Goal: Task Accomplishment & Management: Use online tool/utility

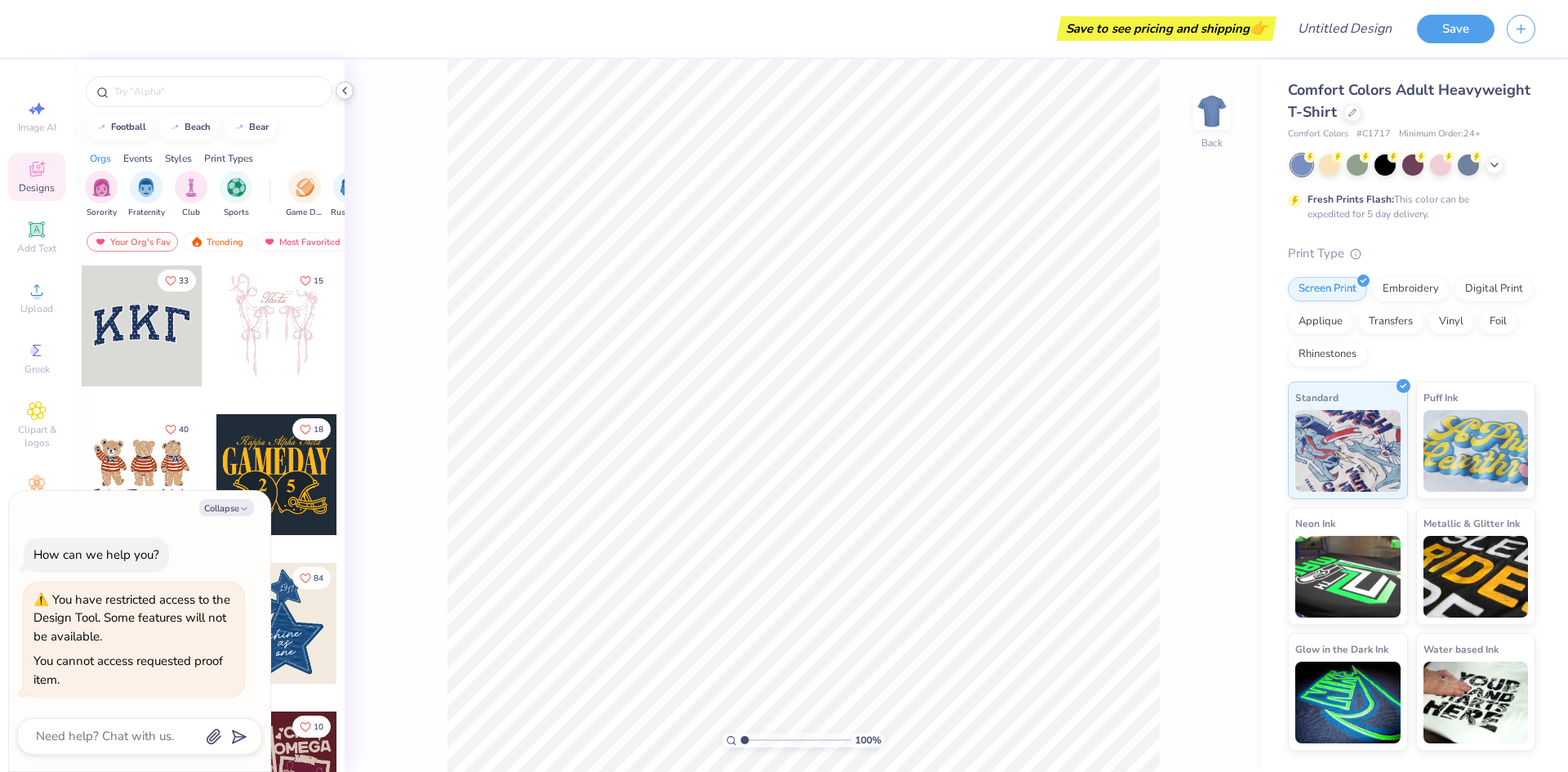
click at [348, 96] on icon at bounding box center [345, 91] width 13 height 13
type textarea "x"
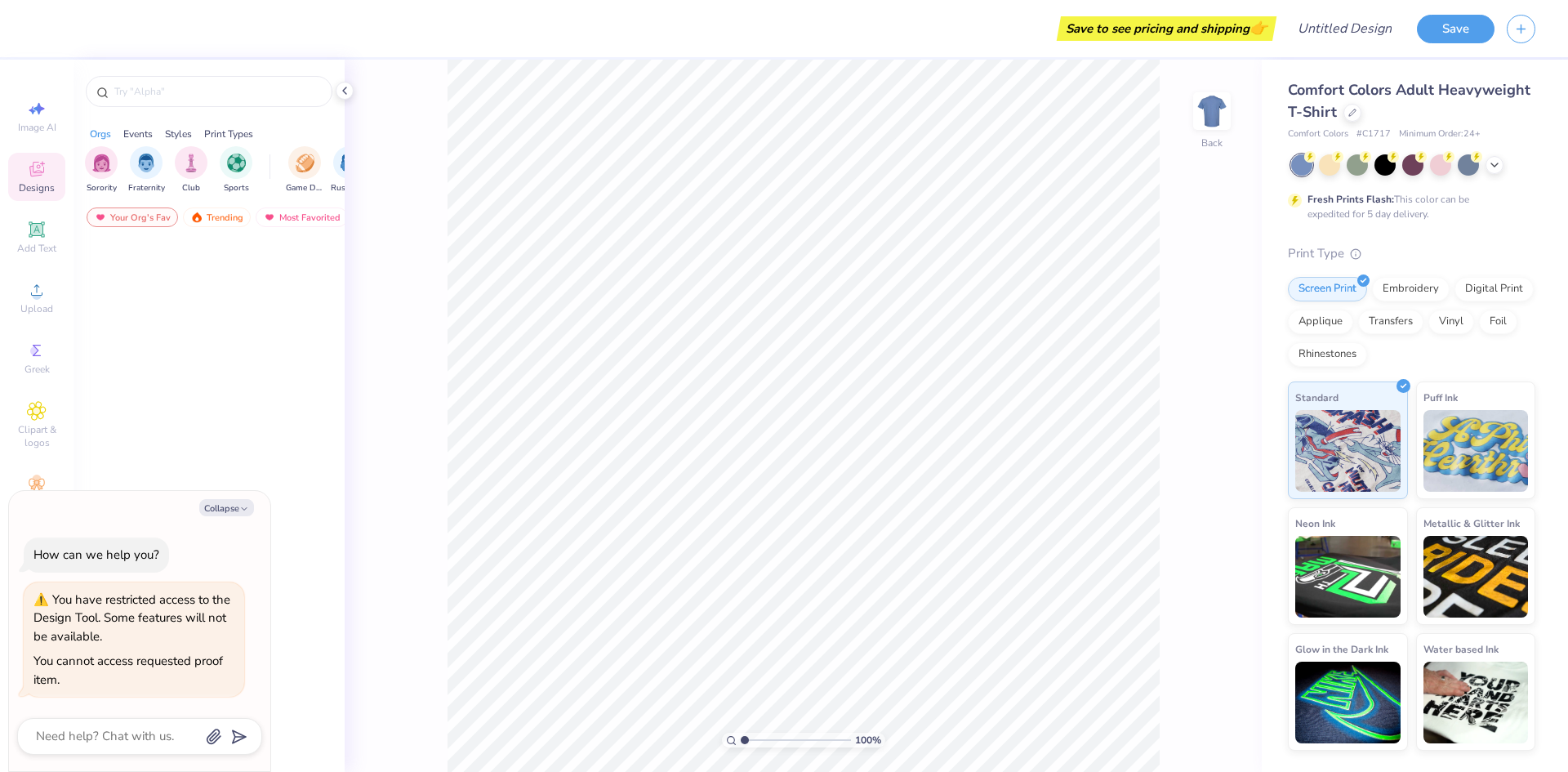
type textarea "x"
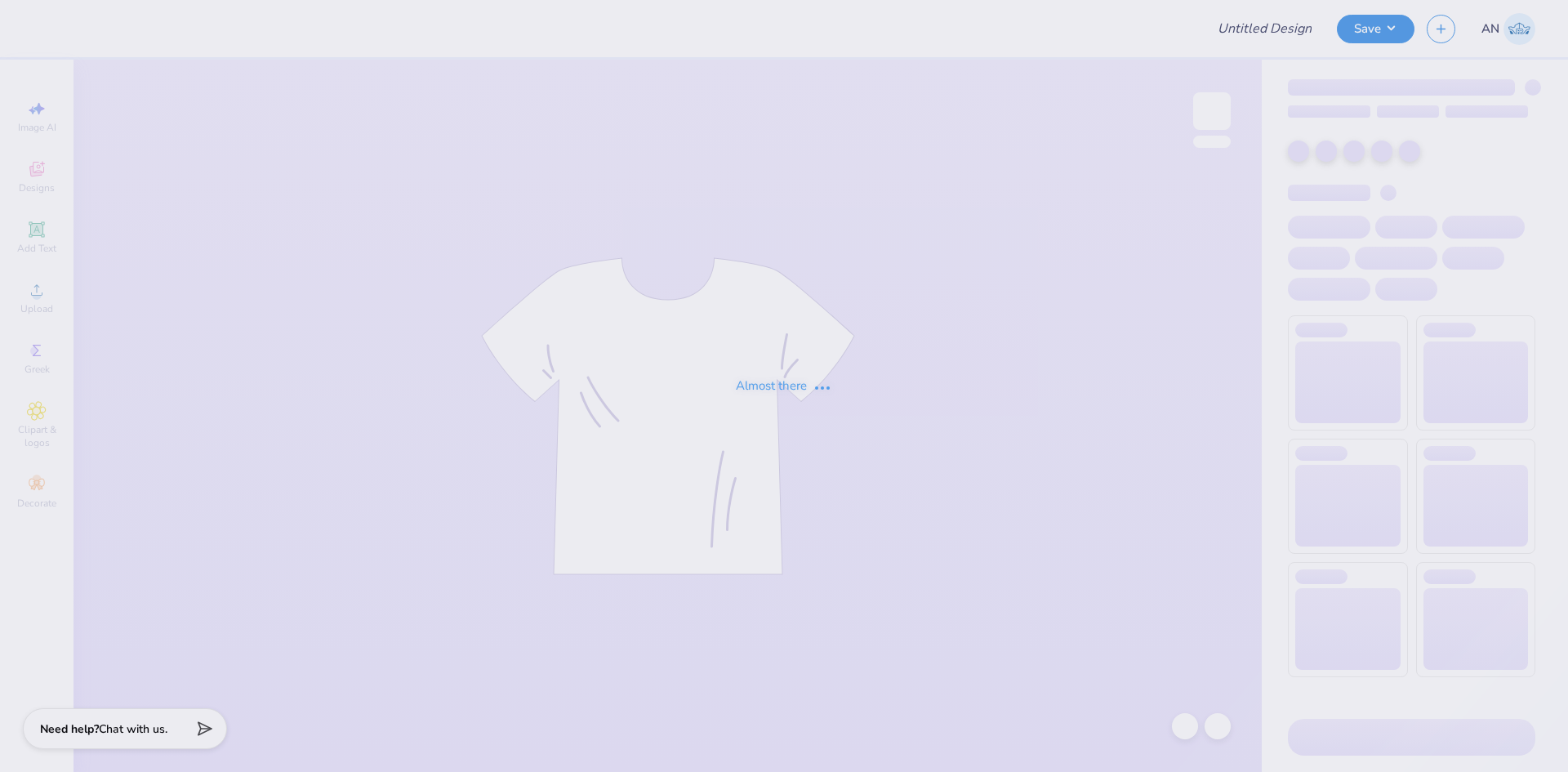
type input "FPS239831"
type input "FPS239834"
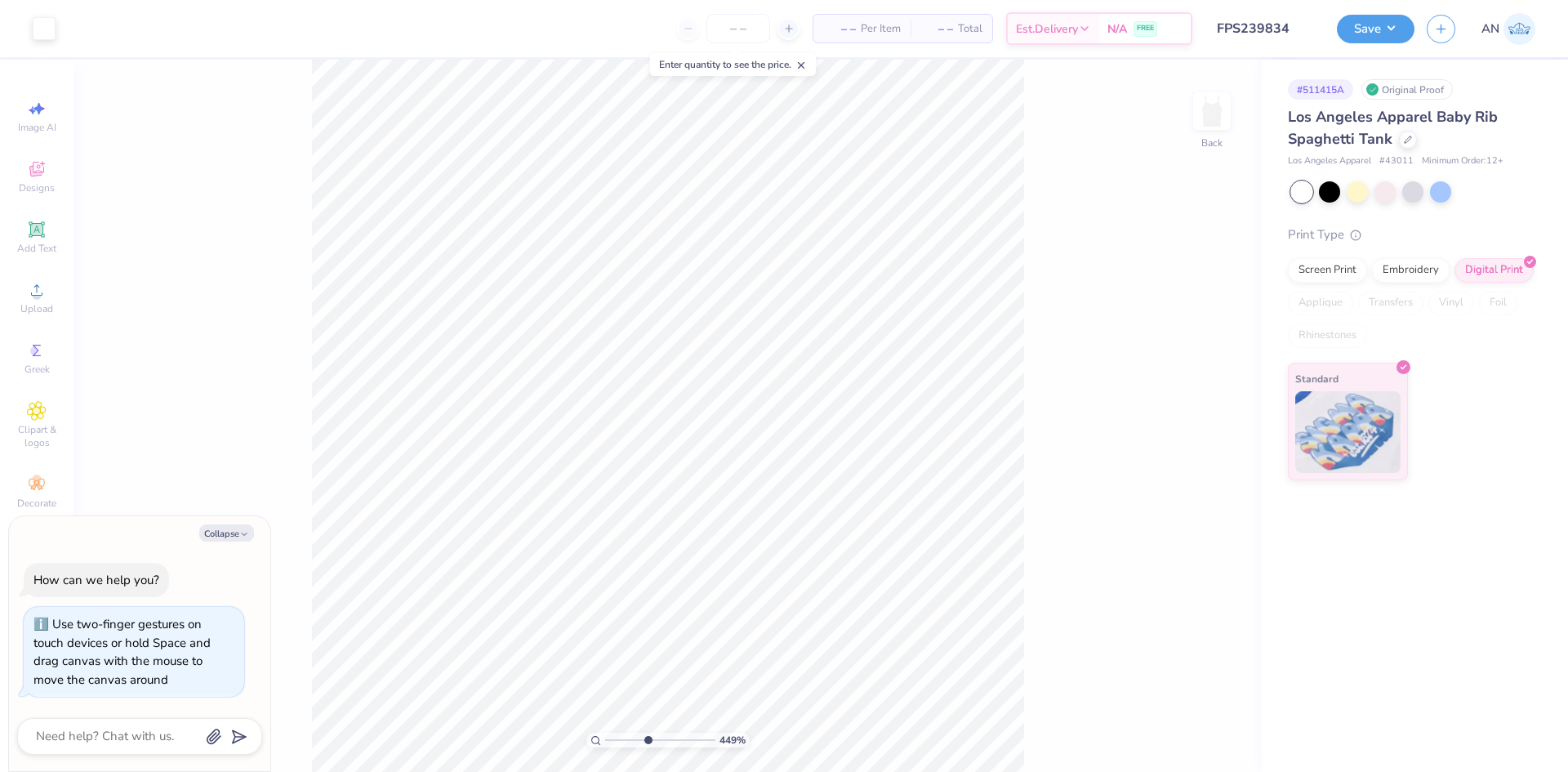
type input "4.48505384214065"
type textarea "x"
type input "6.69225330157204"
type textarea "x"
type input "1"
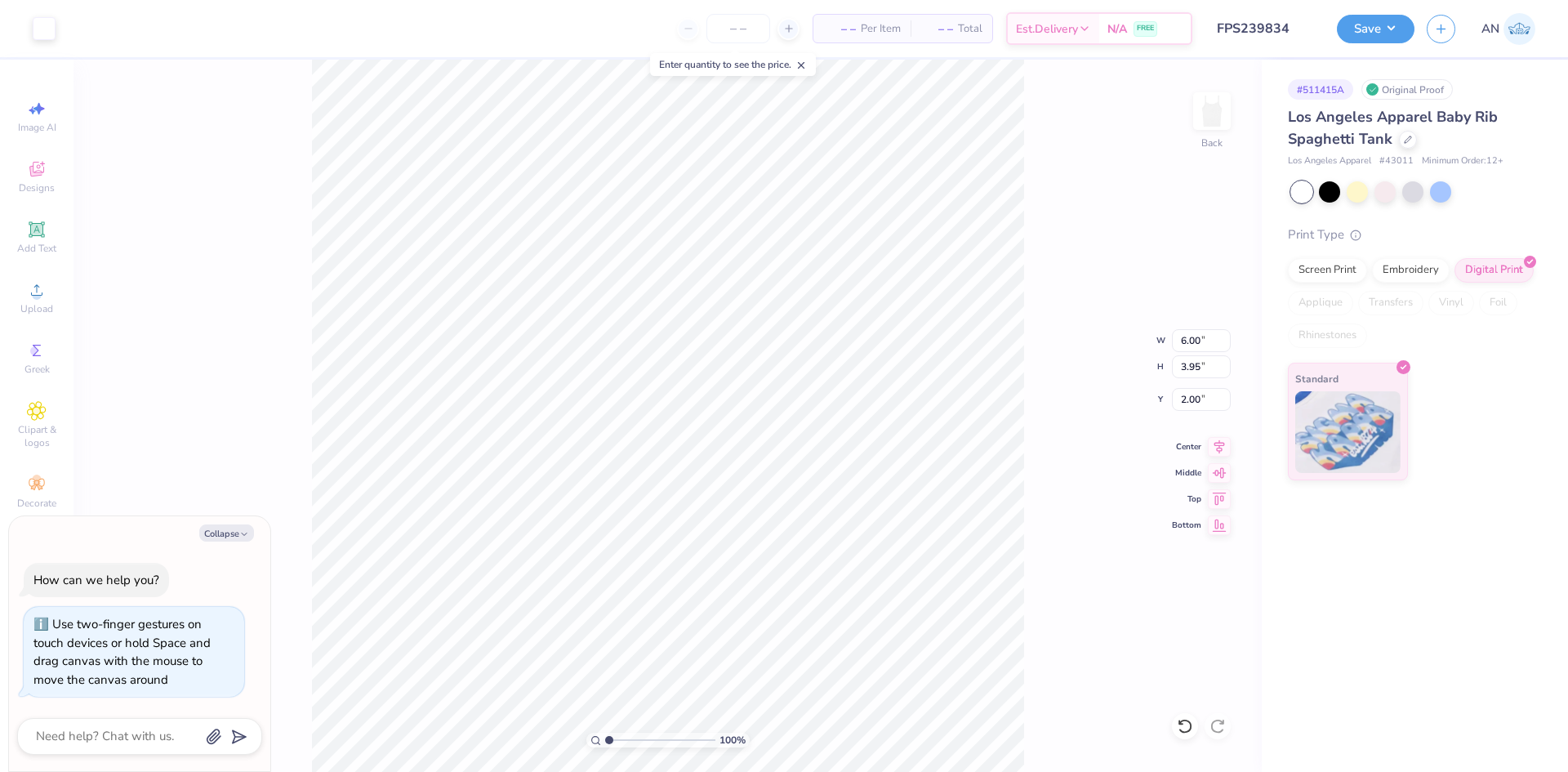
type textarea "x"
type input "4.17"
type input "2.74"
type input "3.20"
type textarea "x"
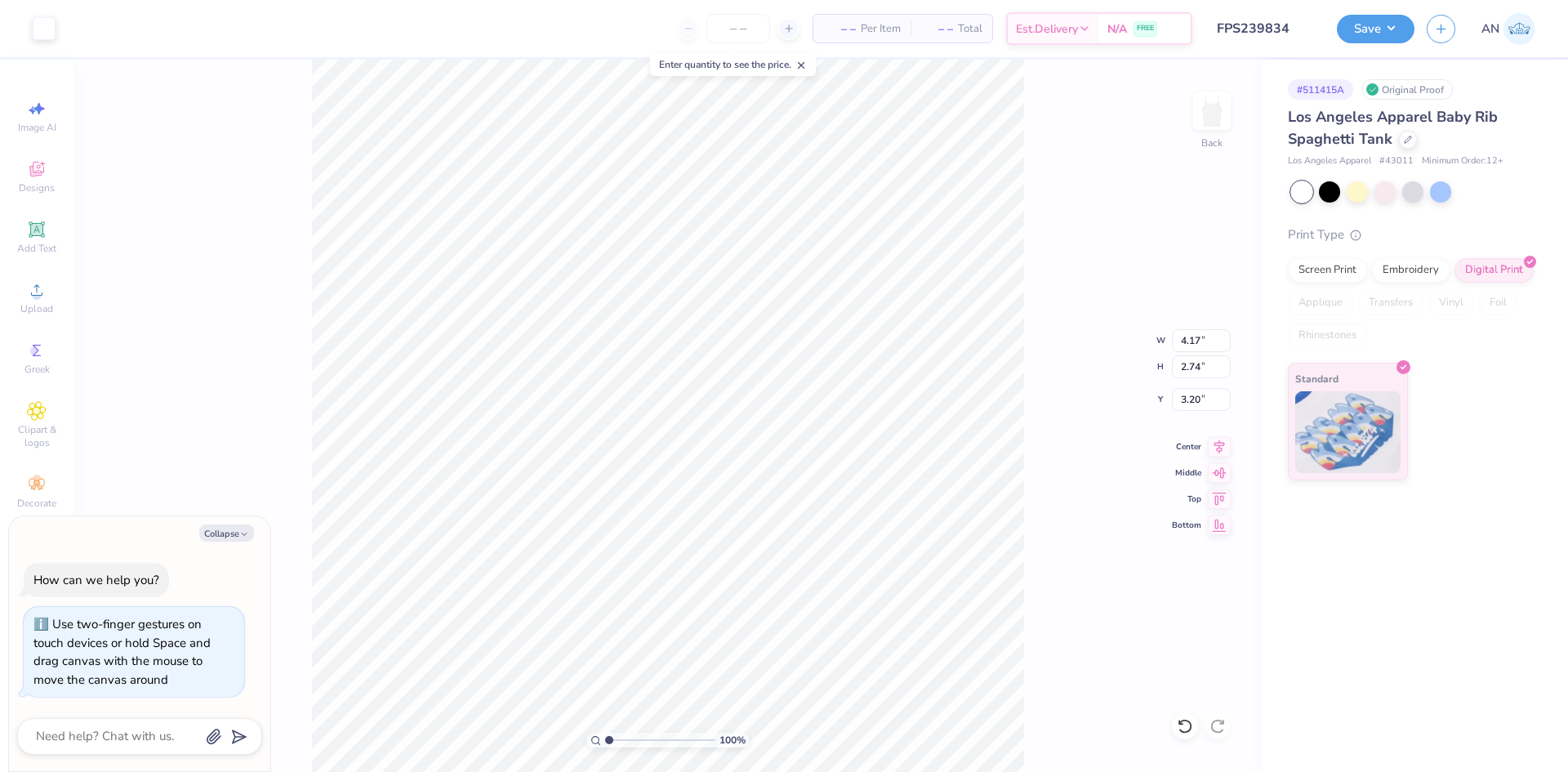
type input "2.15"
click at [1393, 24] on button "Save" at bounding box center [1375, 26] width 77 height 29
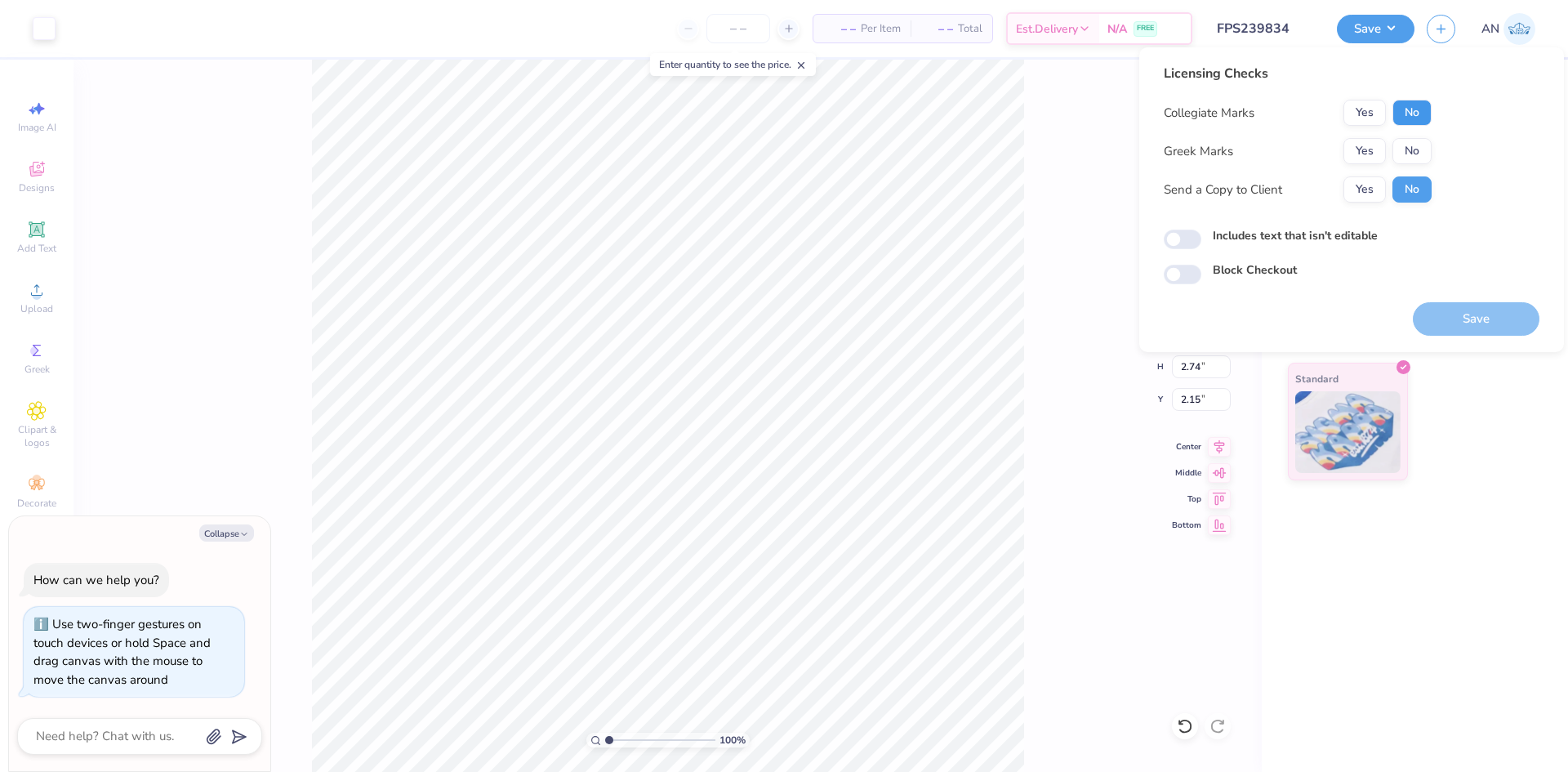
click at [1409, 107] on button "No" at bounding box center [1412, 113] width 40 height 26
click at [1412, 157] on button "No" at bounding box center [1412, 151] width 40 height 26
type textarea "x"
click at [1458, 308] on button "Save" at bounding box center [1477, 319] width 127 height 33
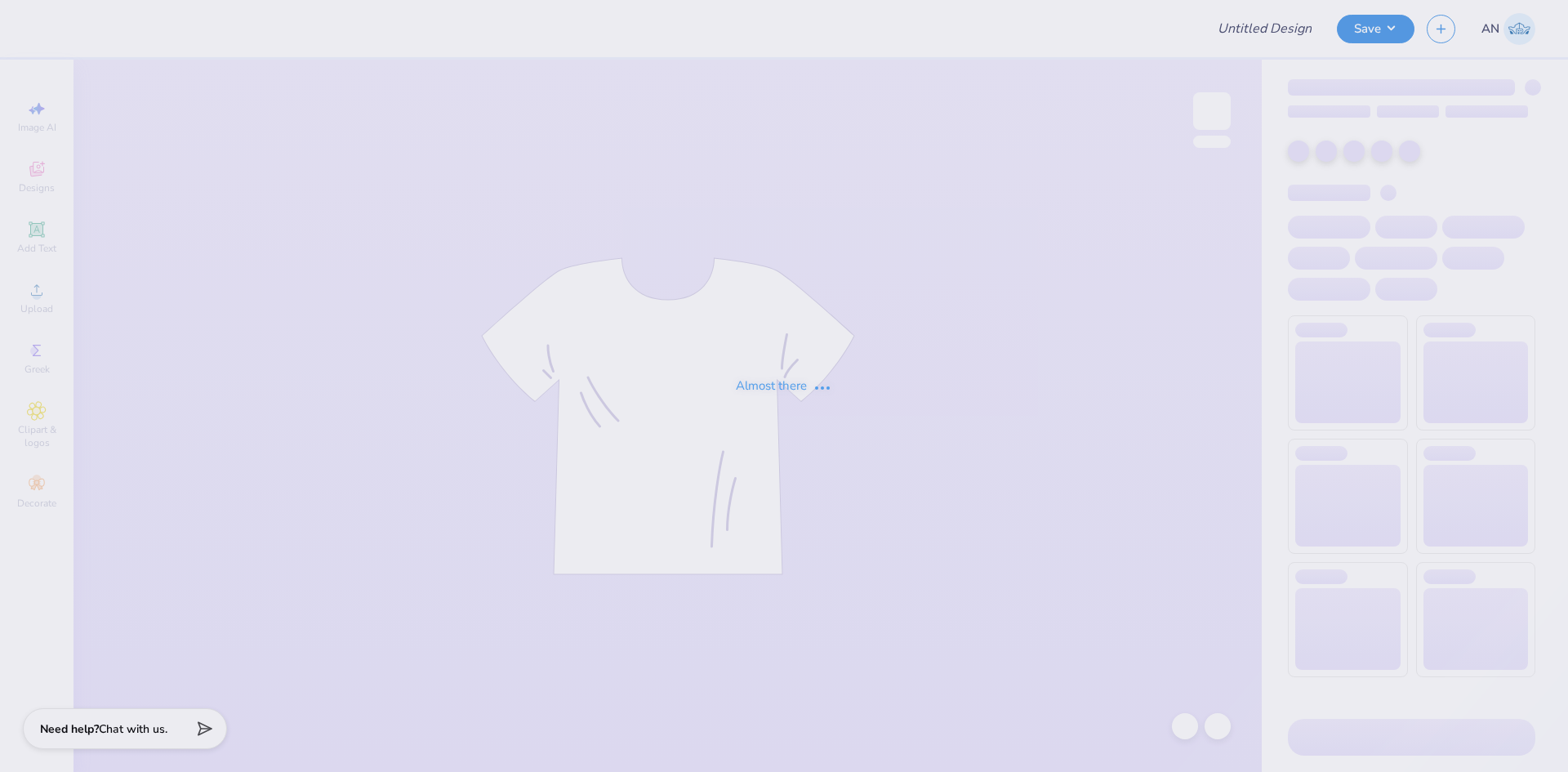
type input "FPS239835"
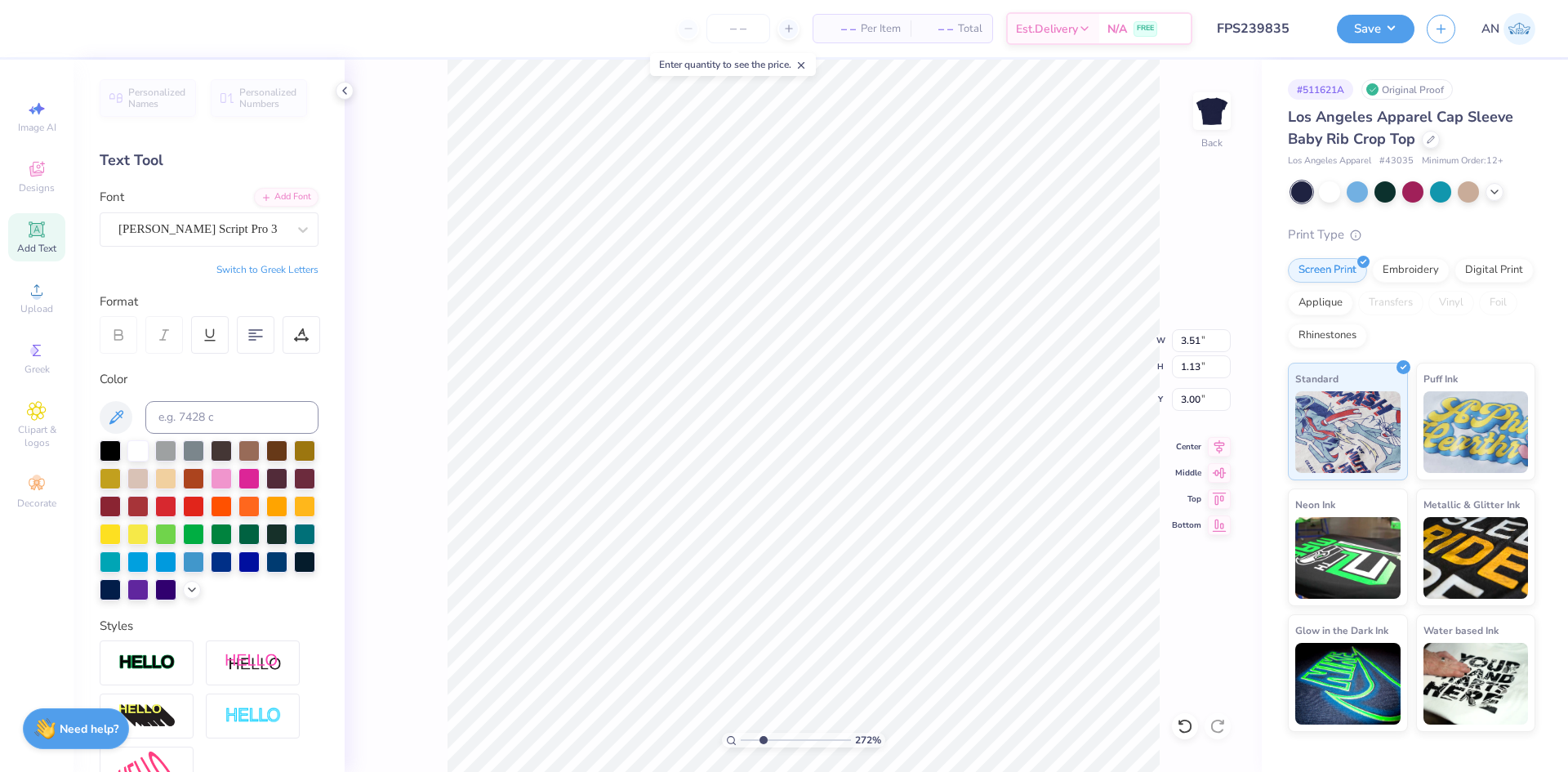
type input "2.71964221644285"
type input "2.36"
type input "0.17"
type input "3.79"
type input "2.71964221644285"
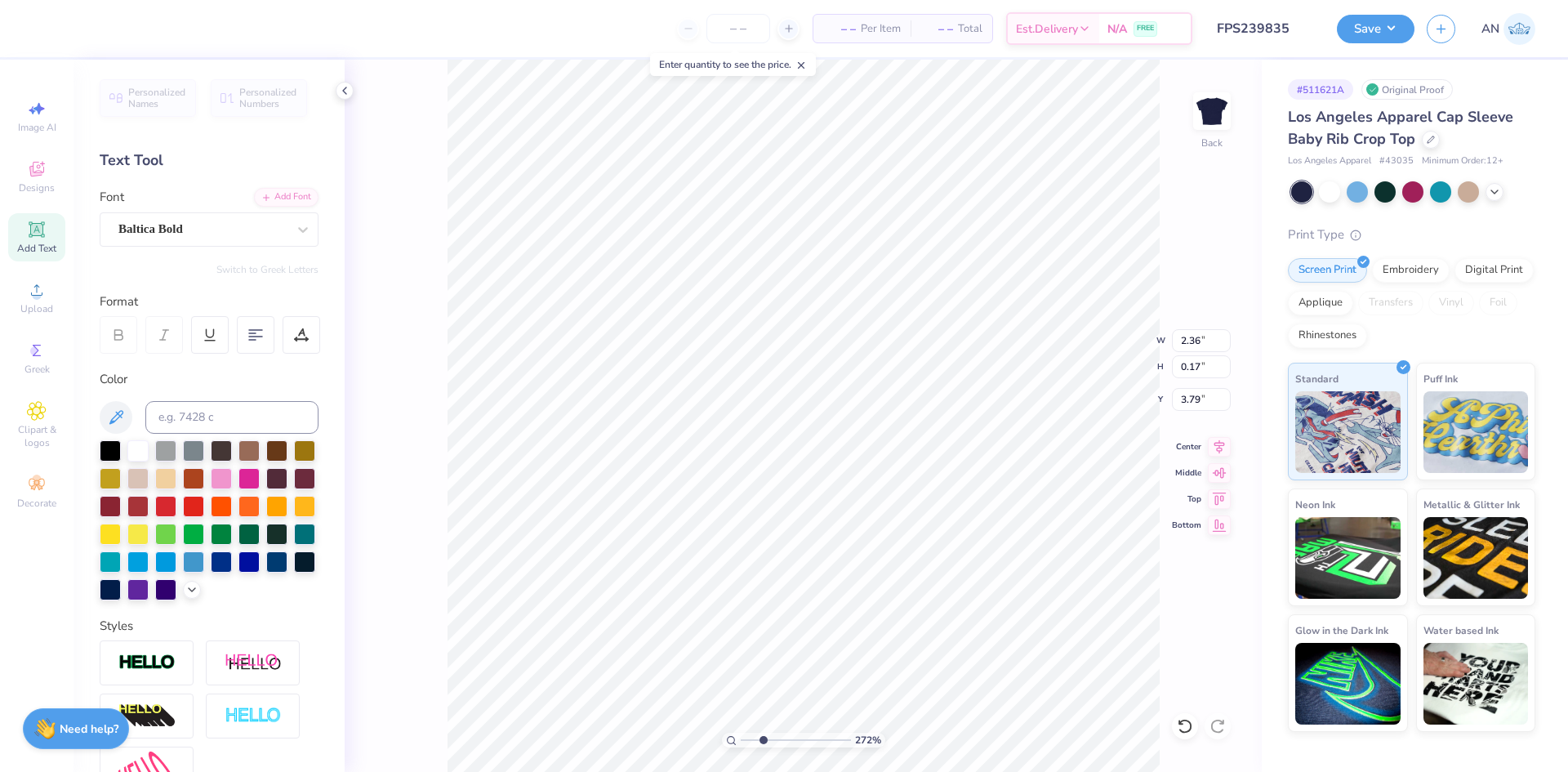
type input "1.76"
type input "0.13"
click at [302, 324] on div at bounding box center [301, 334] width 38 height 38
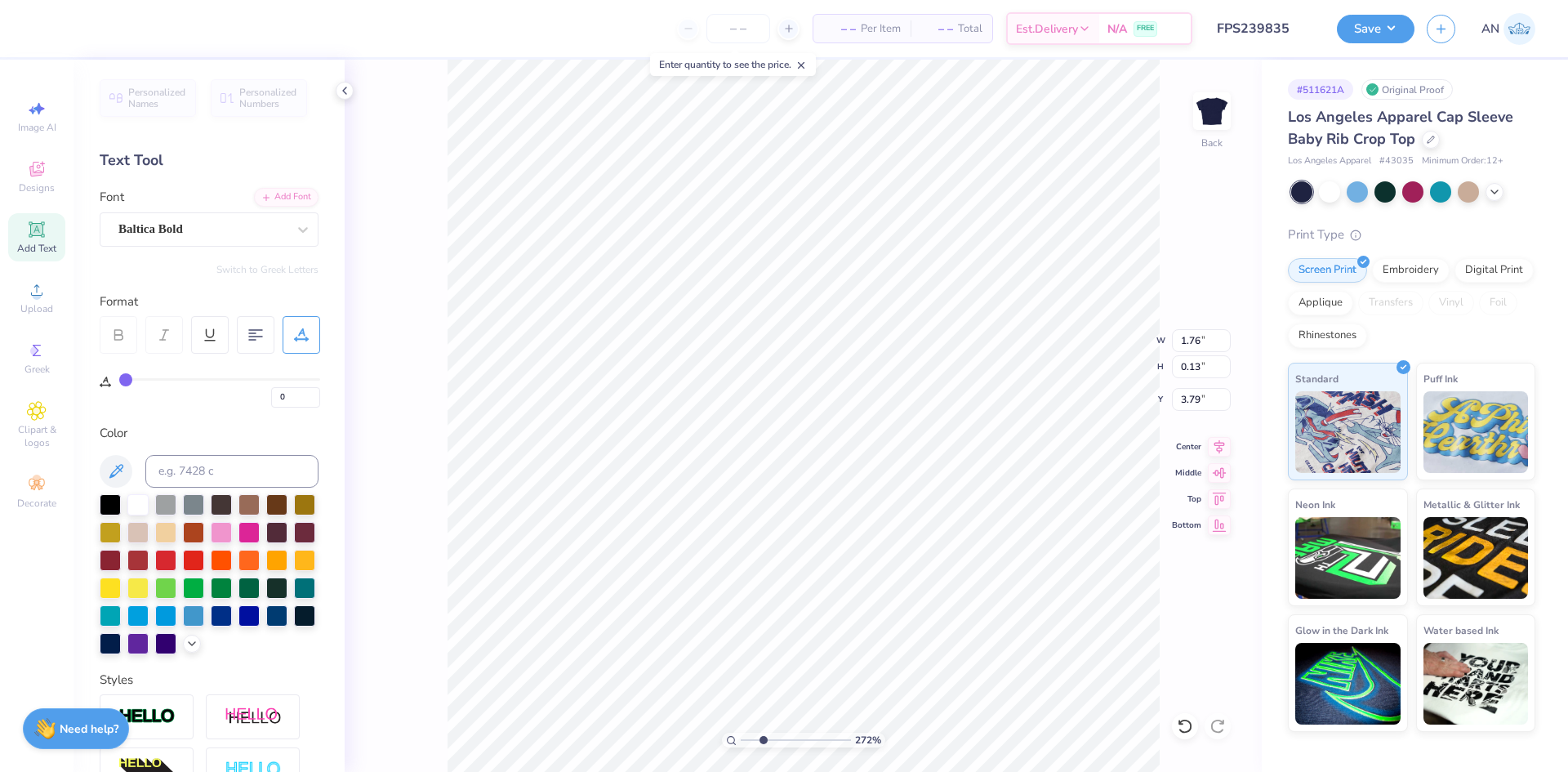
type input "4"
type input "5"
type input "6"
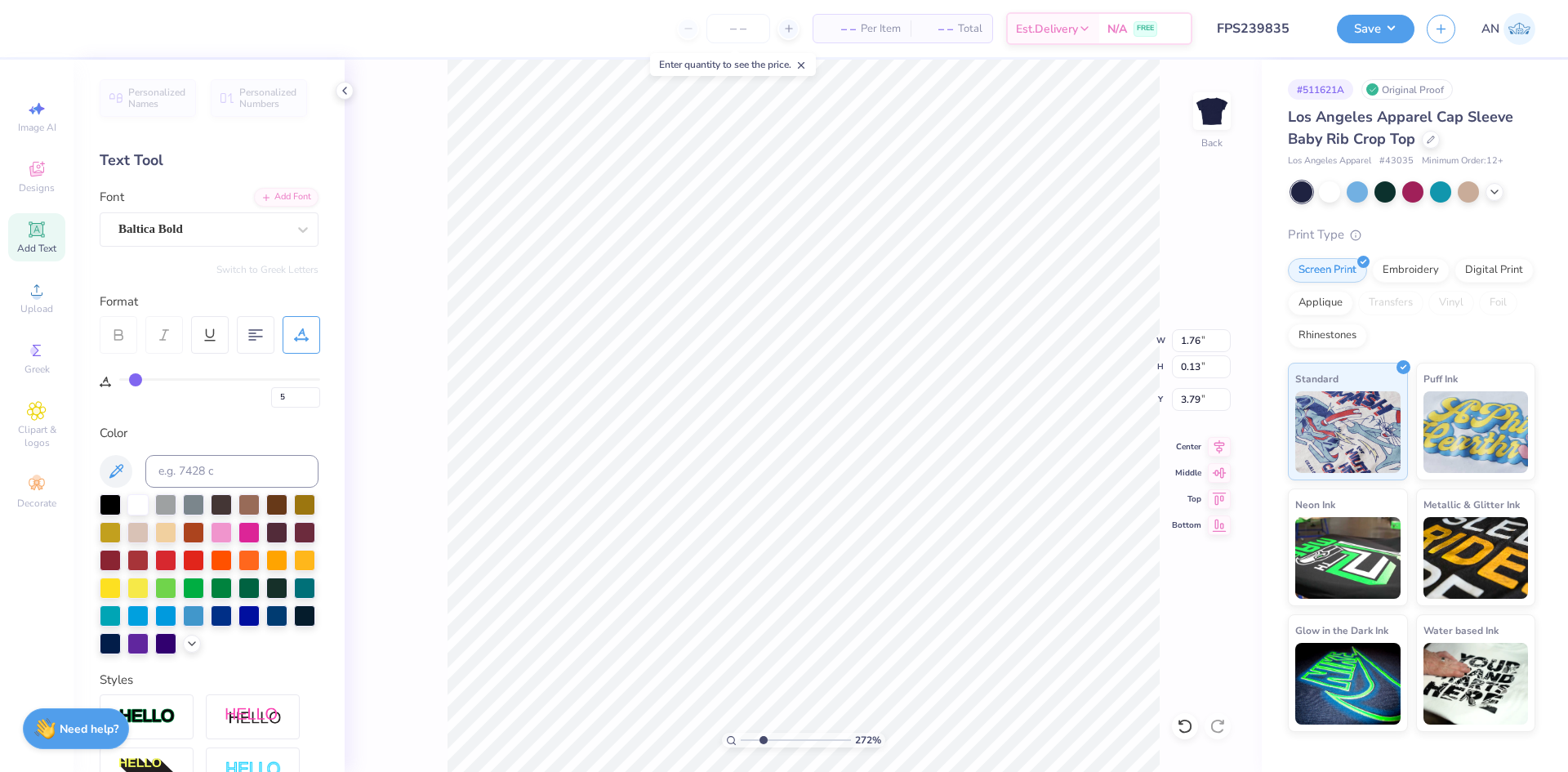
type input "6"
type input "7"
type input "8"
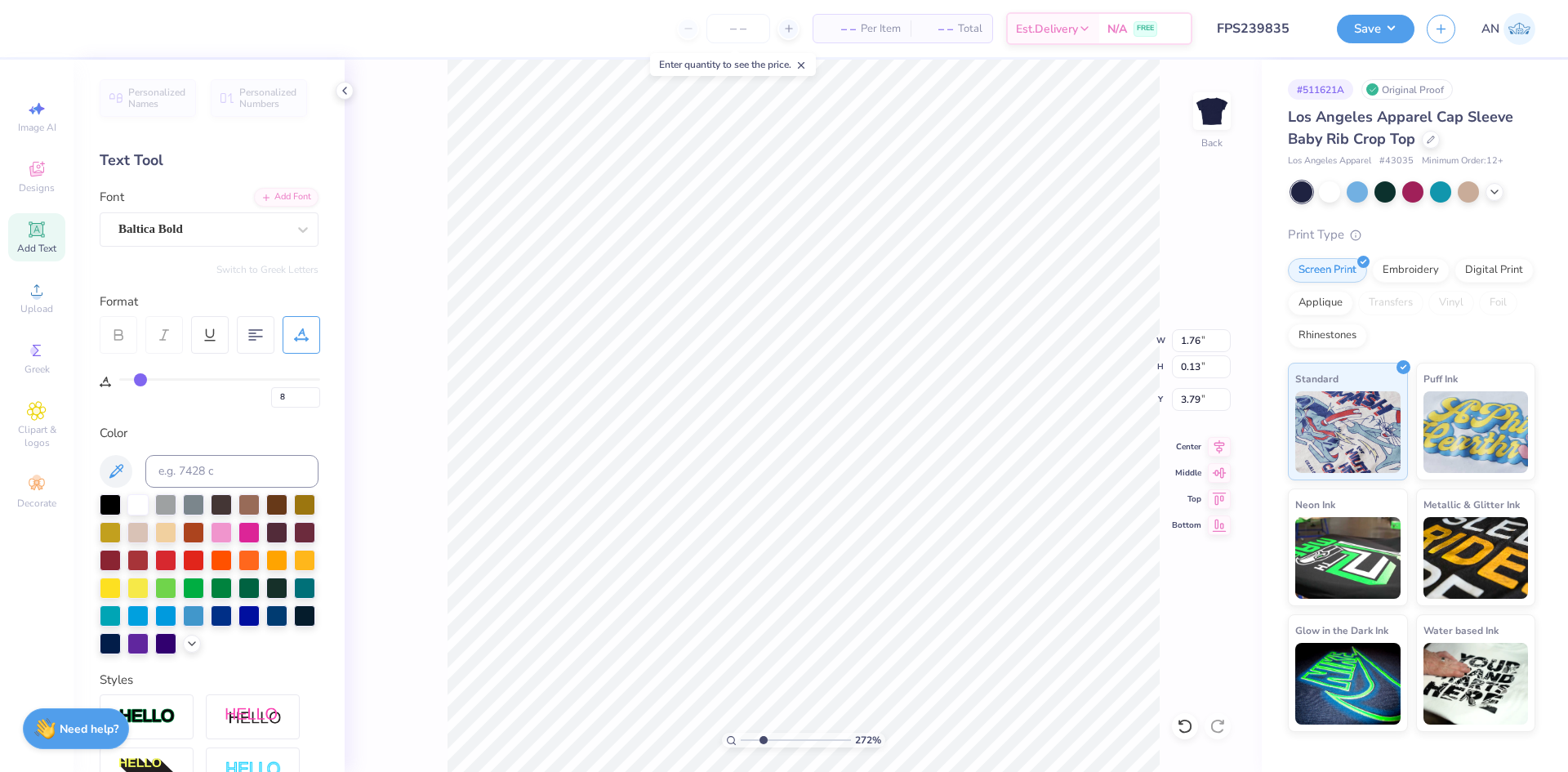
type input "9"
type input "10"
type input "11"
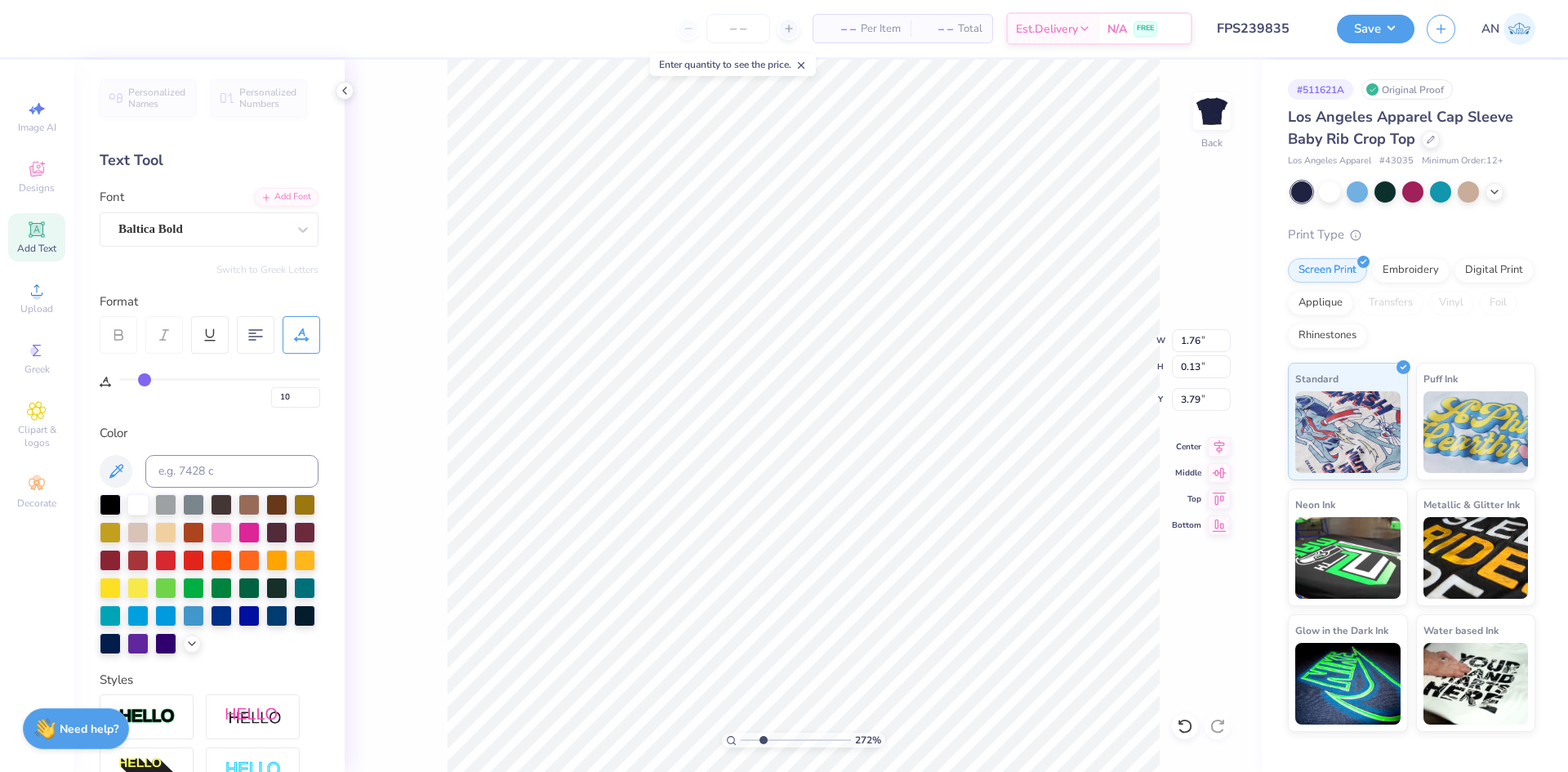
type input "11"
type input "12"
type input "13"
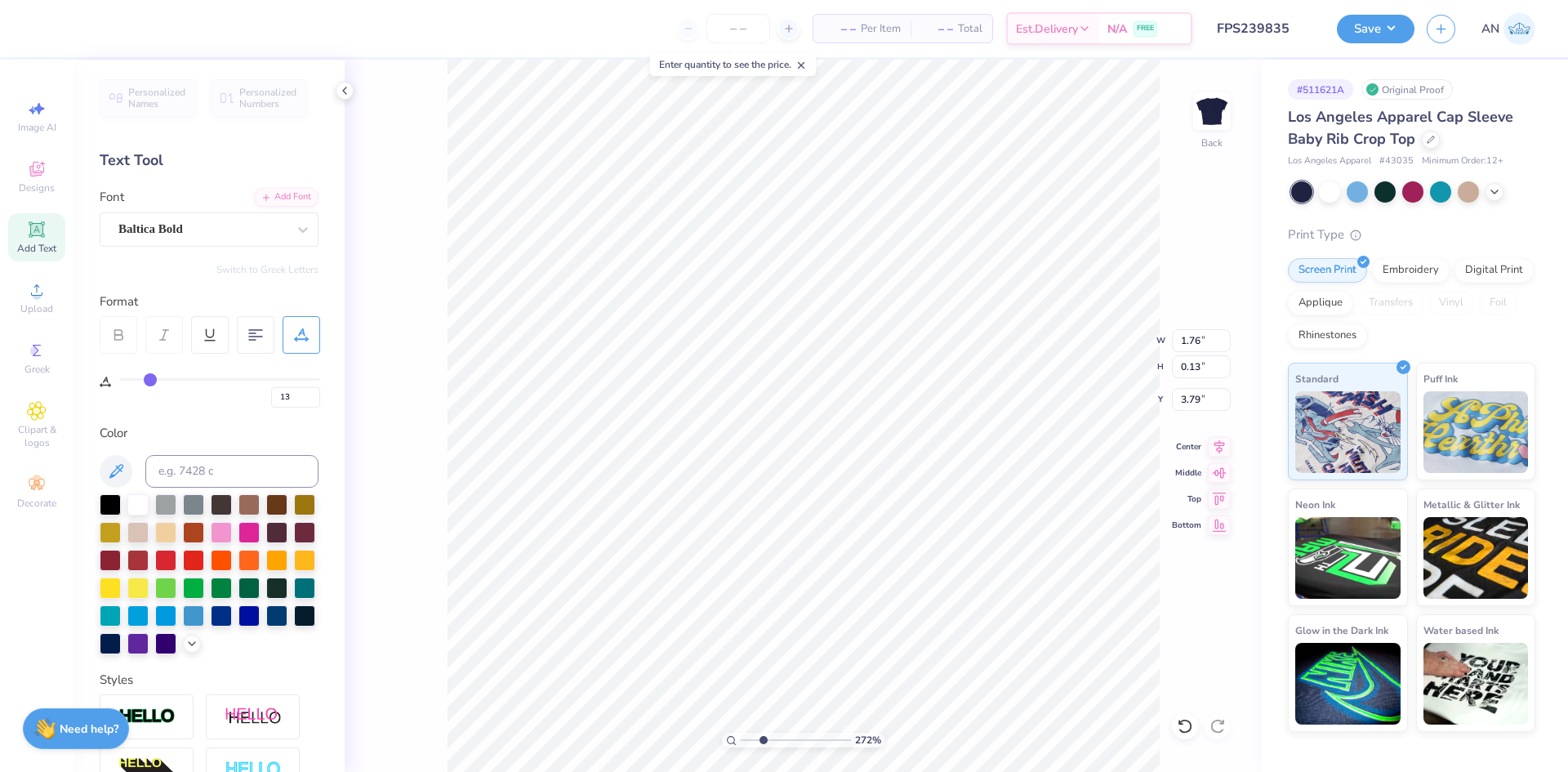
type input "14"
type input "15"
type input "16"
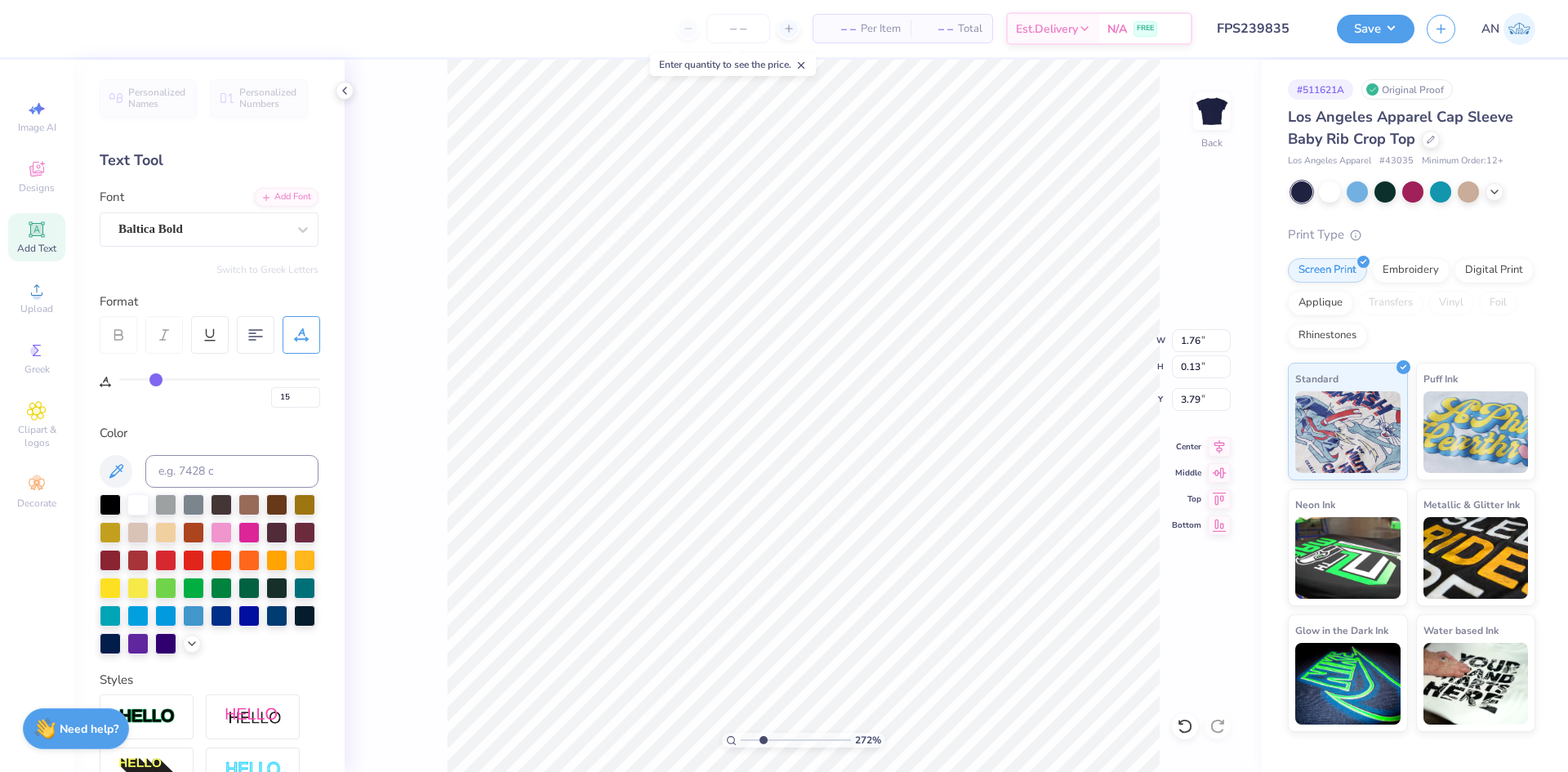
type input "16"
type input "17"
type input "18"
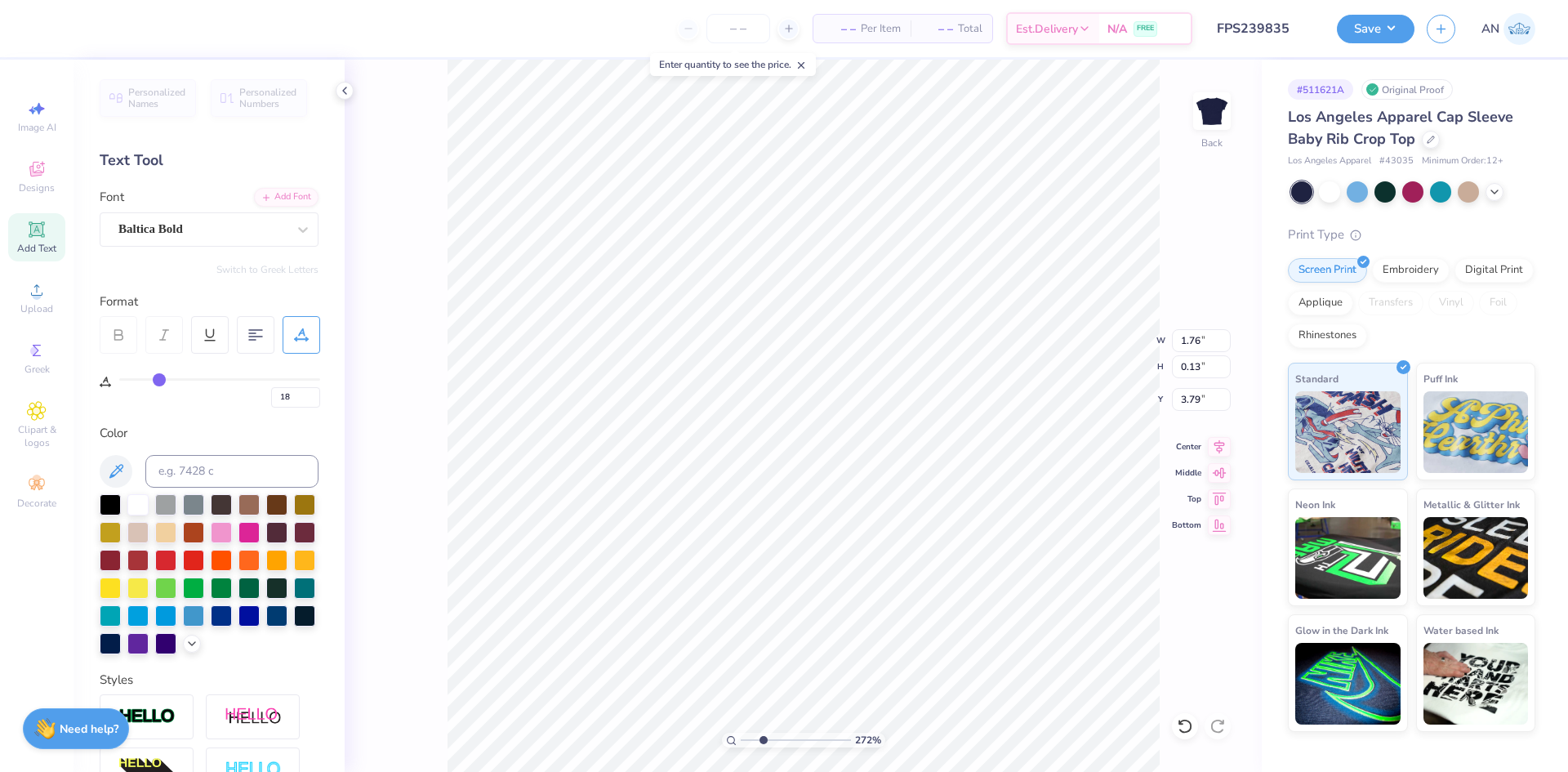
type input "19"
type input "20"
type input "21"
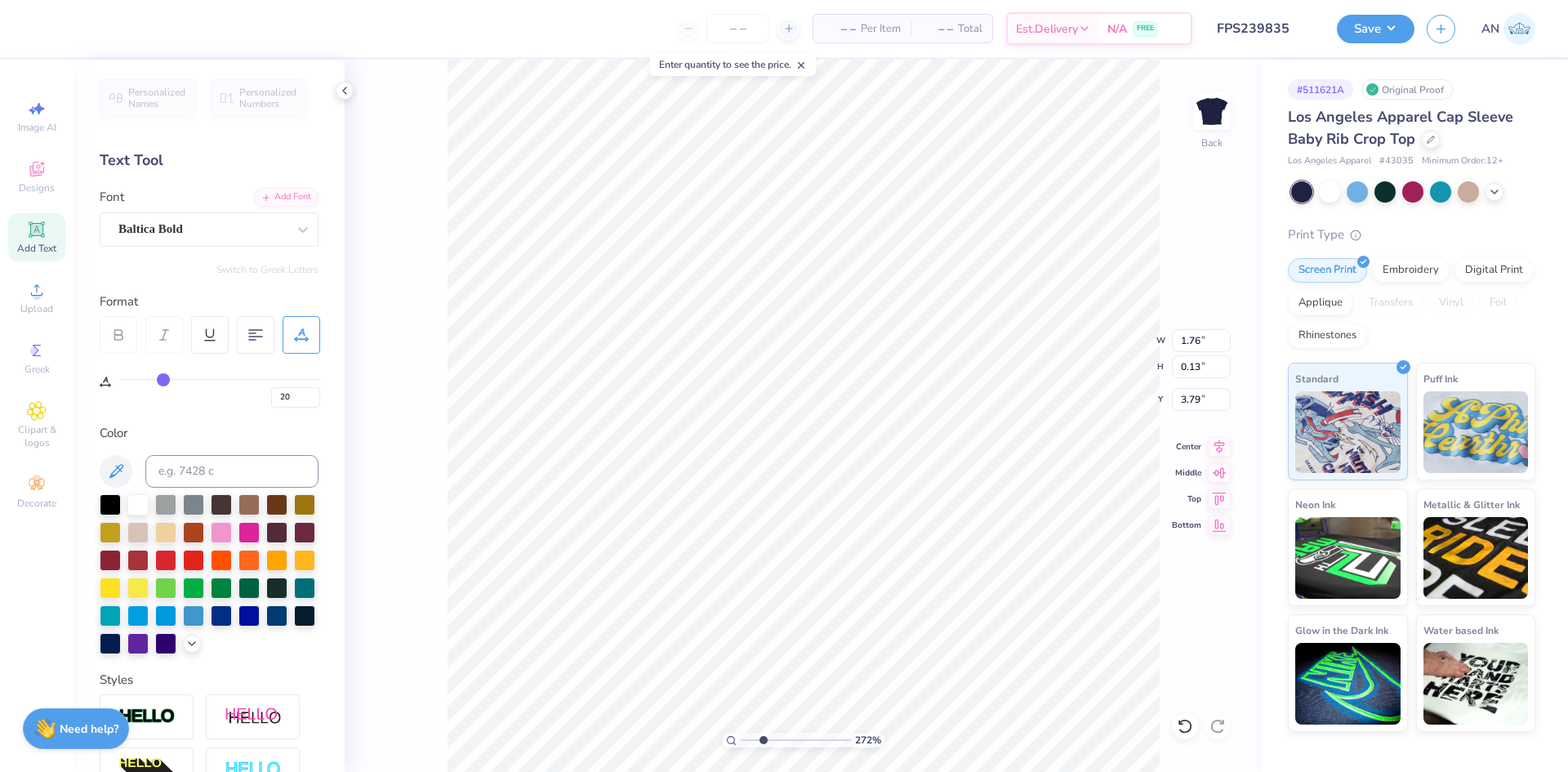
type input "21"
type input "22"
type input "23"
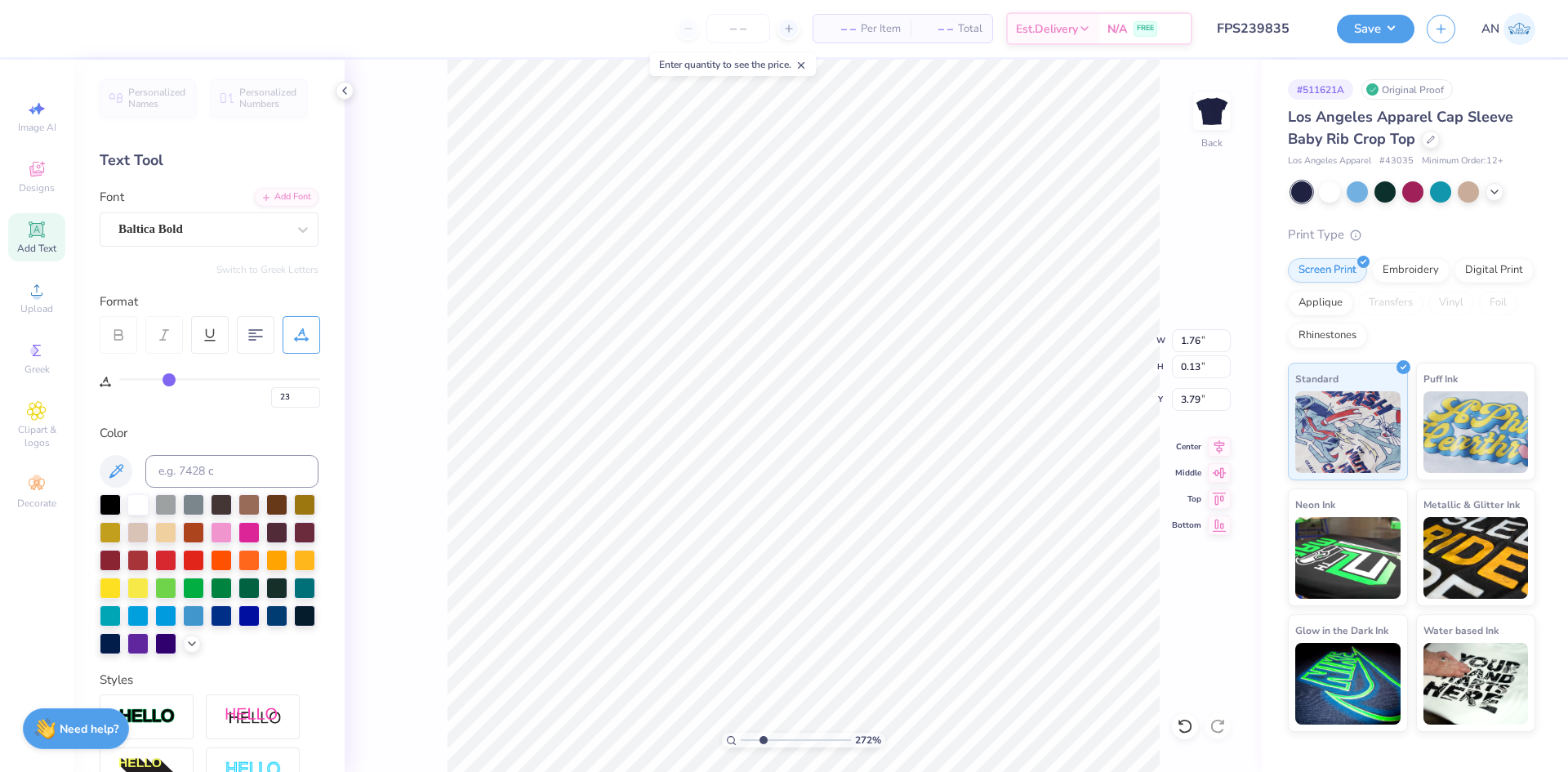
drag, startPoint x: 134, startPoint y: 380, endPoint x: 169, endPoint y: 376, distance: 35.2
type input "23"
click at [169, 378] on input "range" at bounding box center [220, 379] width 201 height 3
type input "2.71964221644285"
type input "2.36"
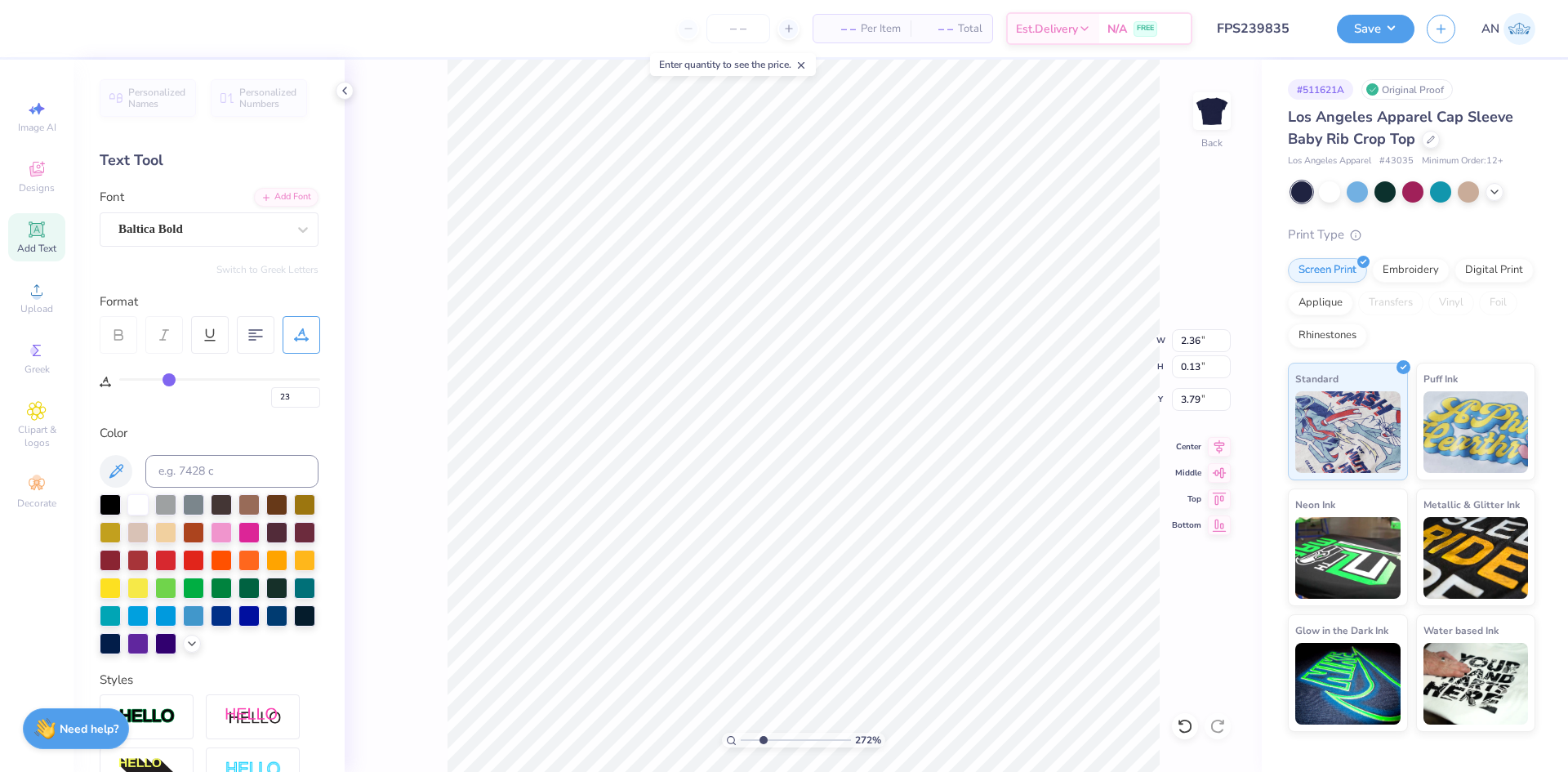
type input "2.71964221644285"
type input "3.77"
type input "1"
click at [1399, 30] on button "Save" at bounding box center [1375, 26] width 77 height 29
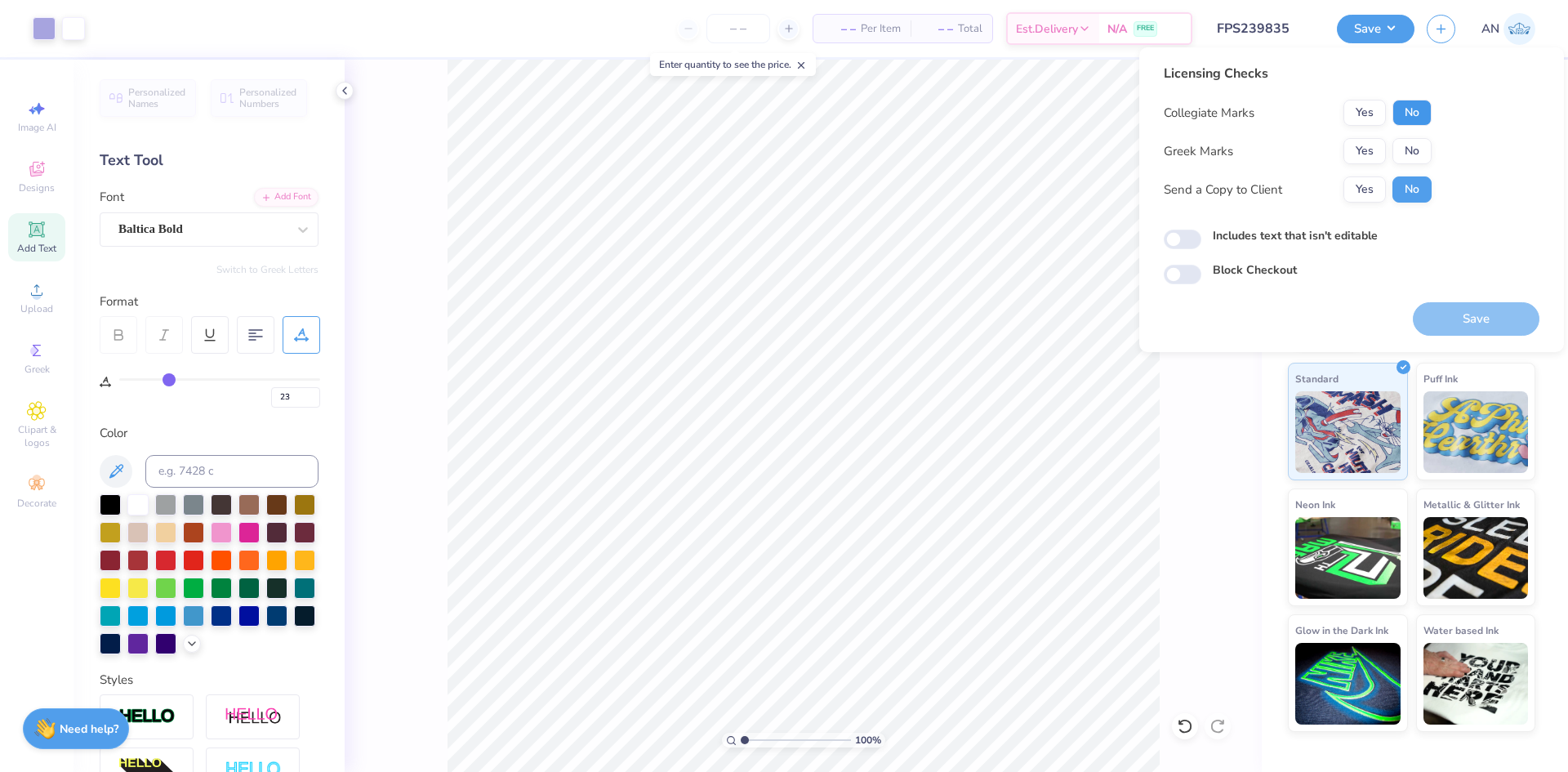
click at [1423, 117] on button "No" at bounding box center [1412, 113] width 40 height 26
click at [1419, 144] on button "No" at bounding box center [1412, 151] width 40 height 26
click at [1458, 313] on button "Save" at bounding box center [1477, 319] width 127 height 33
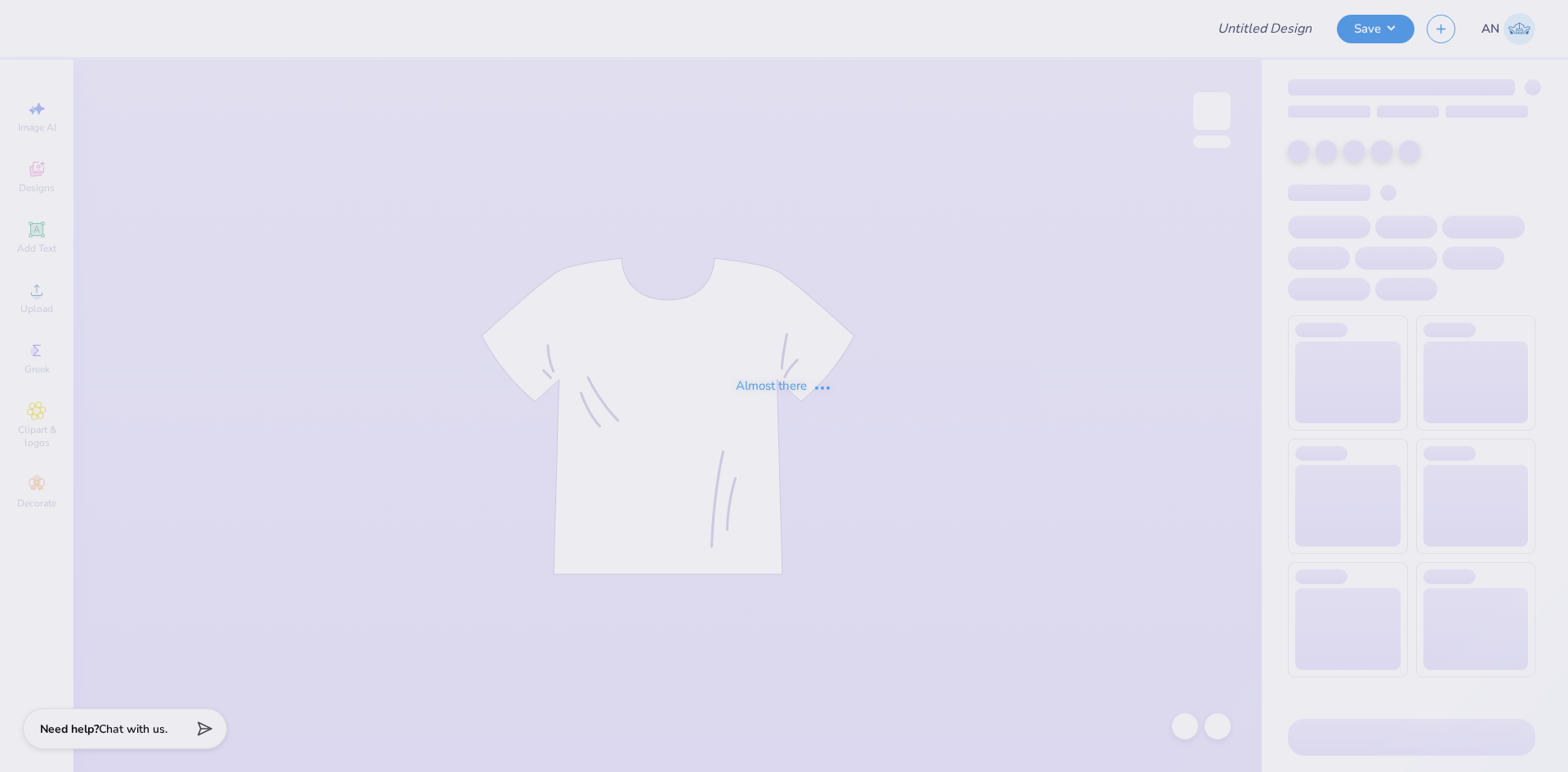
type input "FPS239836"
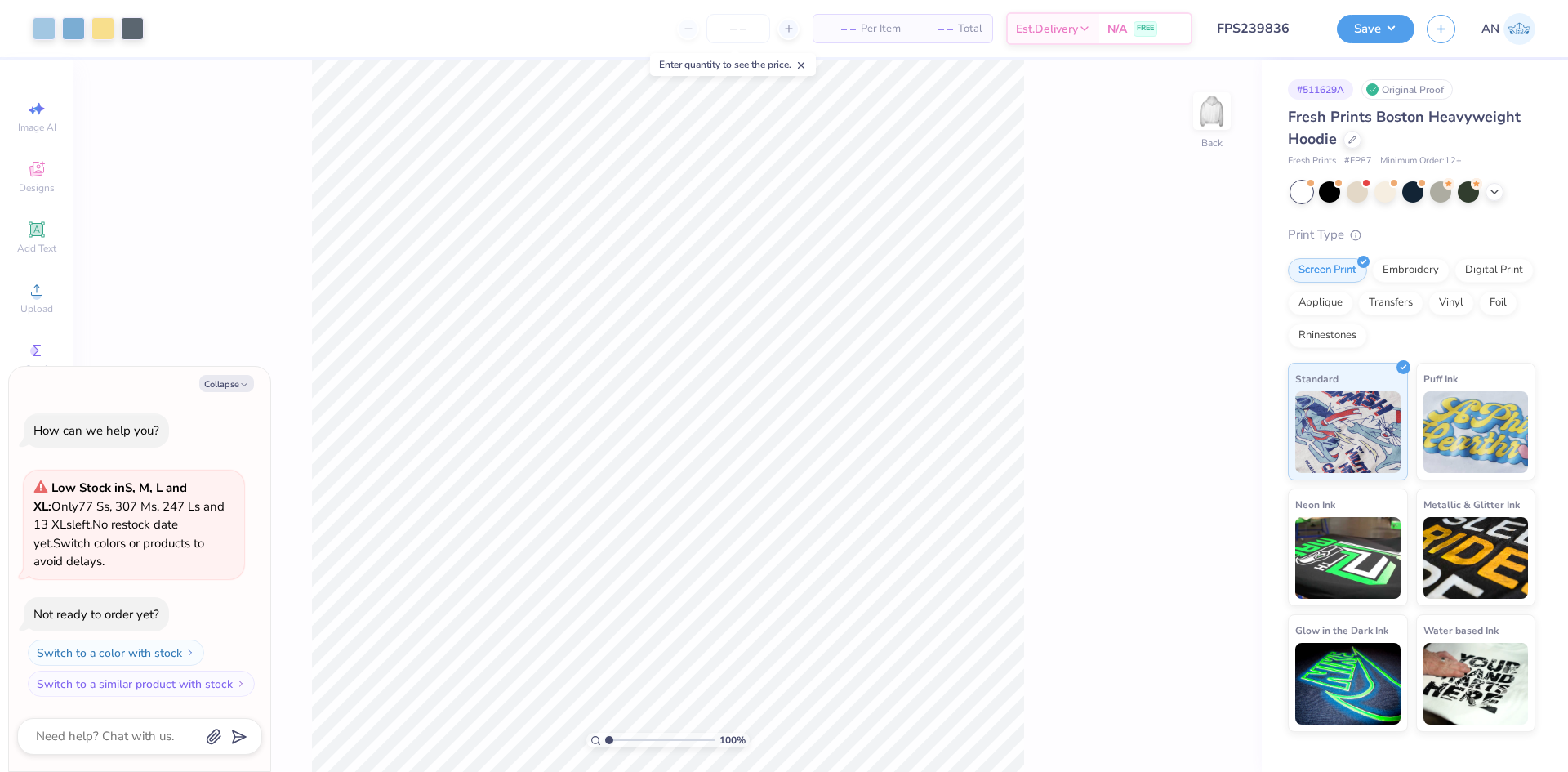
type textarea "x"
type input "4.48505384214065"
type textarea "x"
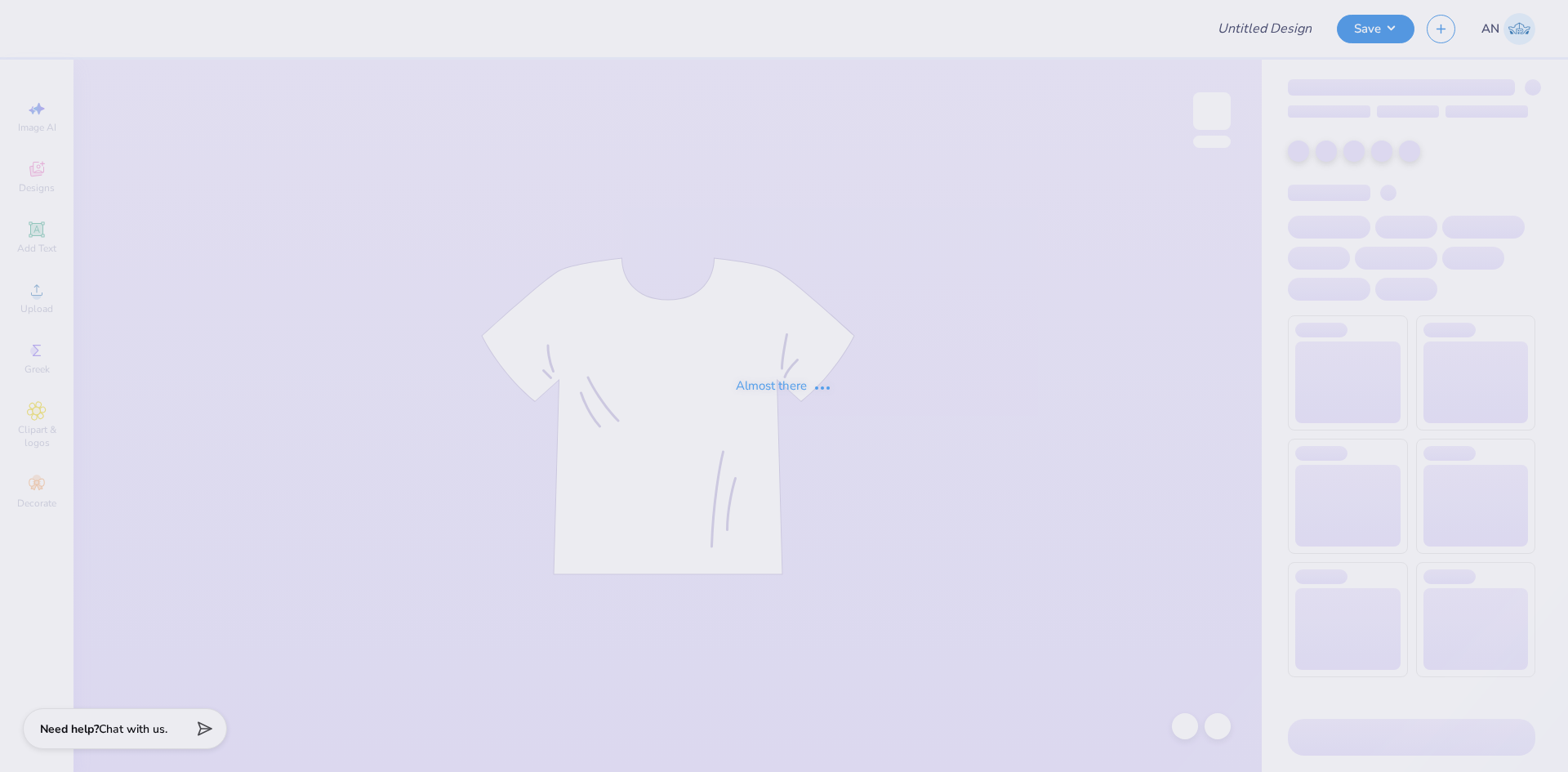
type input "FPS239837"
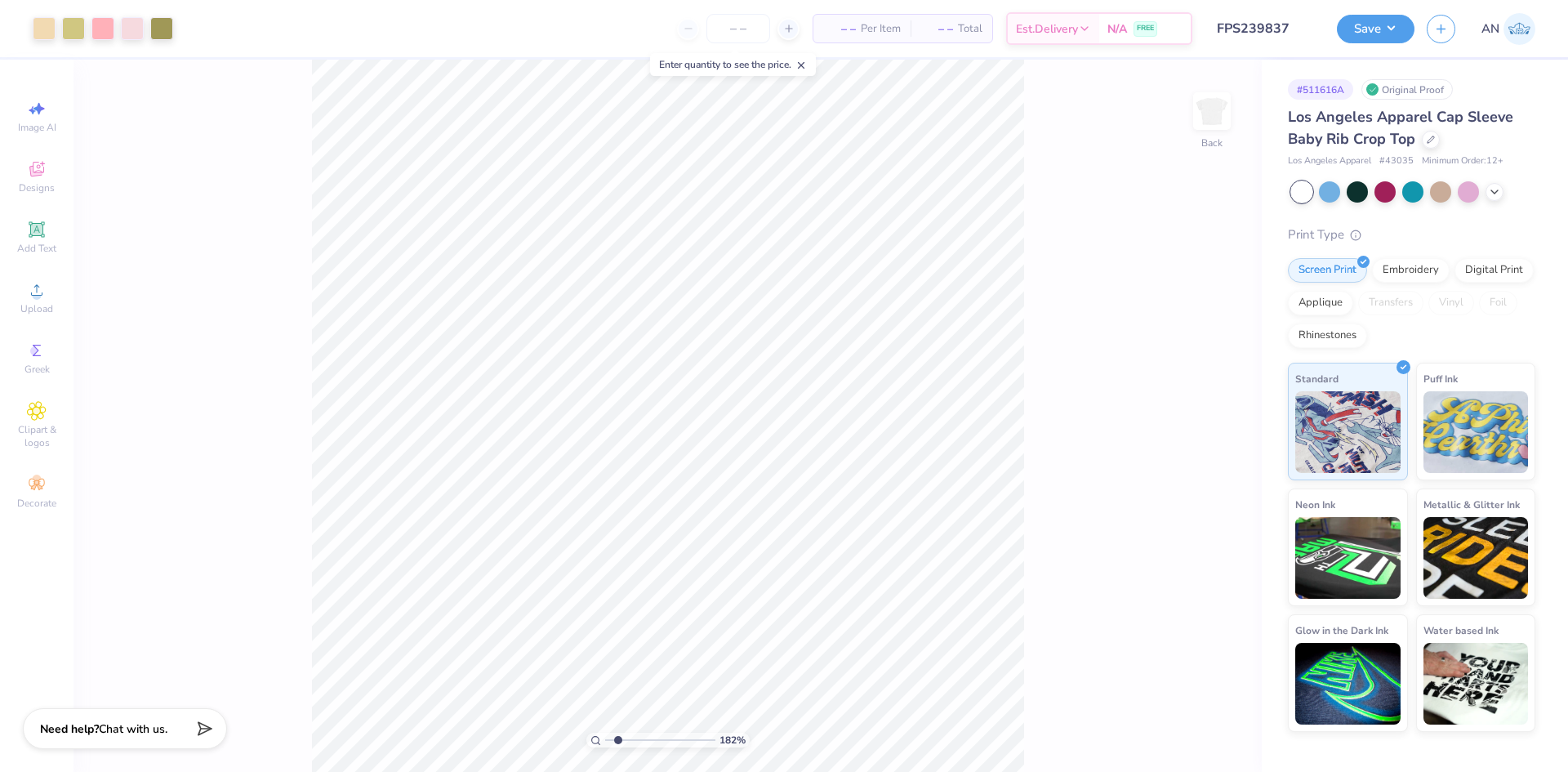
type input "1.35006143669128"
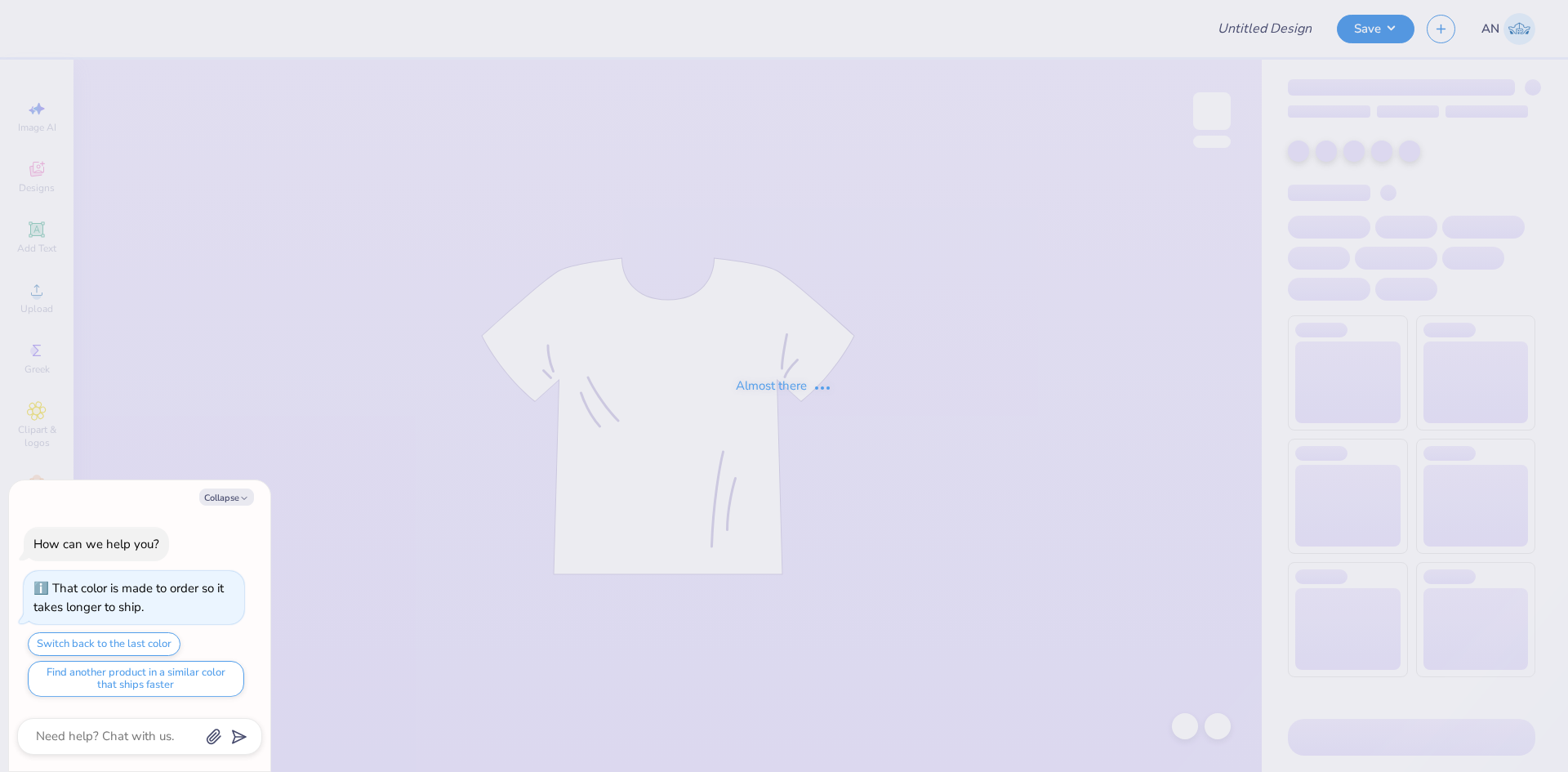
type textarea "x"
type input "FPS239840"
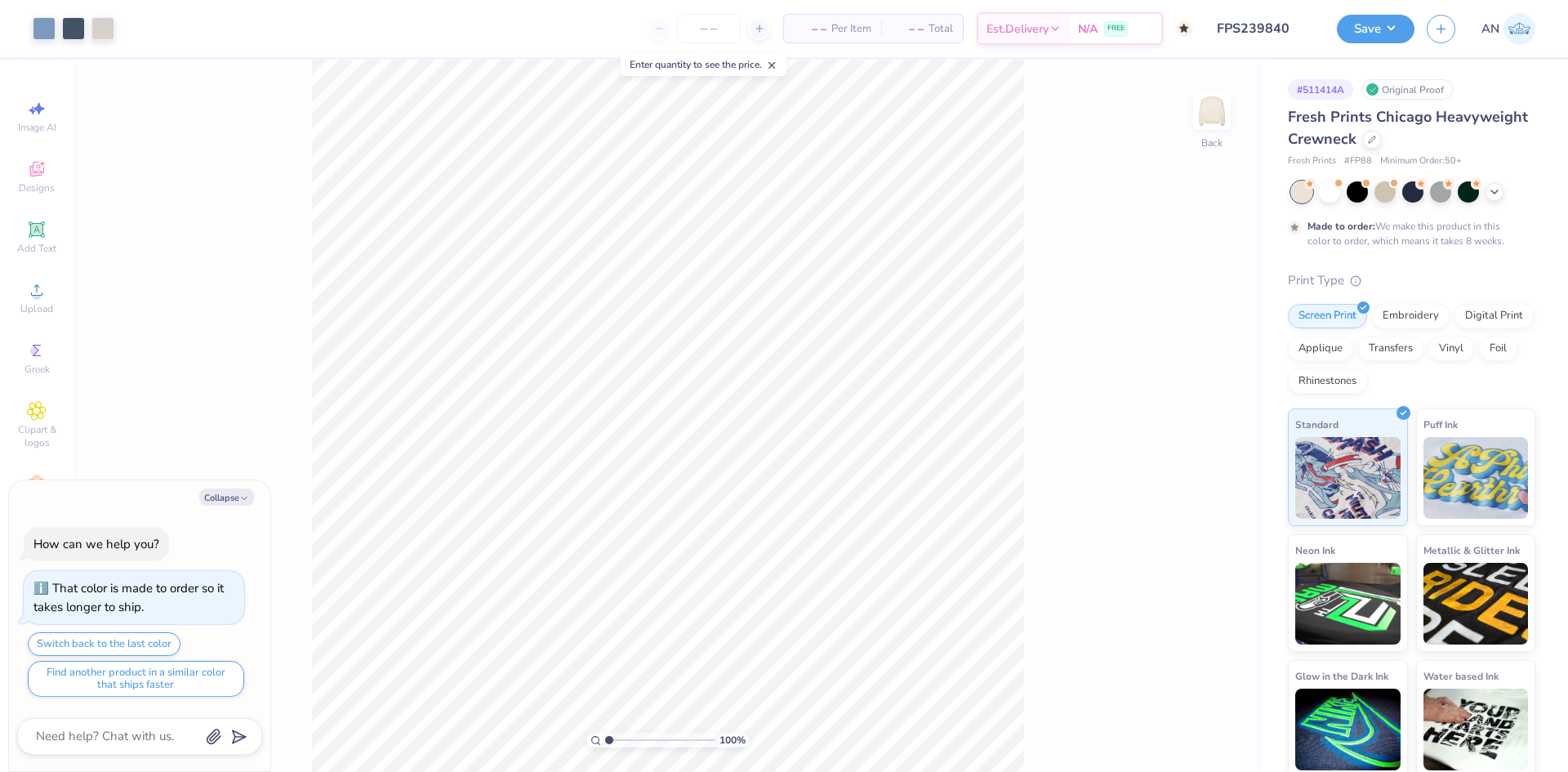
type textarea "x"
type input "3.32211092047231"
type textarea "x"
type input "3.32211092047231"
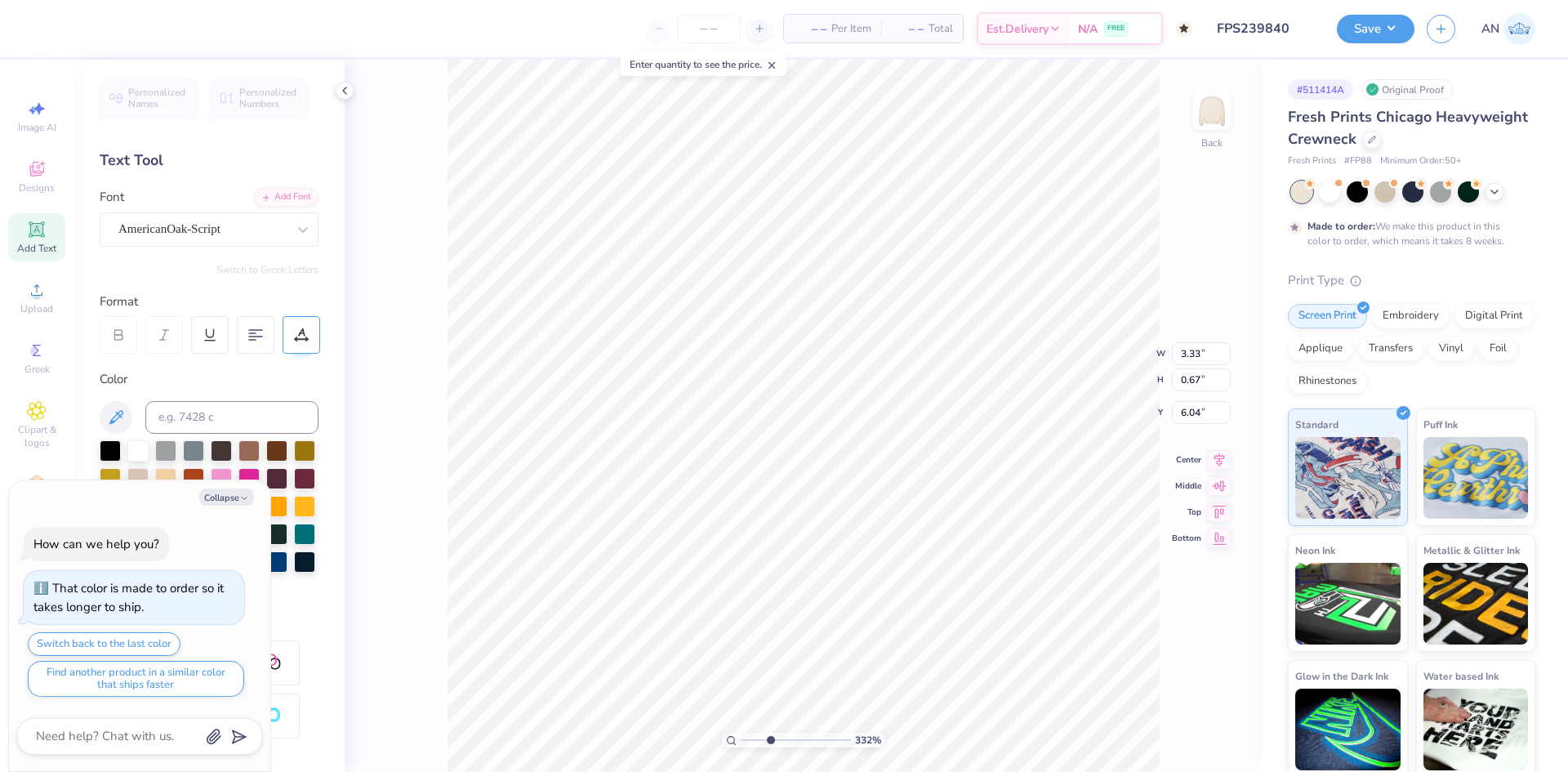
click at [312, 340] on div at bounding box center [301, 334] width 38 height 38
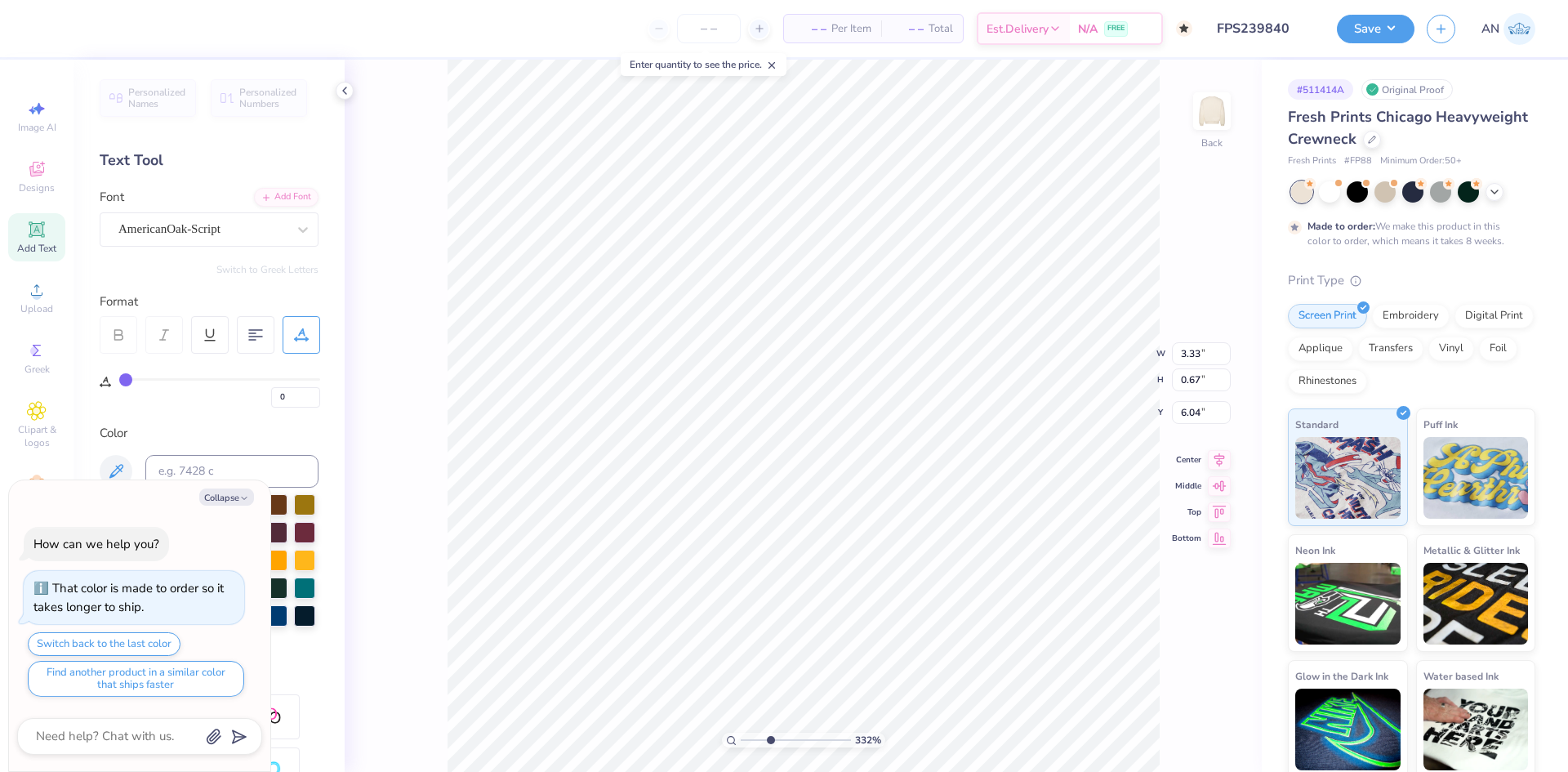
type textarea "x"
type input "3.32211092047231"
type textarea "x"
type input "3.32211092047231"
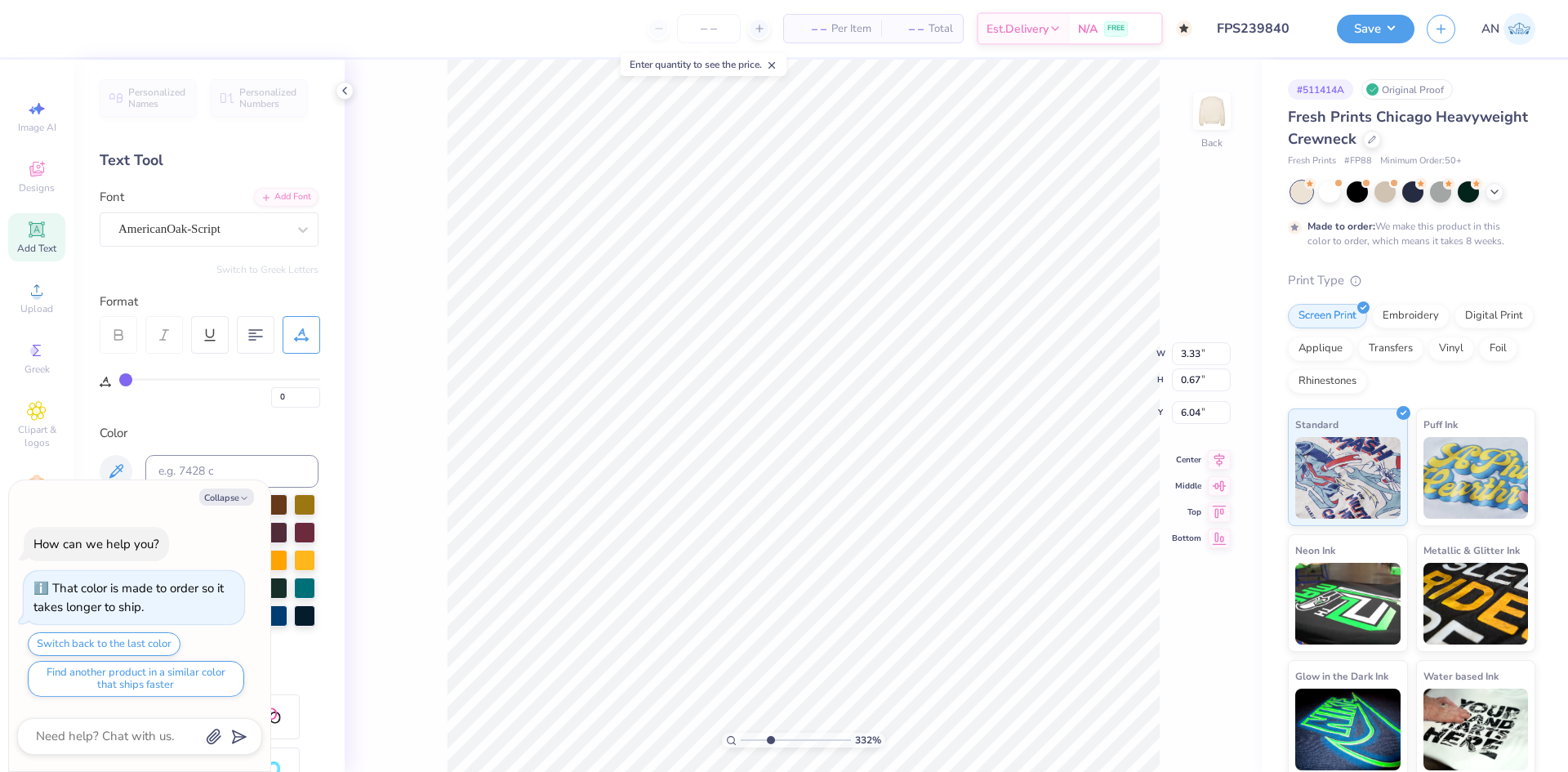
type textarea "x"
type input "3.32211092047231"
type textarea "x"
type input "3.32211092047231"
type textarea "x"
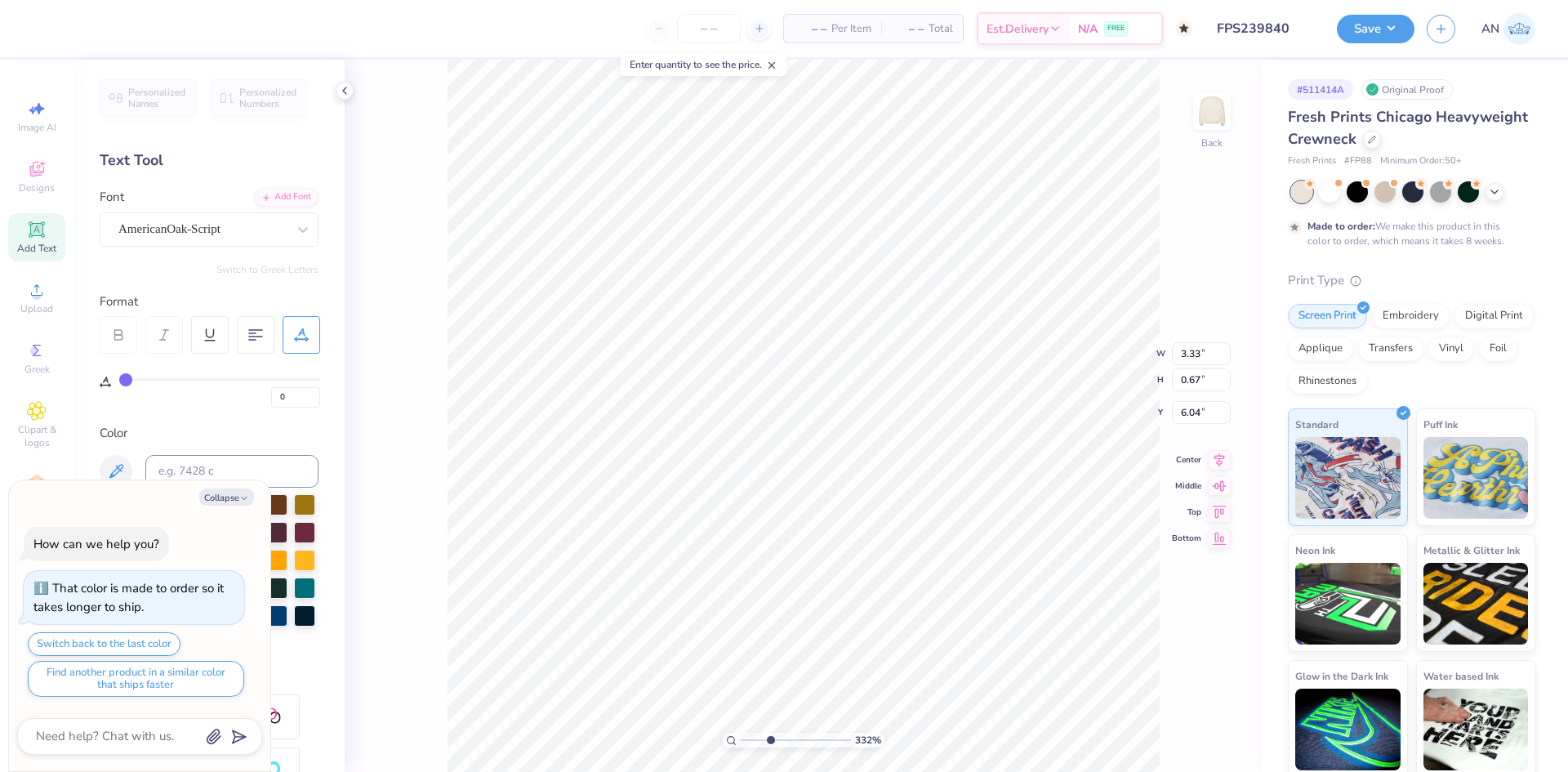
type input "3.32211092047231"
type textarea "x"
type input "3.32211092047231"
type textarea "x"
type input "3.32211092047231"
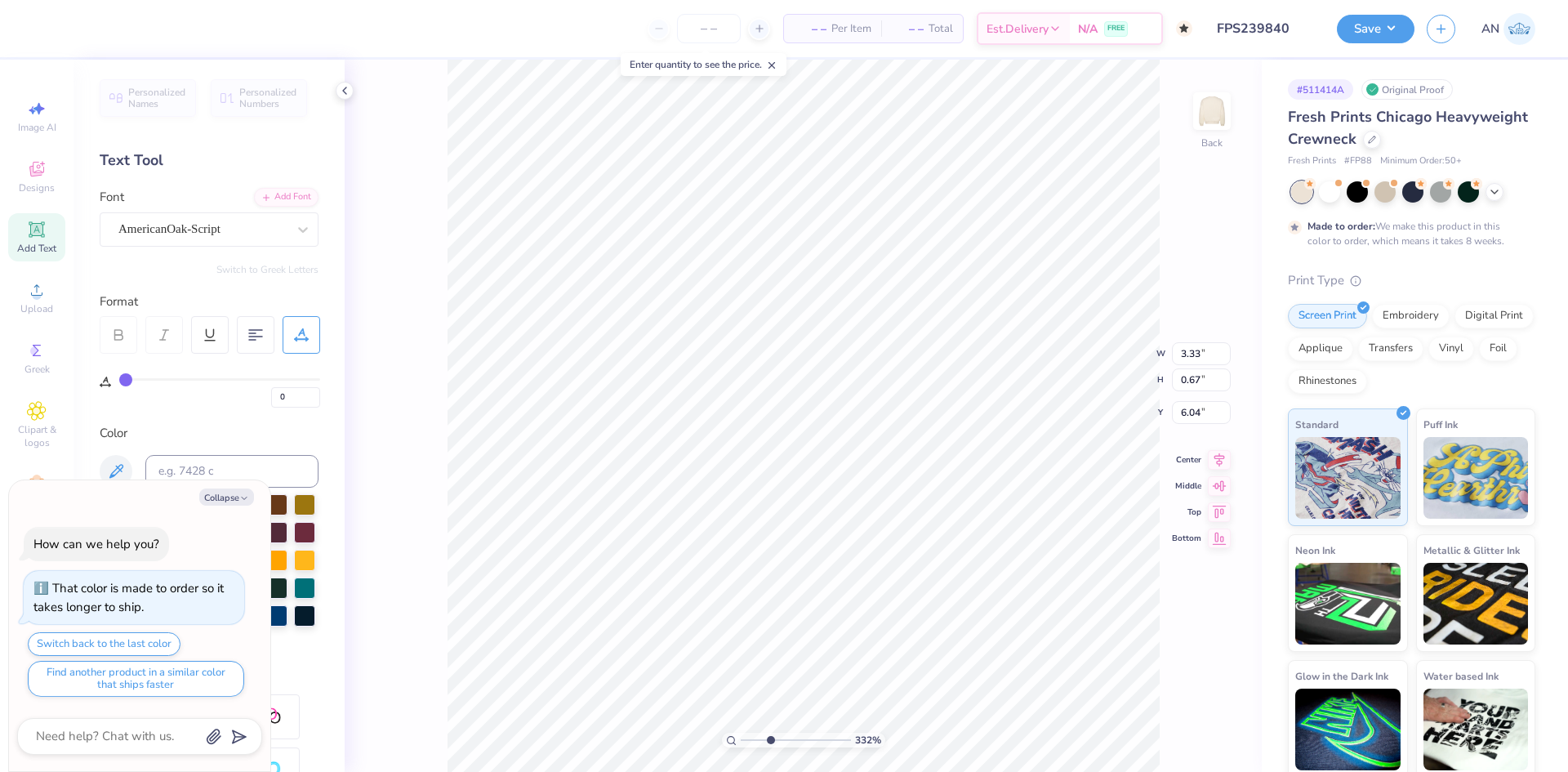
scroll to position [14, 5]
type textarea "x"
type input "3.32211092047231"
type textarea "x"
type input "3.32211092047231"
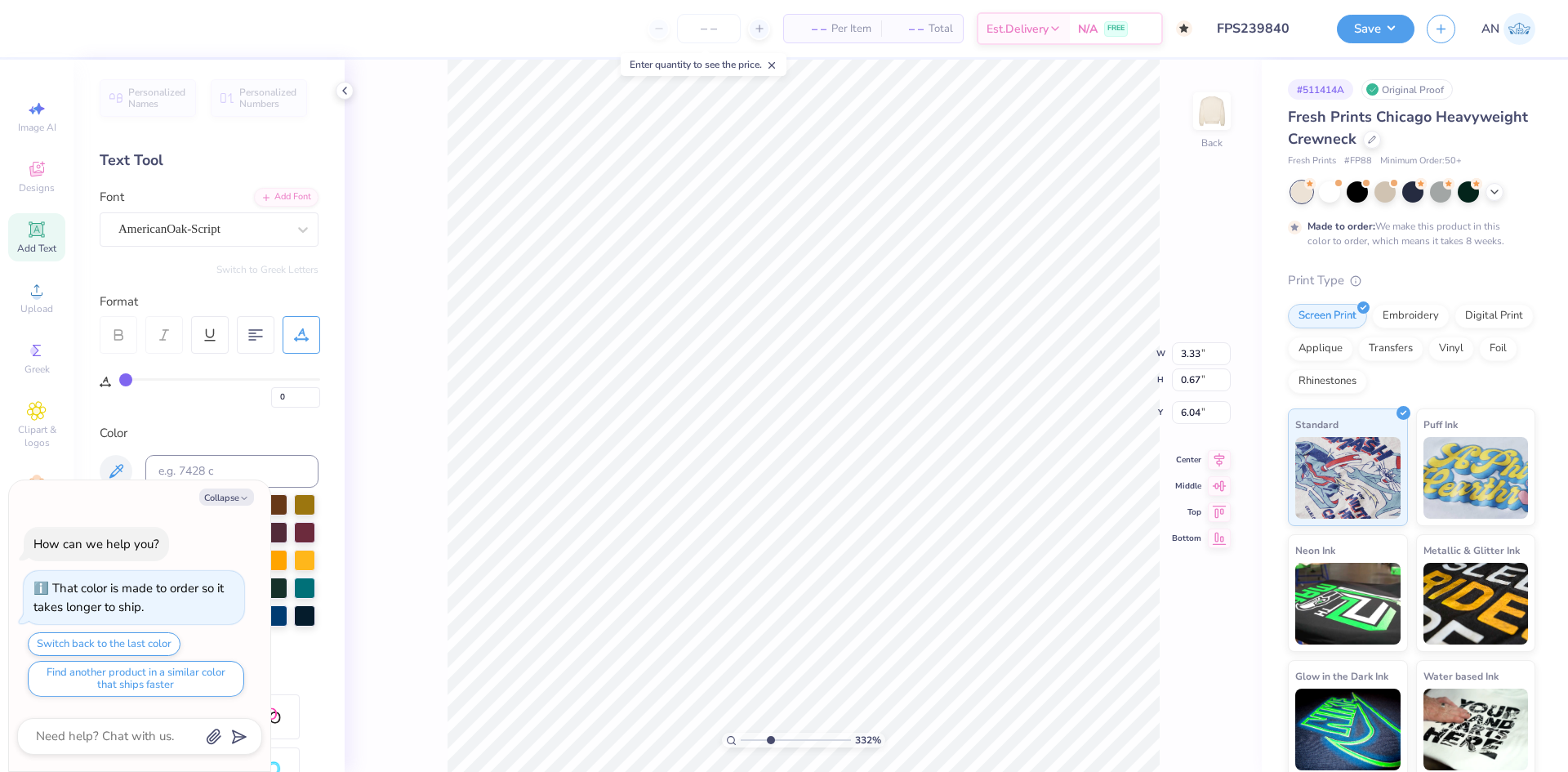
type textarea "Bid Day"
type textarea "x"
type input "3.32211092047231"
type textarea "x"
type input "3.32211092047231"
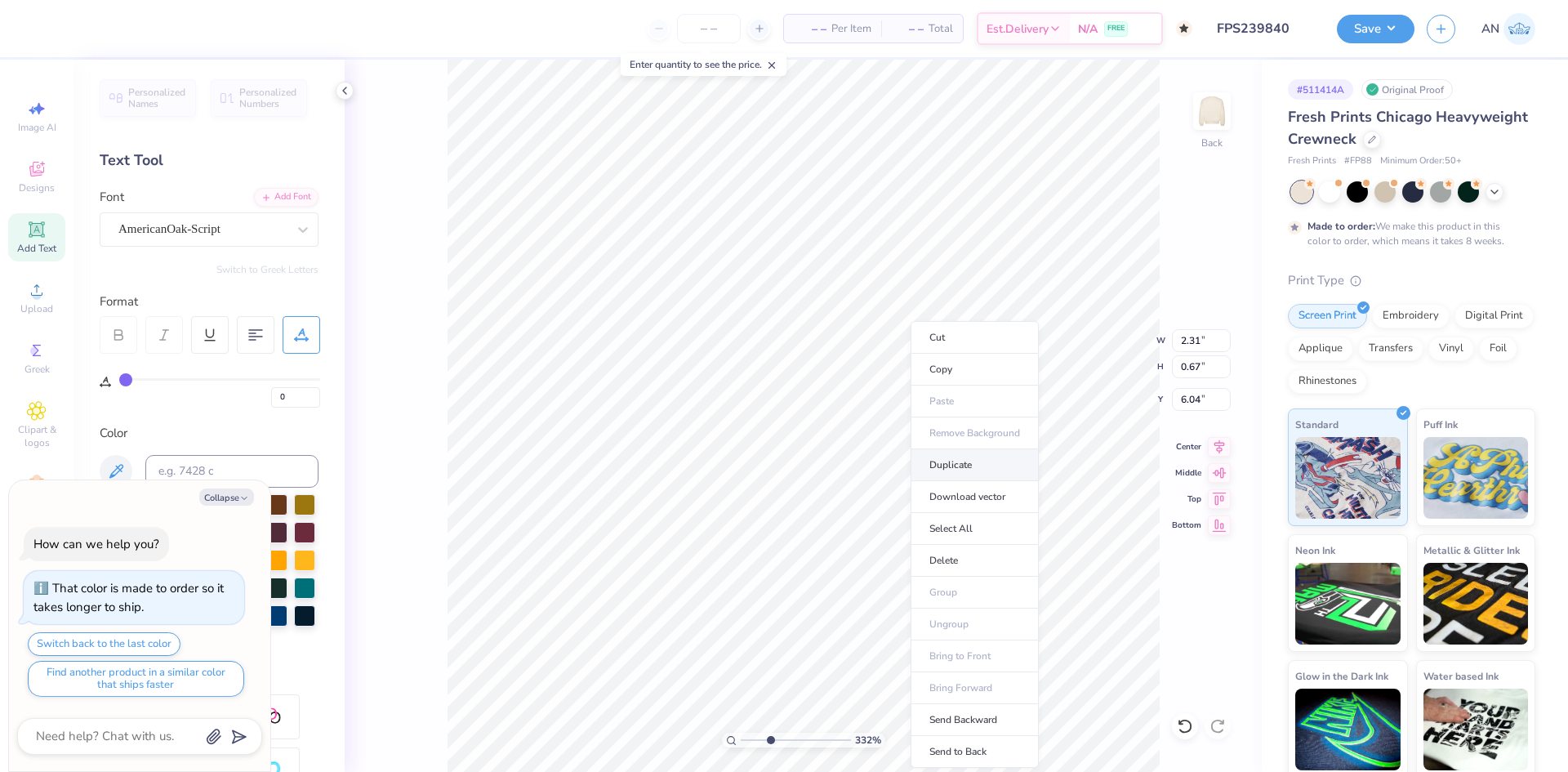
click at [954, 466] on li "Duplicate" at bounding box center [975, 465] width 128 height 32
type textarea "x"
type input "3.32211092047231"
type input "7.04"
type textarea "x"
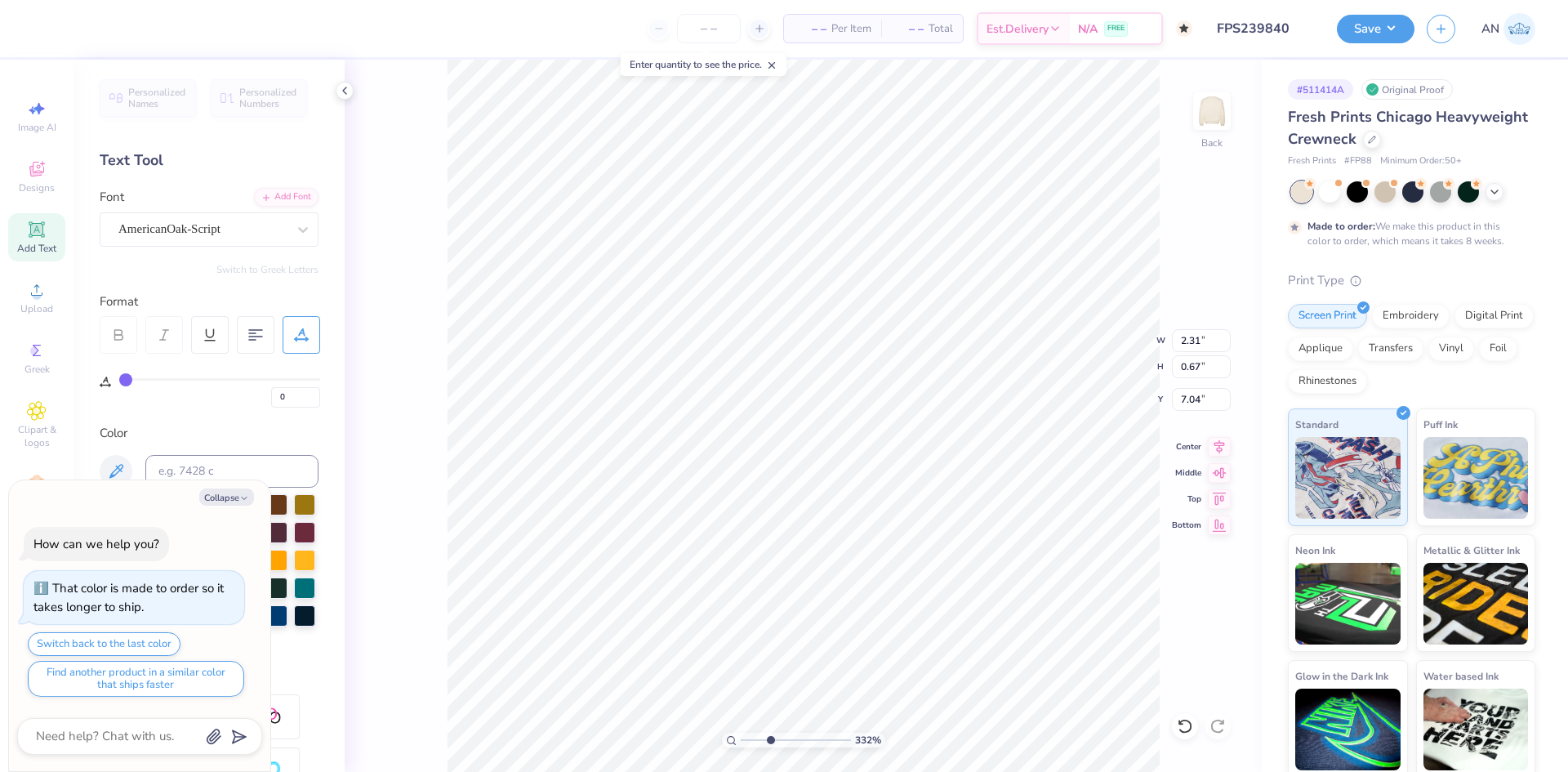
type input "3.32211092047231"
type textarea "x"
type input "3.32211092047231"
type textarea "x"
type input "3.32211092047231"
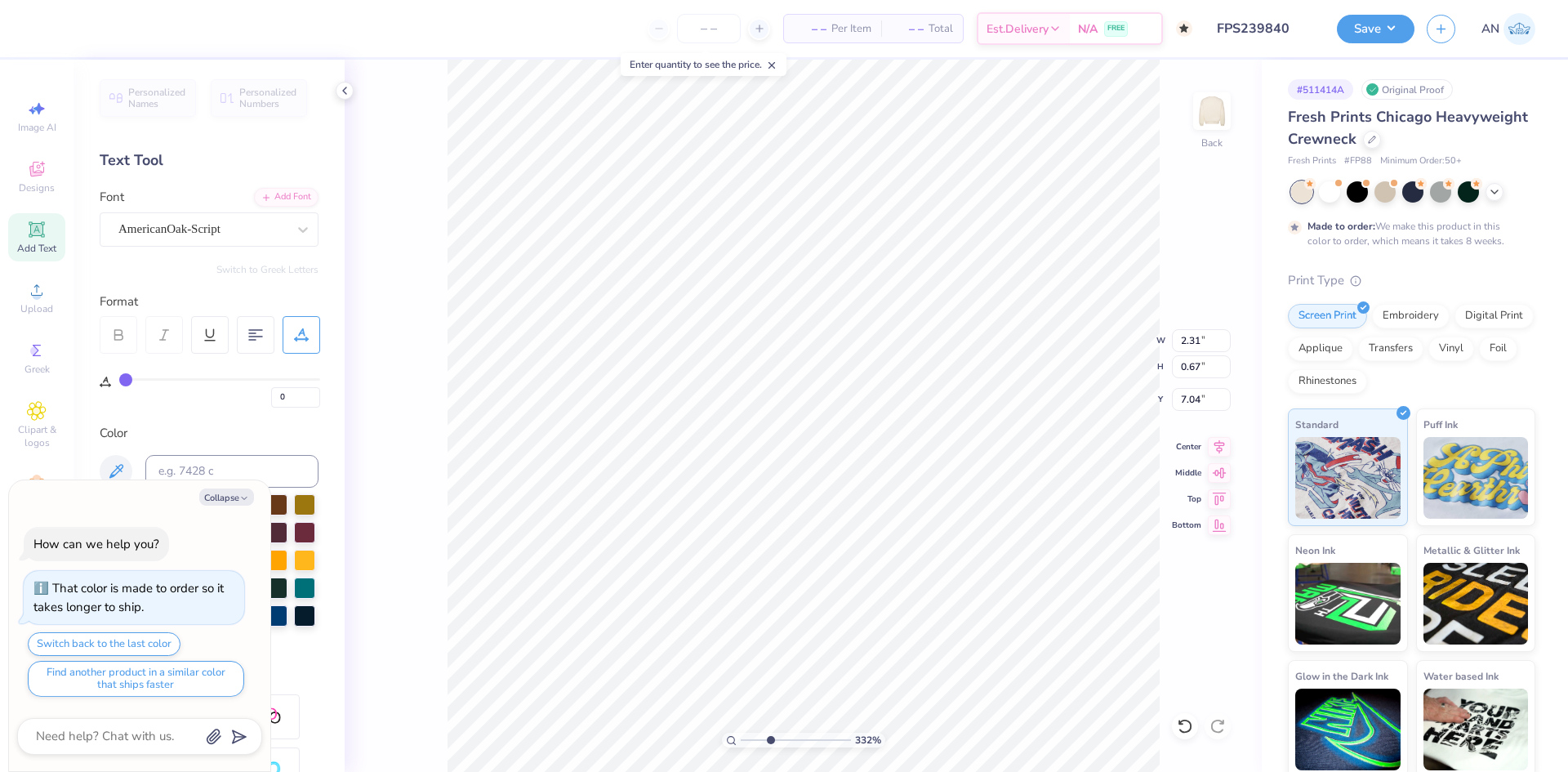
scroll to position [14, 3]
type textarea "x"
type input "3.32211092047231"
type textarea "x"
type input "3.32211092047231"
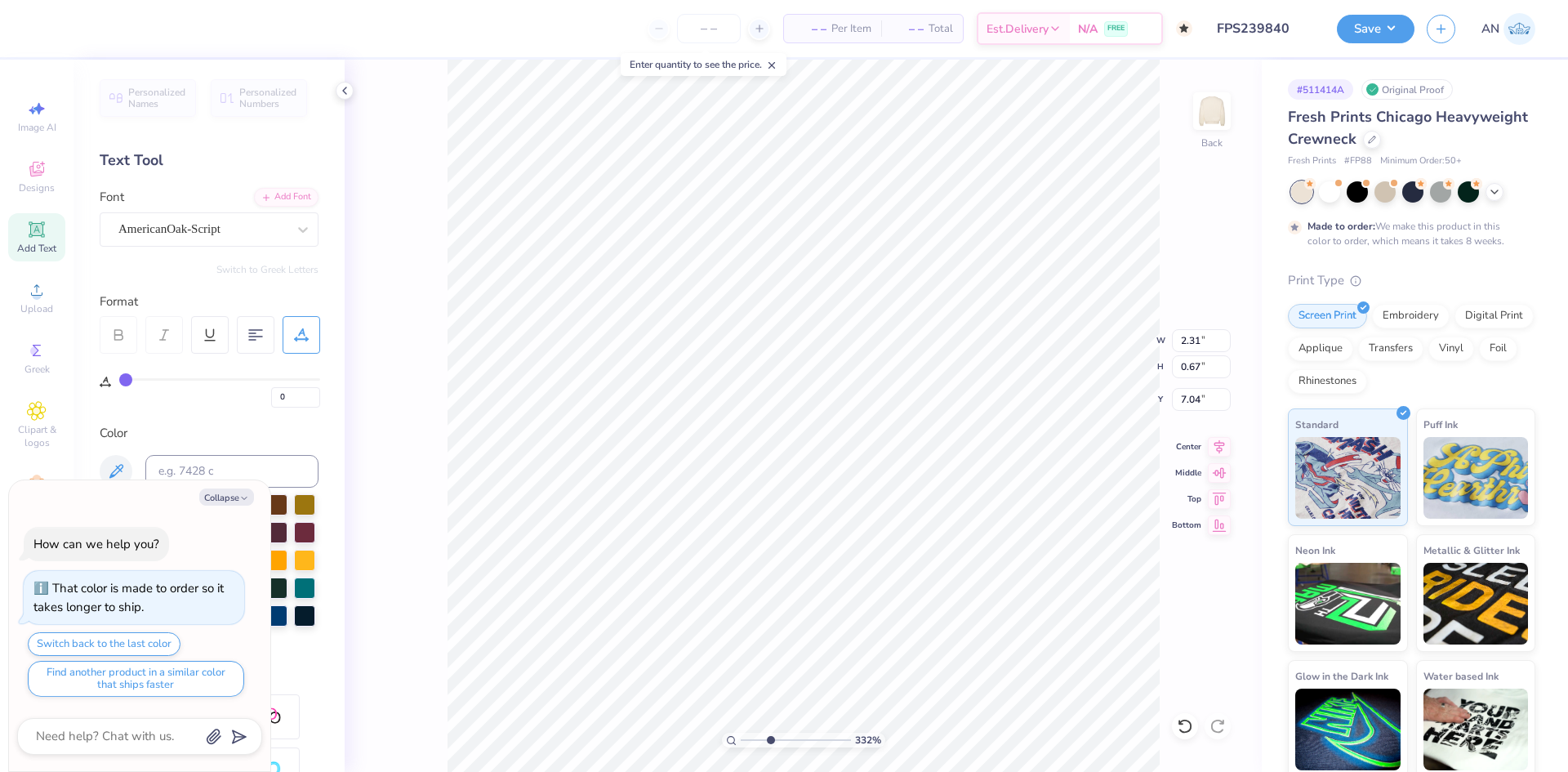
type textarea "'"
type textarea "x"
type input "3.32211092047231"
type textarea "'2"
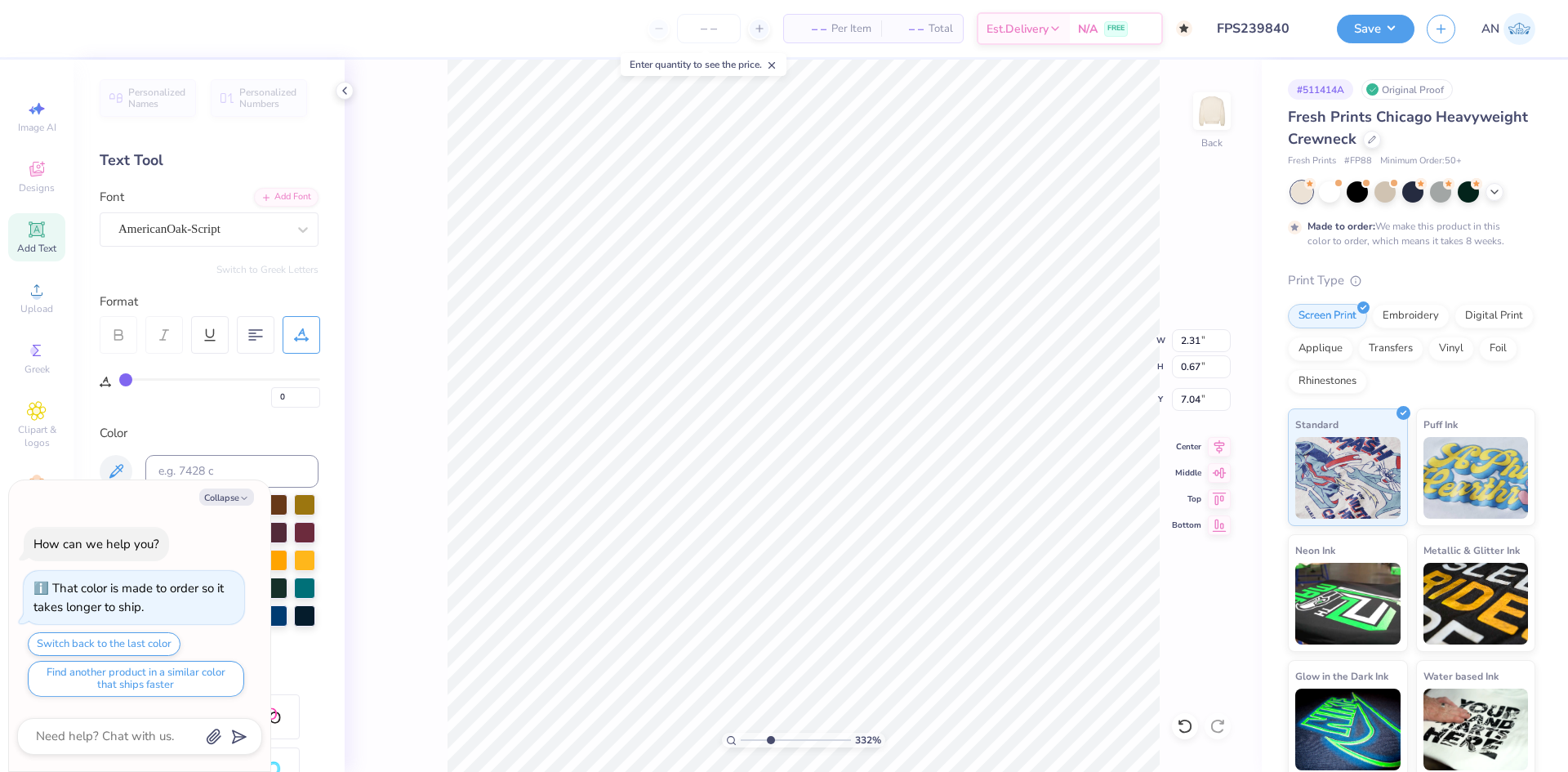
type textarea "x"
type input "3.32211092047231"
type textarea "'25"
type textarea "x"
type input "3.32211092047231"
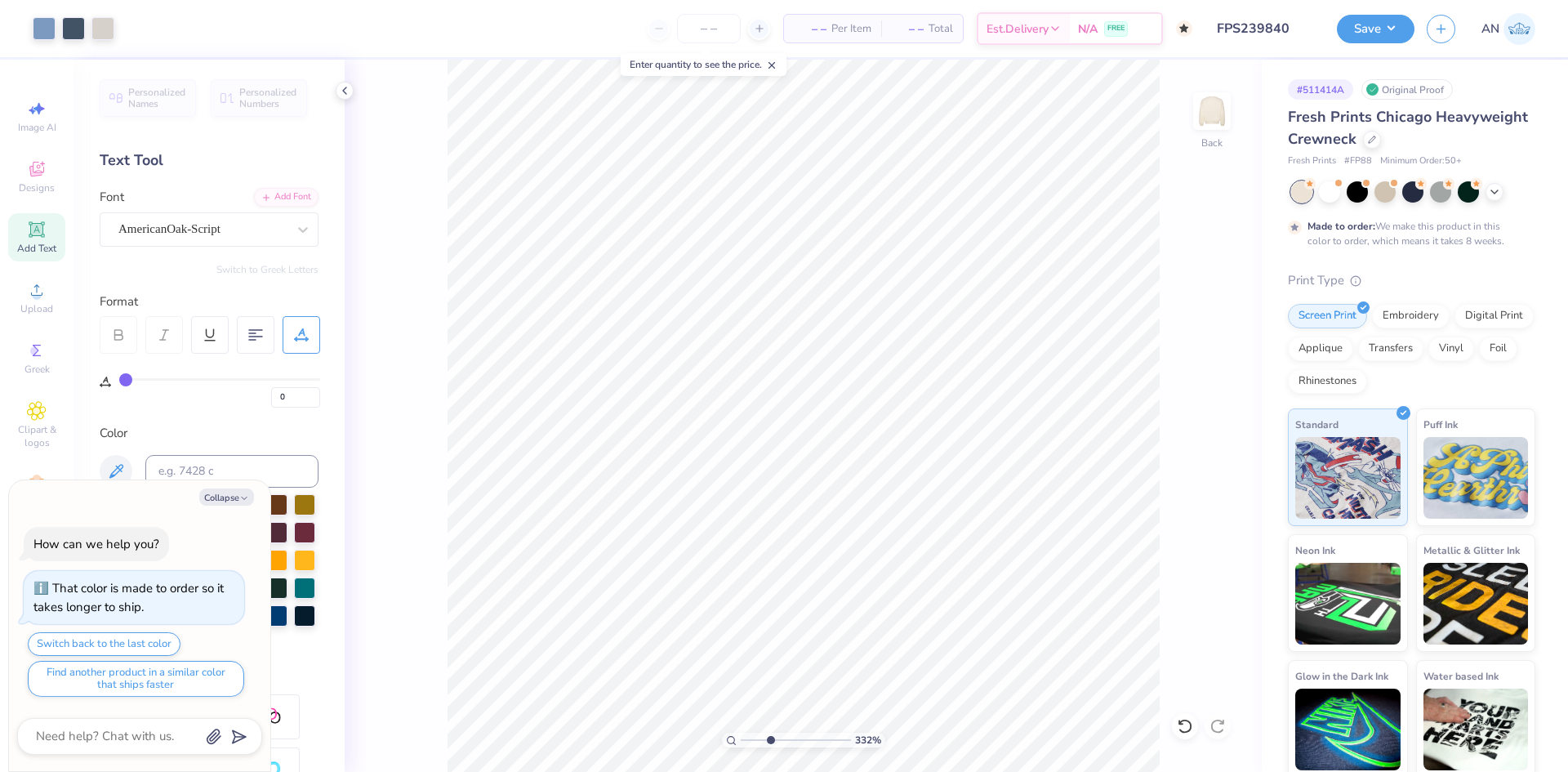
type textarea "x"
type input "3.32211092047231"
type textarea "x"
type input "3.32211092047231"
type input "6.18"
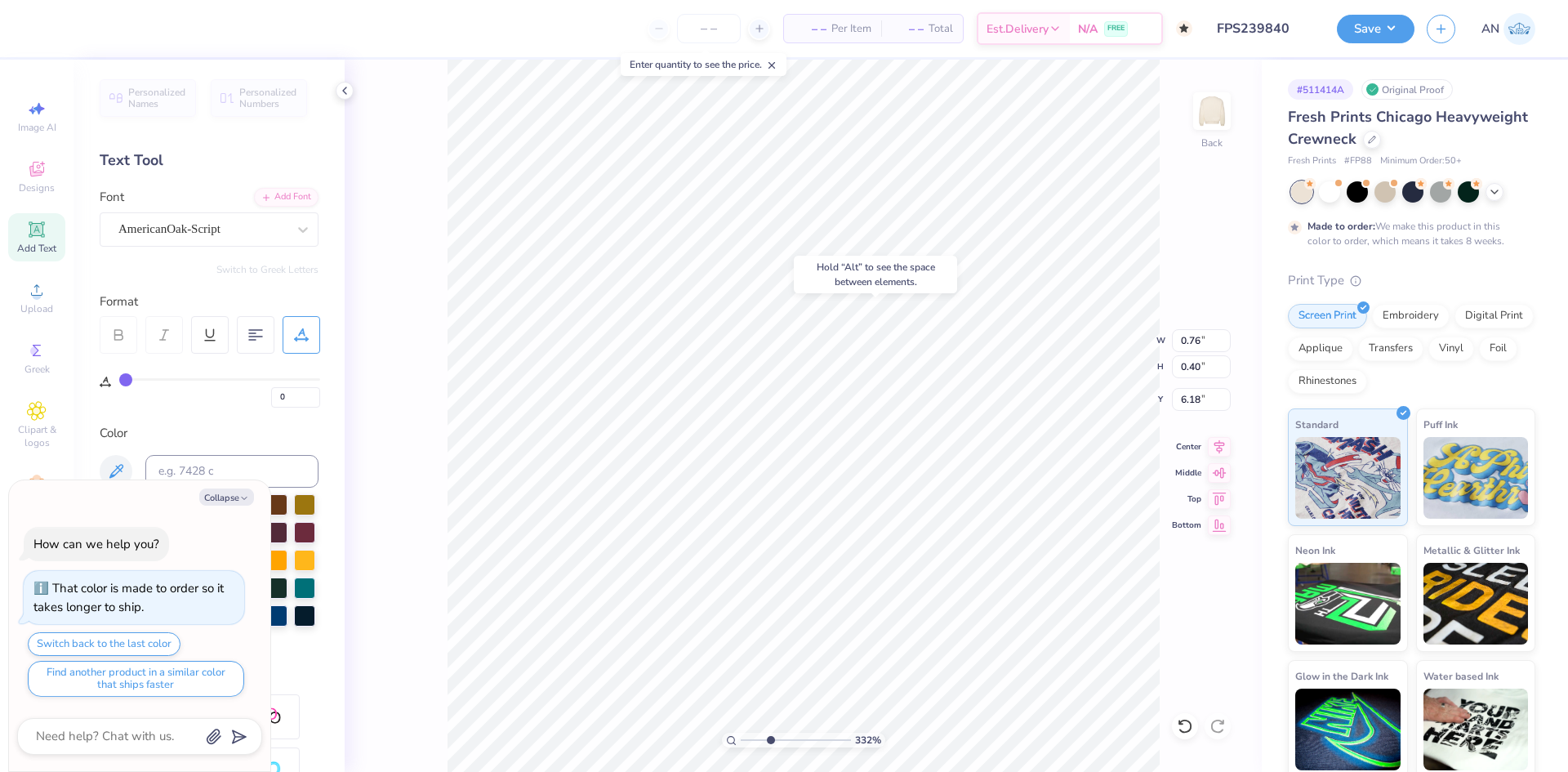
type textarea "x"
type input "3.32211092047231"
type textarea "x"
type input "3.32211092047231"
type textarea "x"
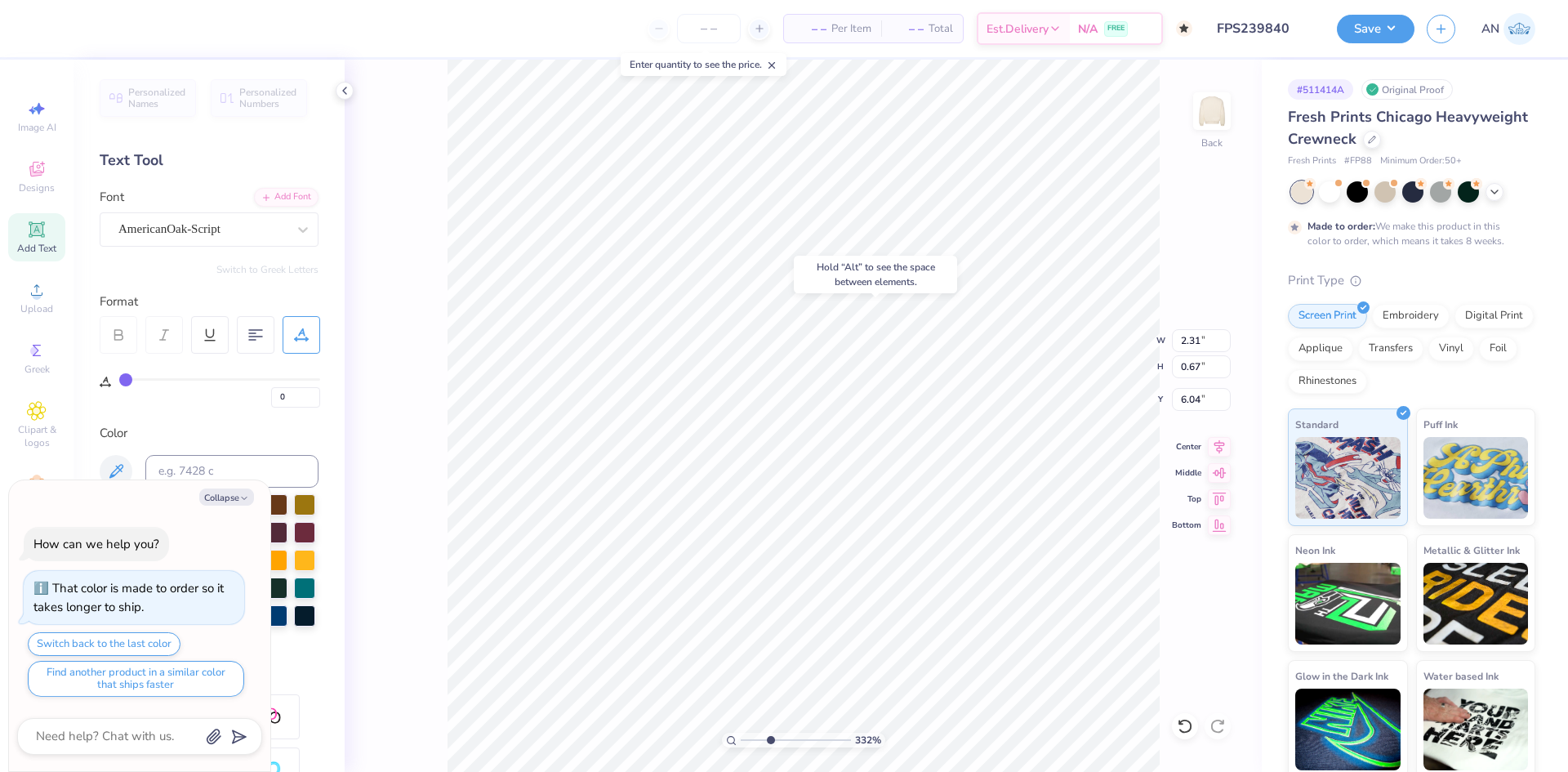
type input "3.32211092047231"
type input "0.76"
type input "0.40"
type input "6.18"
type textarea "x"
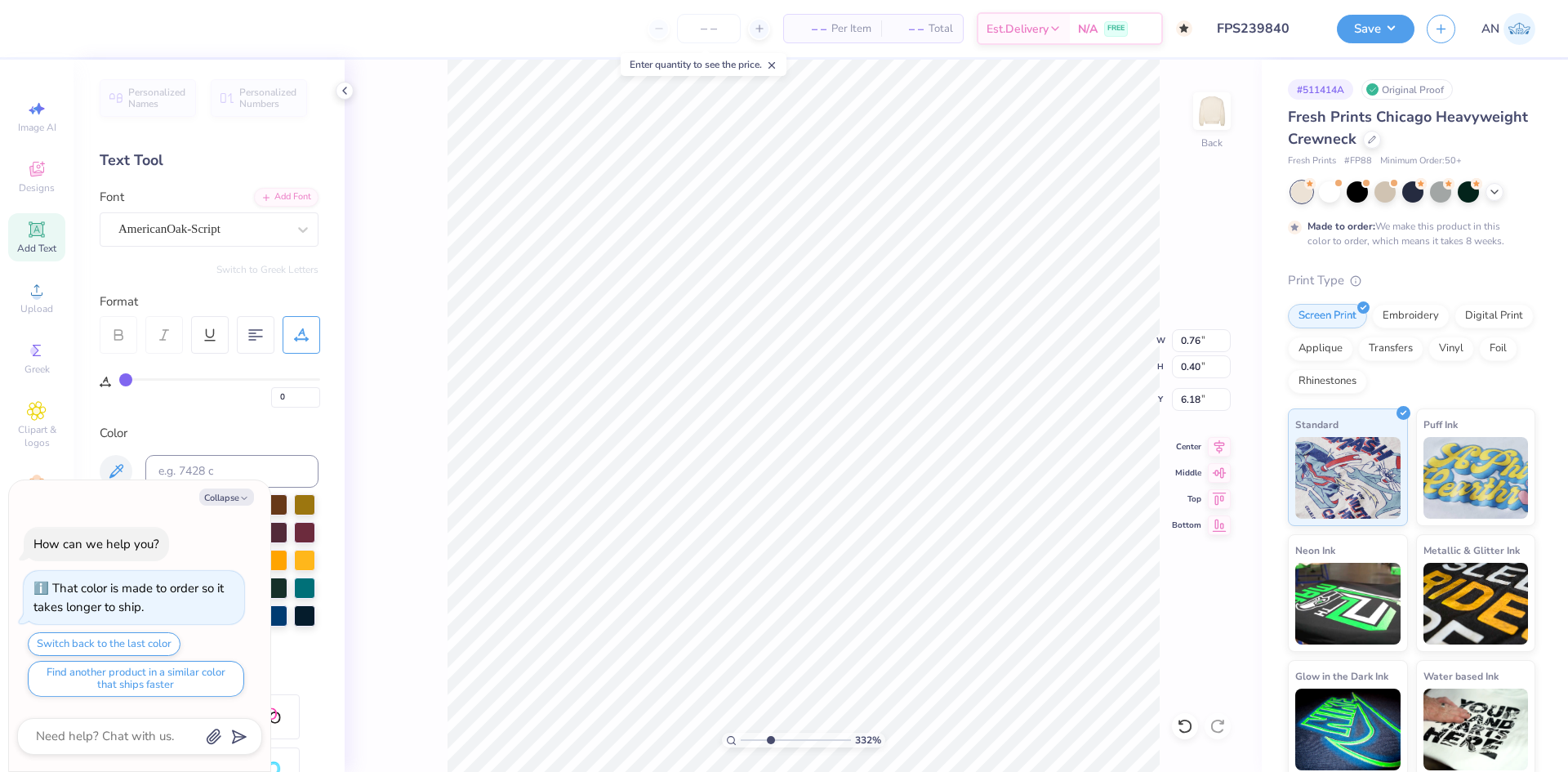
type input "3.32211092047231"
type textarea "x"
type input "3.32211092047231"
type input "0.89"
type input "0.47"
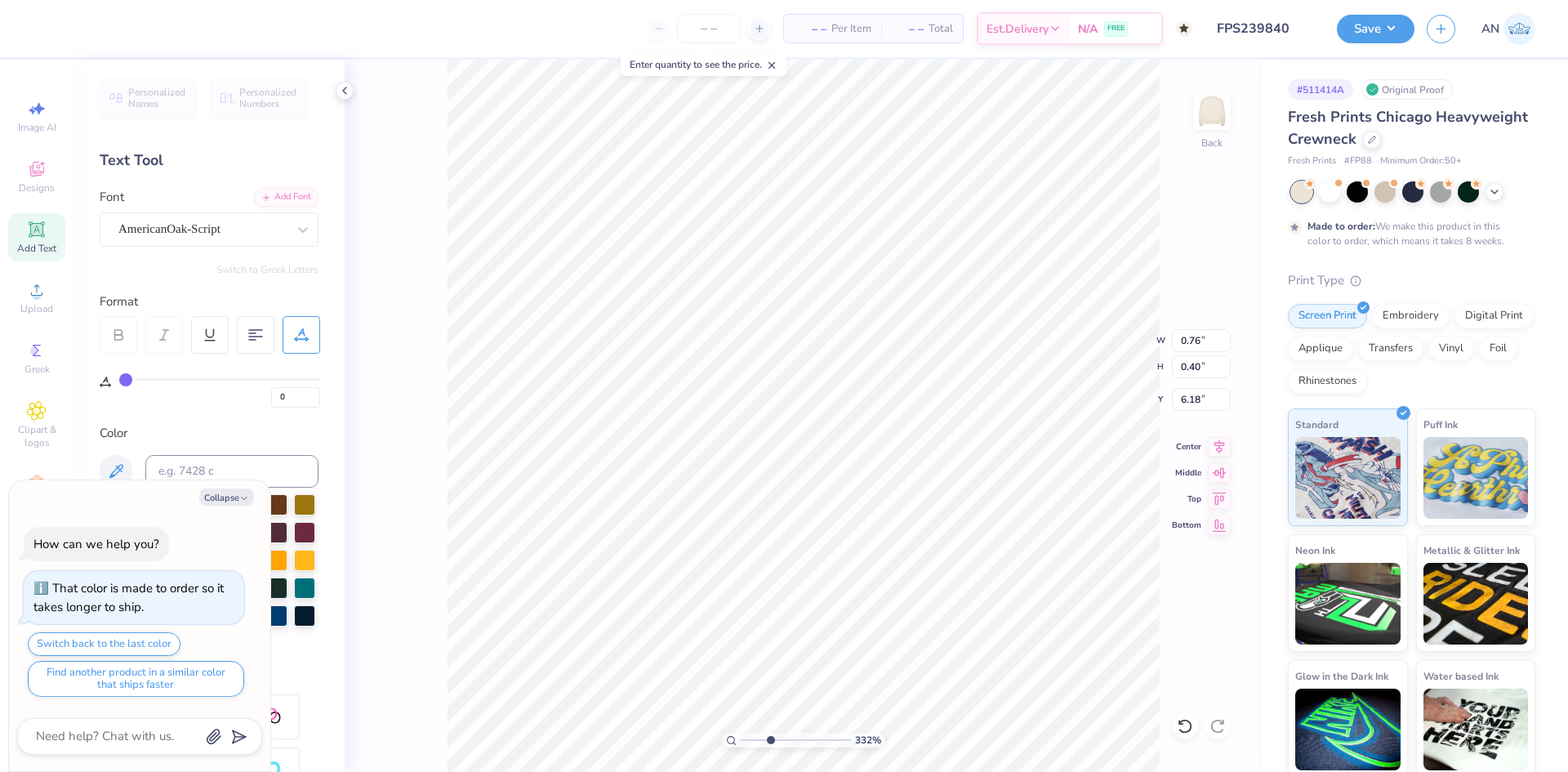
type input "6.11"
type textarea "x"
type input "3.32211092047231"
type textarea "x"
type input "3.32211092047231"
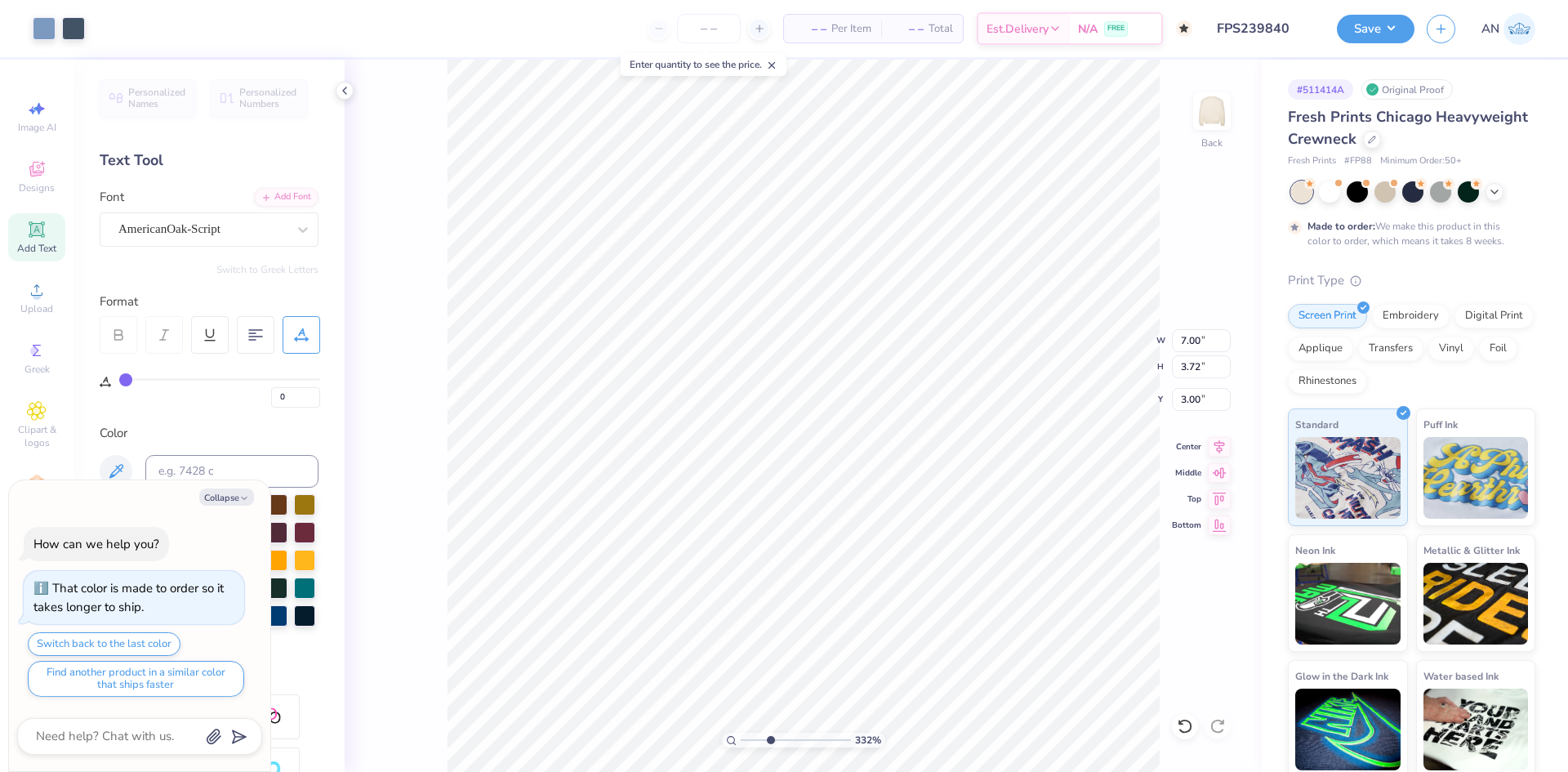
type textarea "x"
type input "3.32211092047231"
type textarea "x"
type input "3.32211092047231"
type textarea "x"
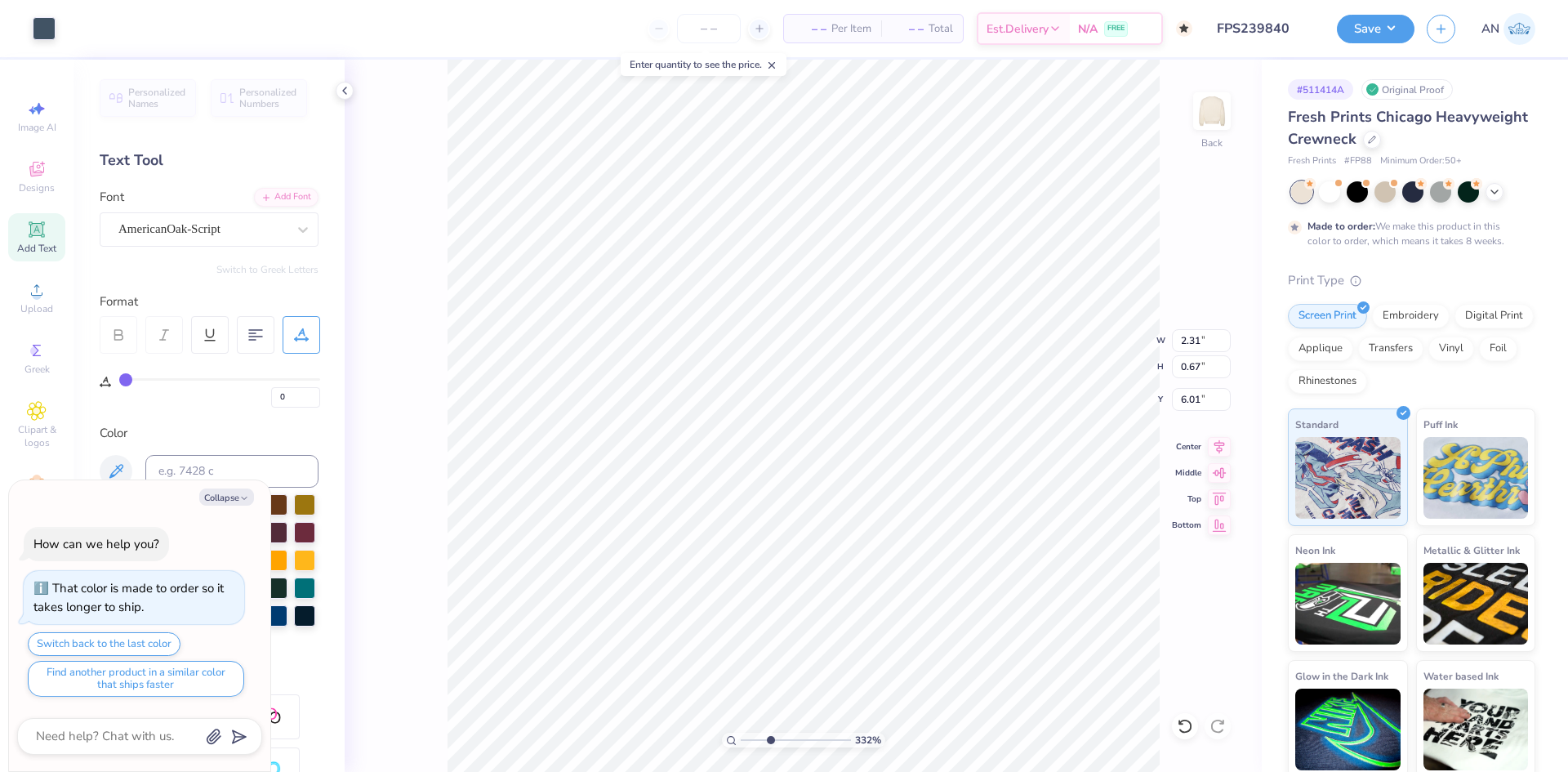
type input "3.32211092047231"
type textarea "x"
type input "3.32211092047231"
type textarea "x"
type input "3.32211092047231"
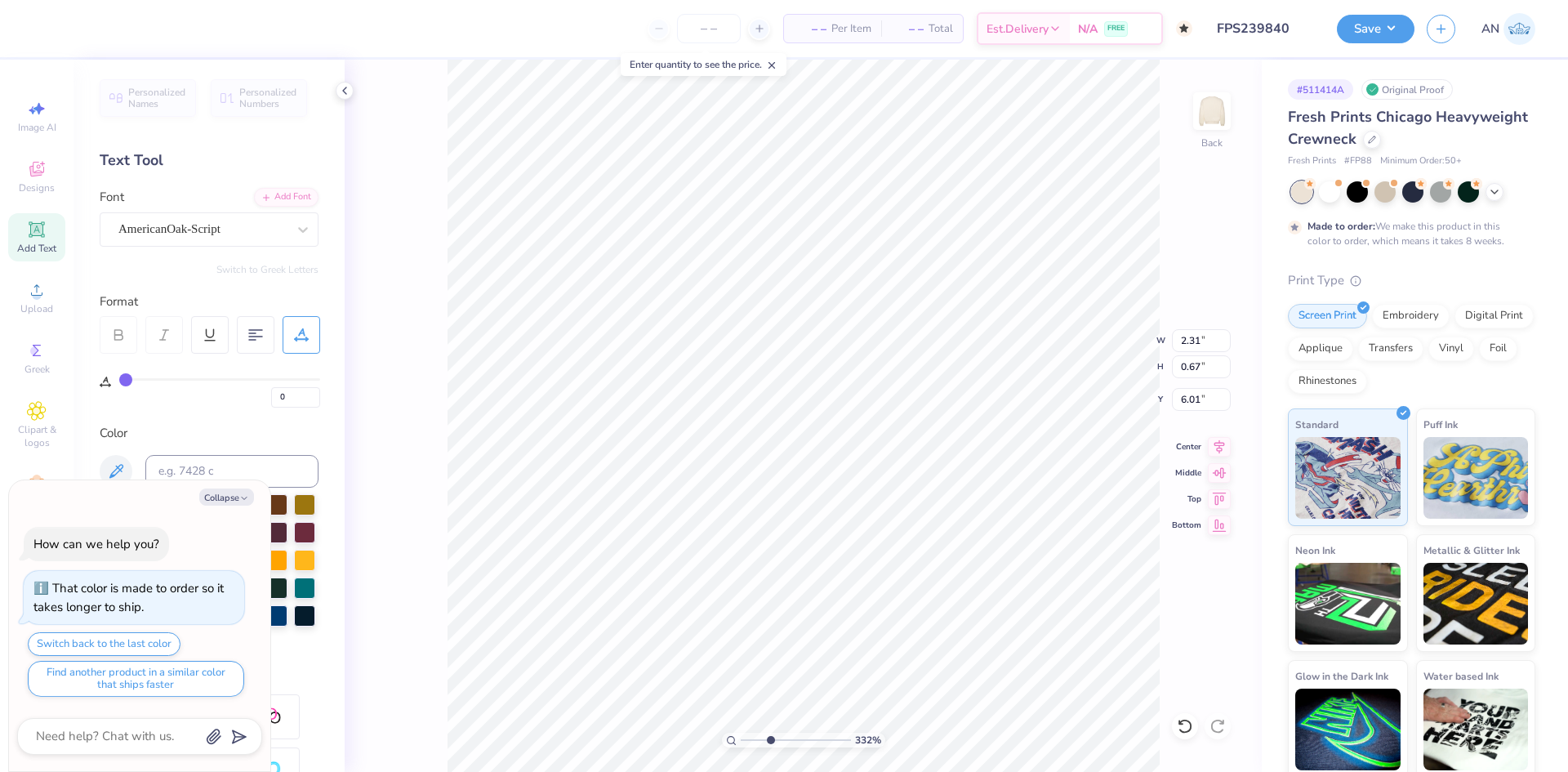
type input "6.04"
type textarea "x"
type input "3.32211092047231"
type textarea "x"
type input "3.32211092047231"
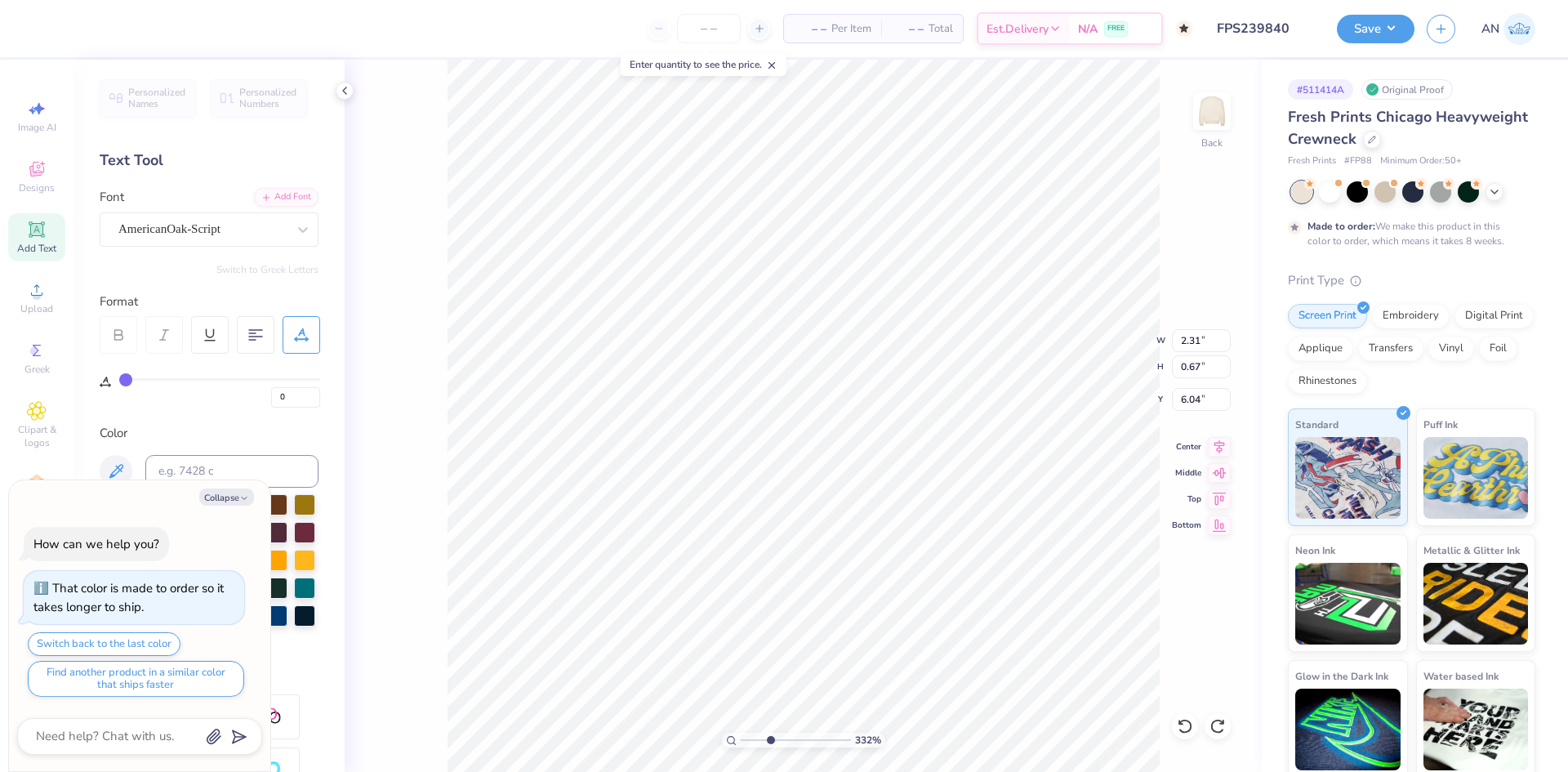
type input "3.31"
type input "3.32211092047231"
click at [1016, 589] on li "Group" at bounding box center [1038, 593] width 128 height 32
type textarea "x"
type input "3.32211092047231"
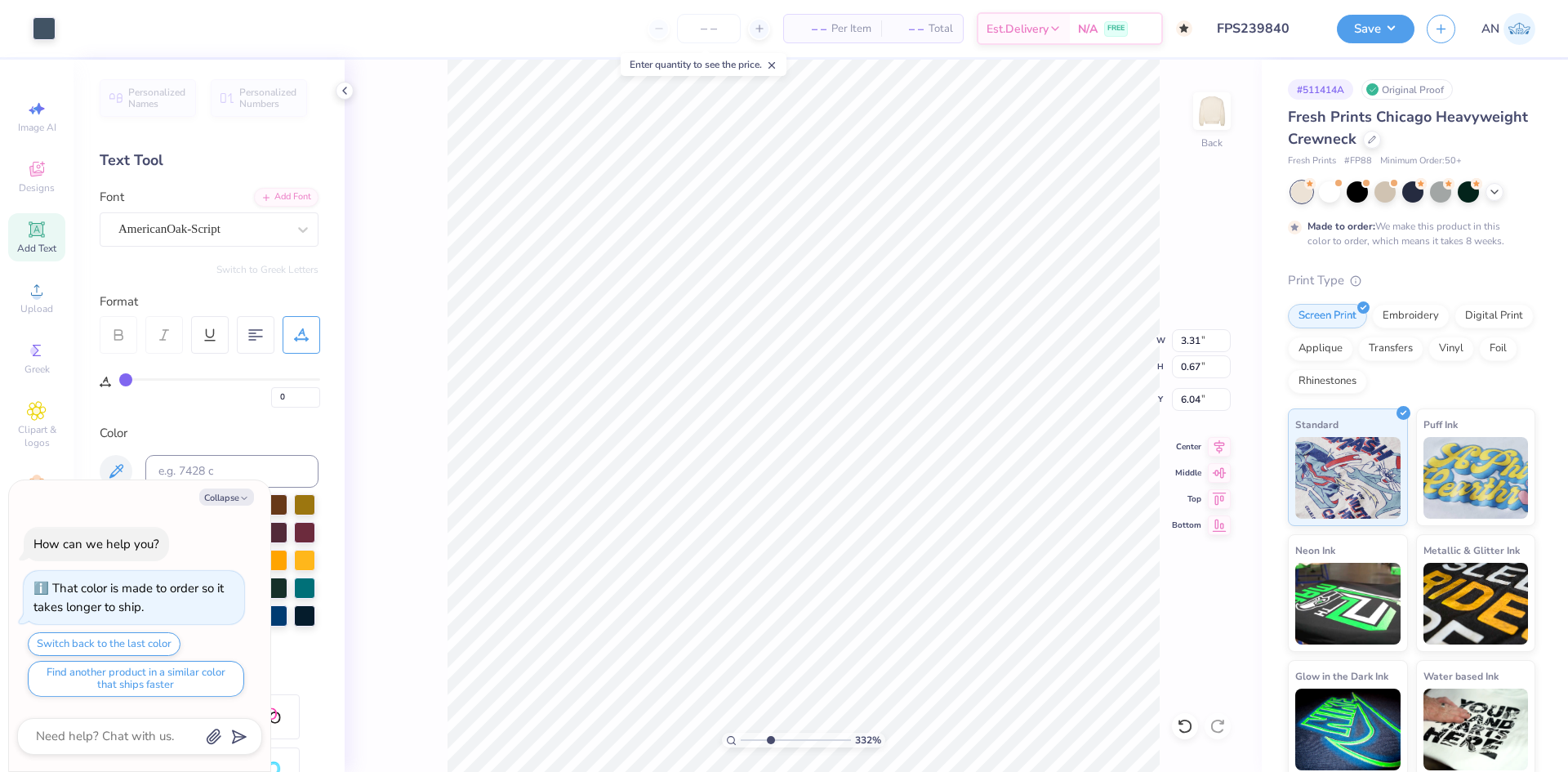
type textarea "x"
type input "3.32211092047231"
type textarea "x"
type input "3.32211092047231"
type input "6.13"
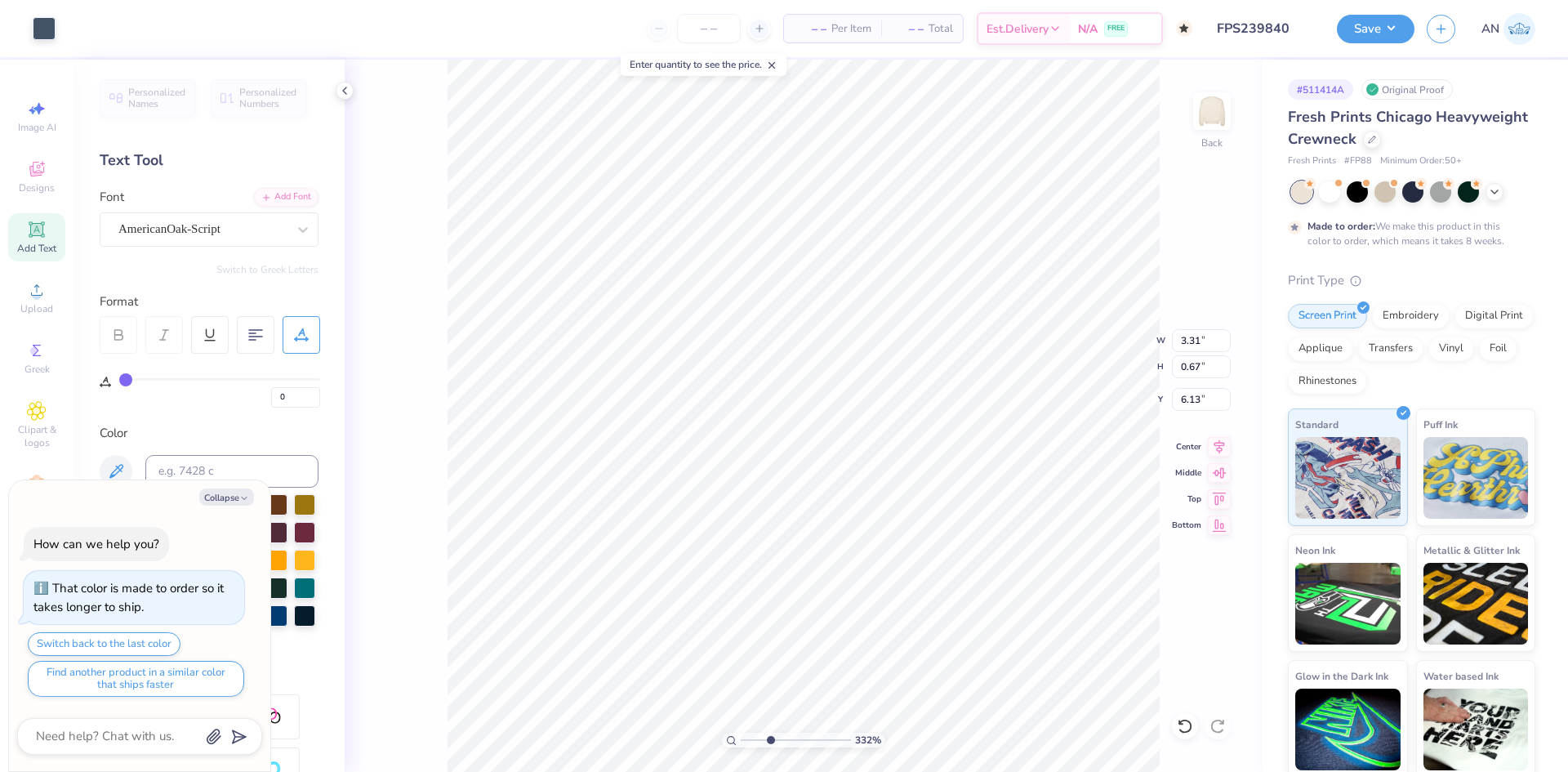
type textarea "x"
type input "3.32211092047231"
type textarea "x"
type input "4.05804149575103"
type textarea "x"
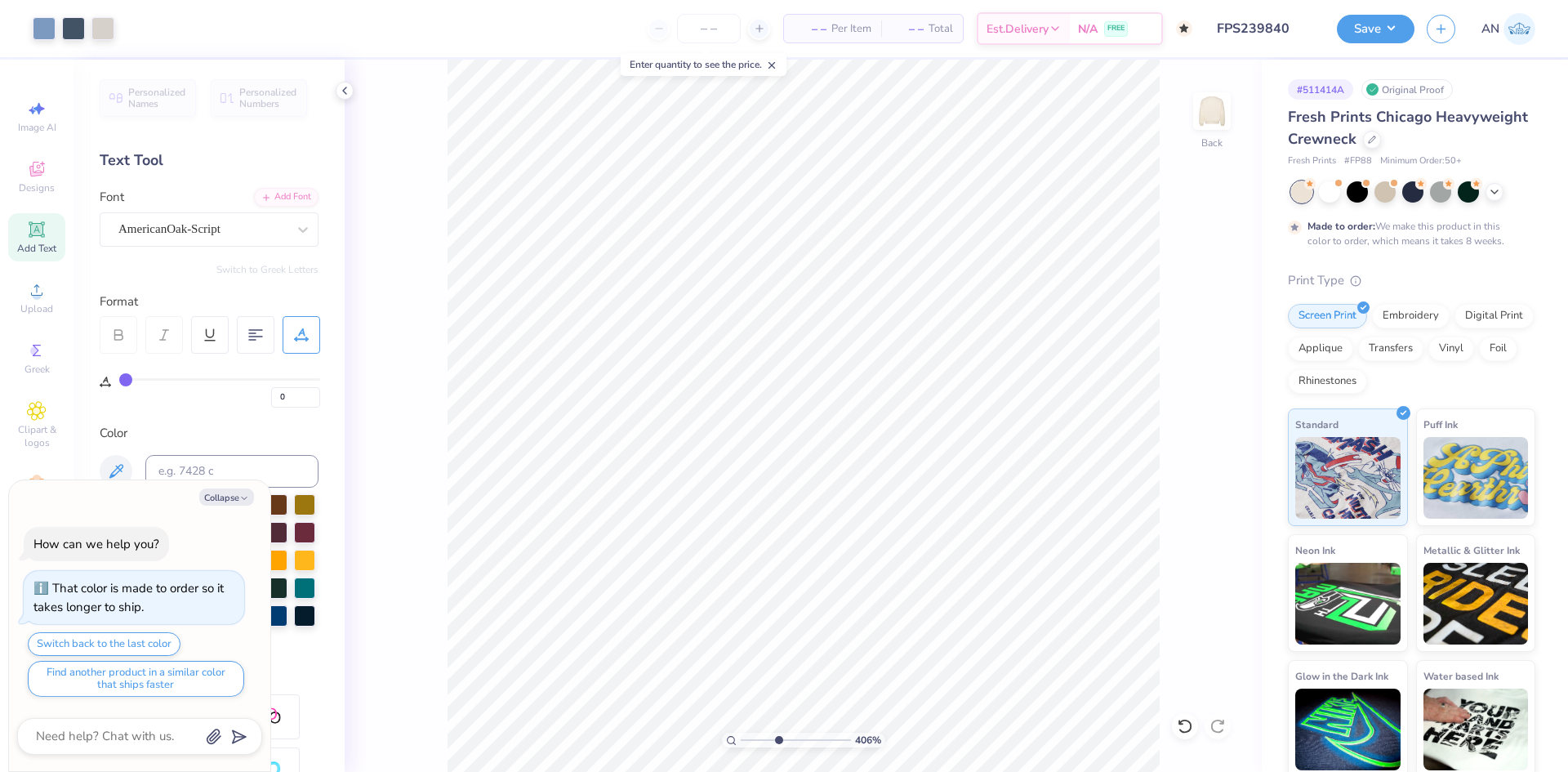
type input "4.05804149575103"
type textarea "x"
type input "4.05804149575103"
type textarea "x"
type input "4.05804149575103"
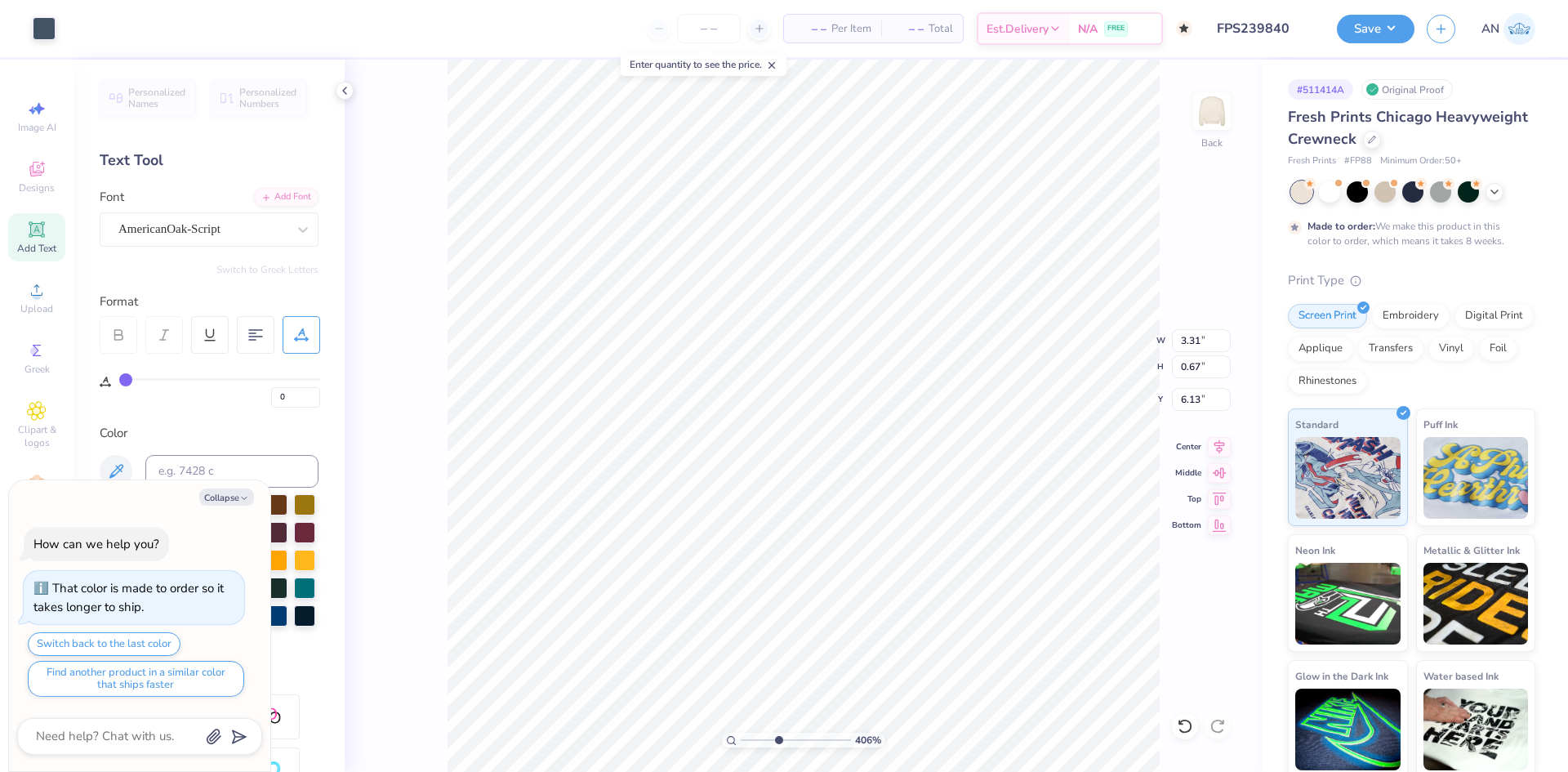
type textarea "x"
type input "4.05804149575103"
type textarea "x"
type input "4.05804149575103"
type textarea "x"
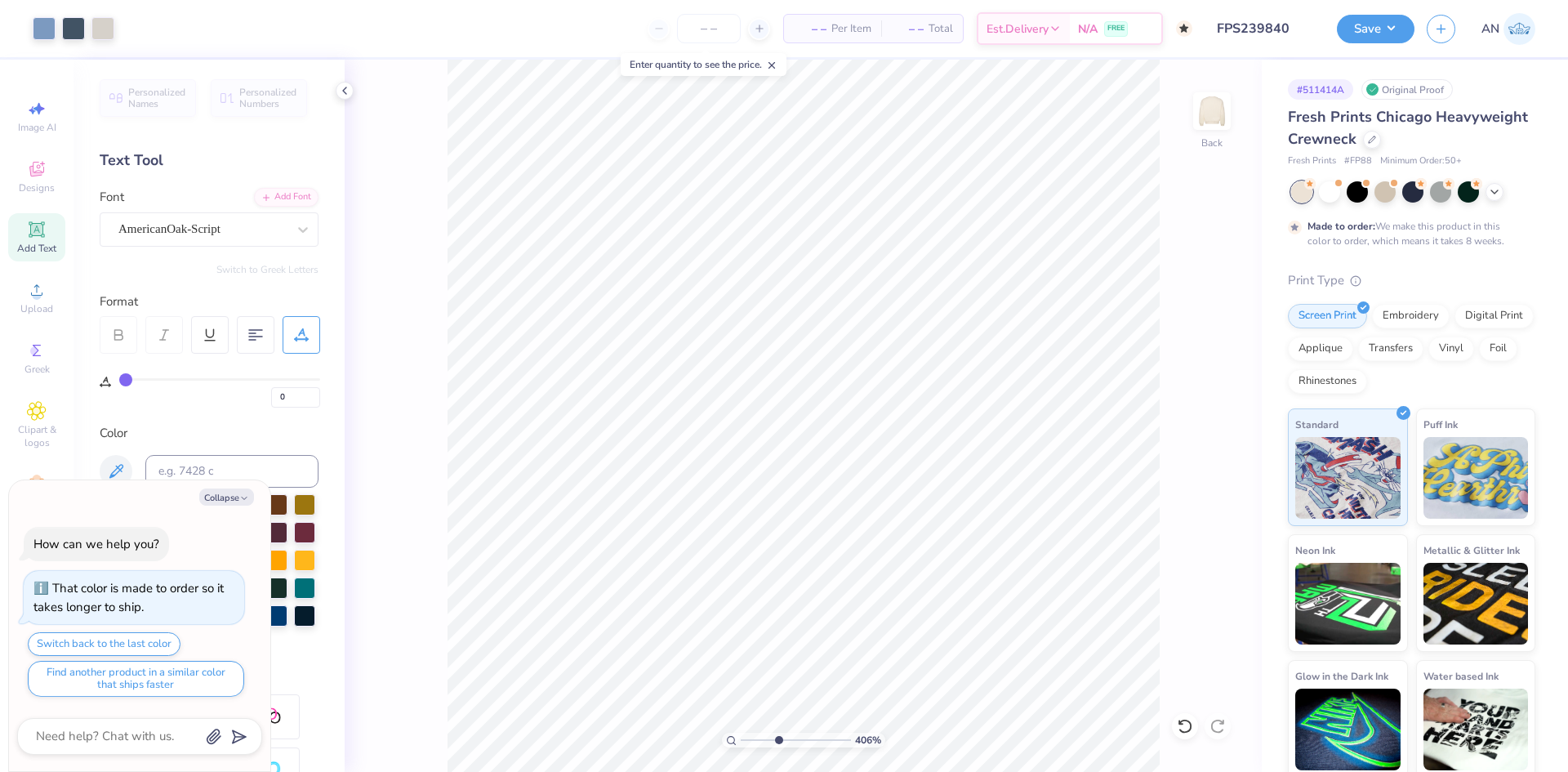
type input "4.05804149575103"
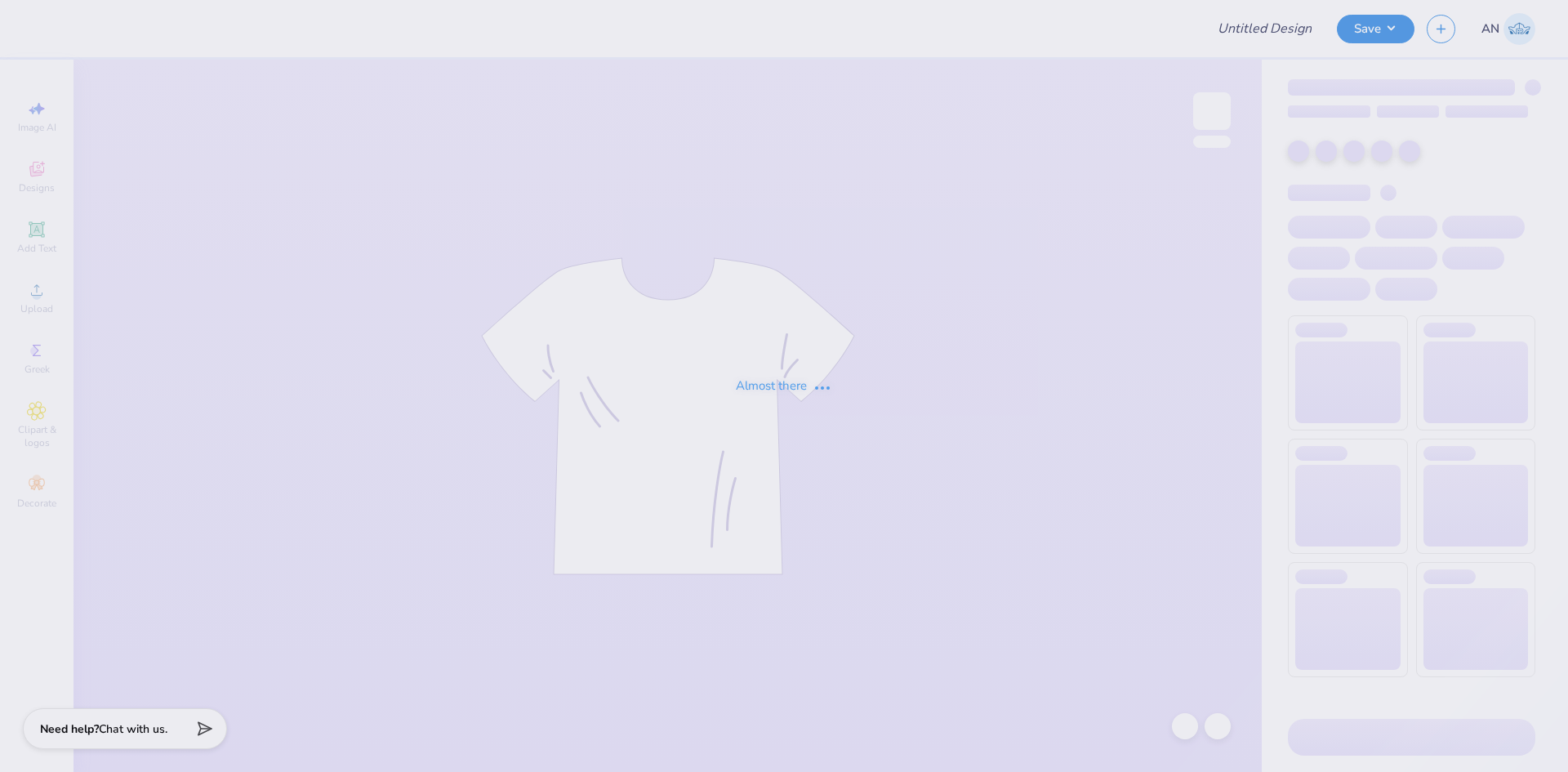
type input "FPS239839"
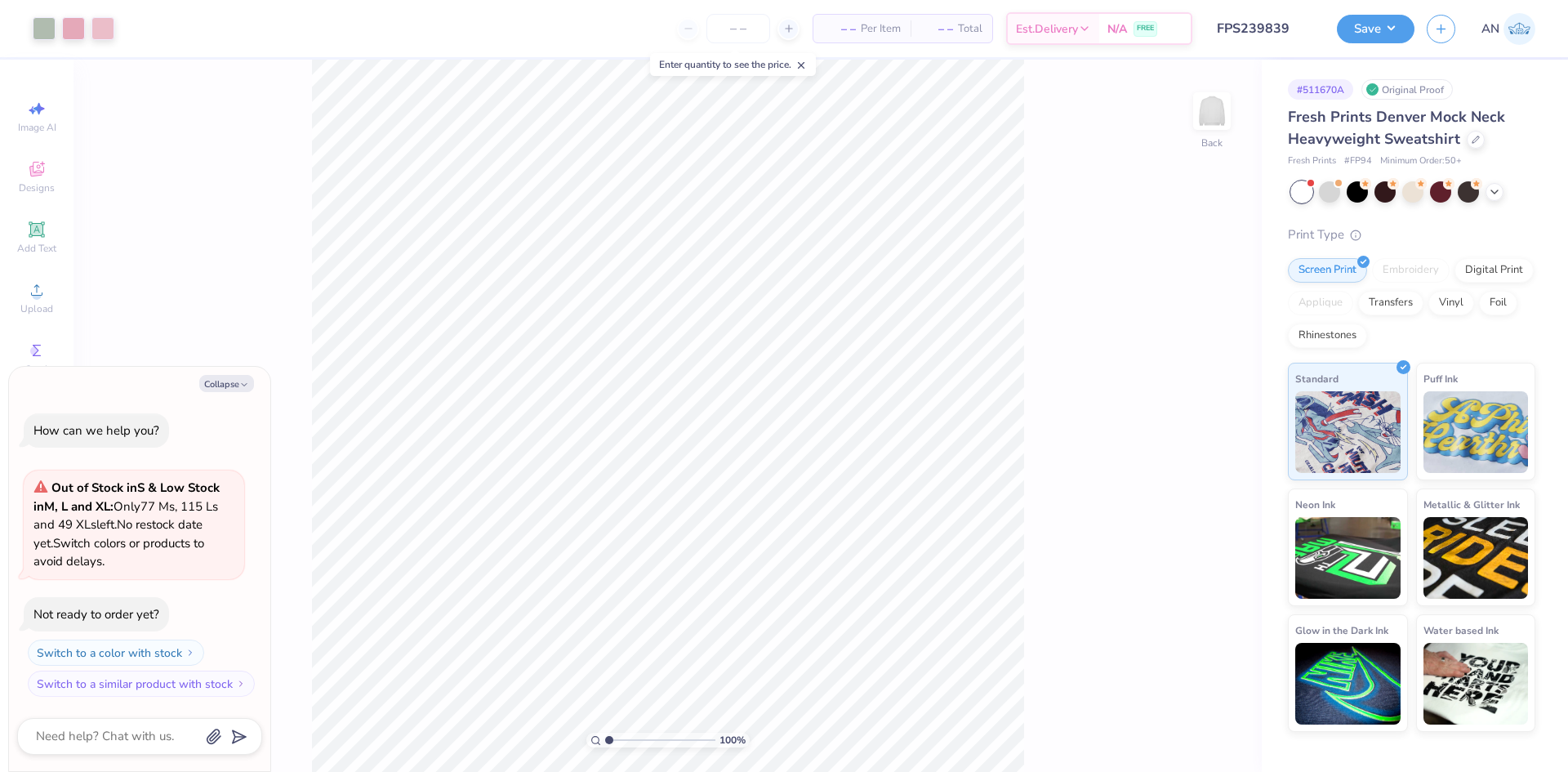
type textarea "x"
type input "5.47860533190648"
type textarea "x"
type input "5.47860533190648"
type textarea "x"
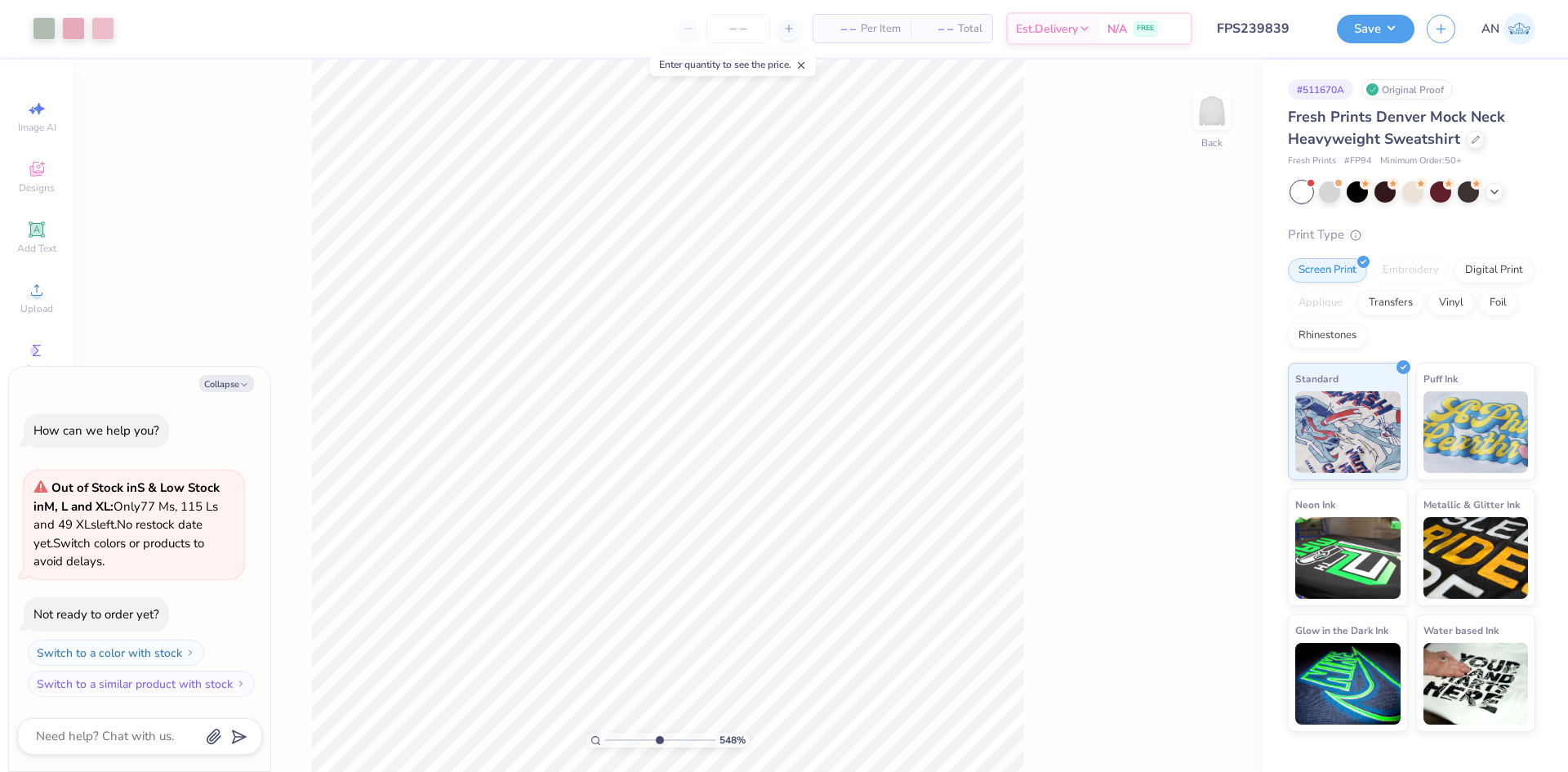
type input "1.35006143669128"
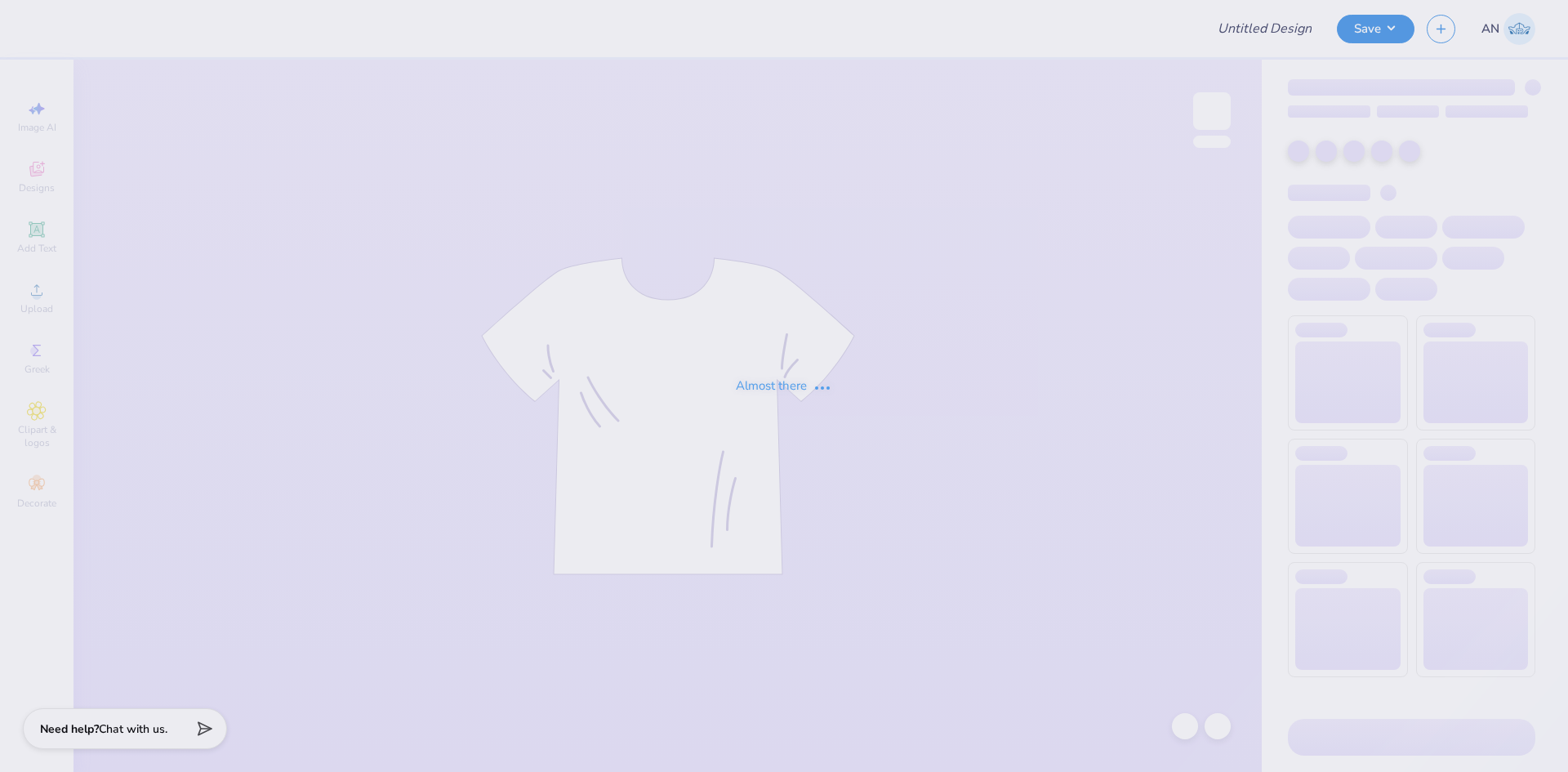
type input "FPS239841"
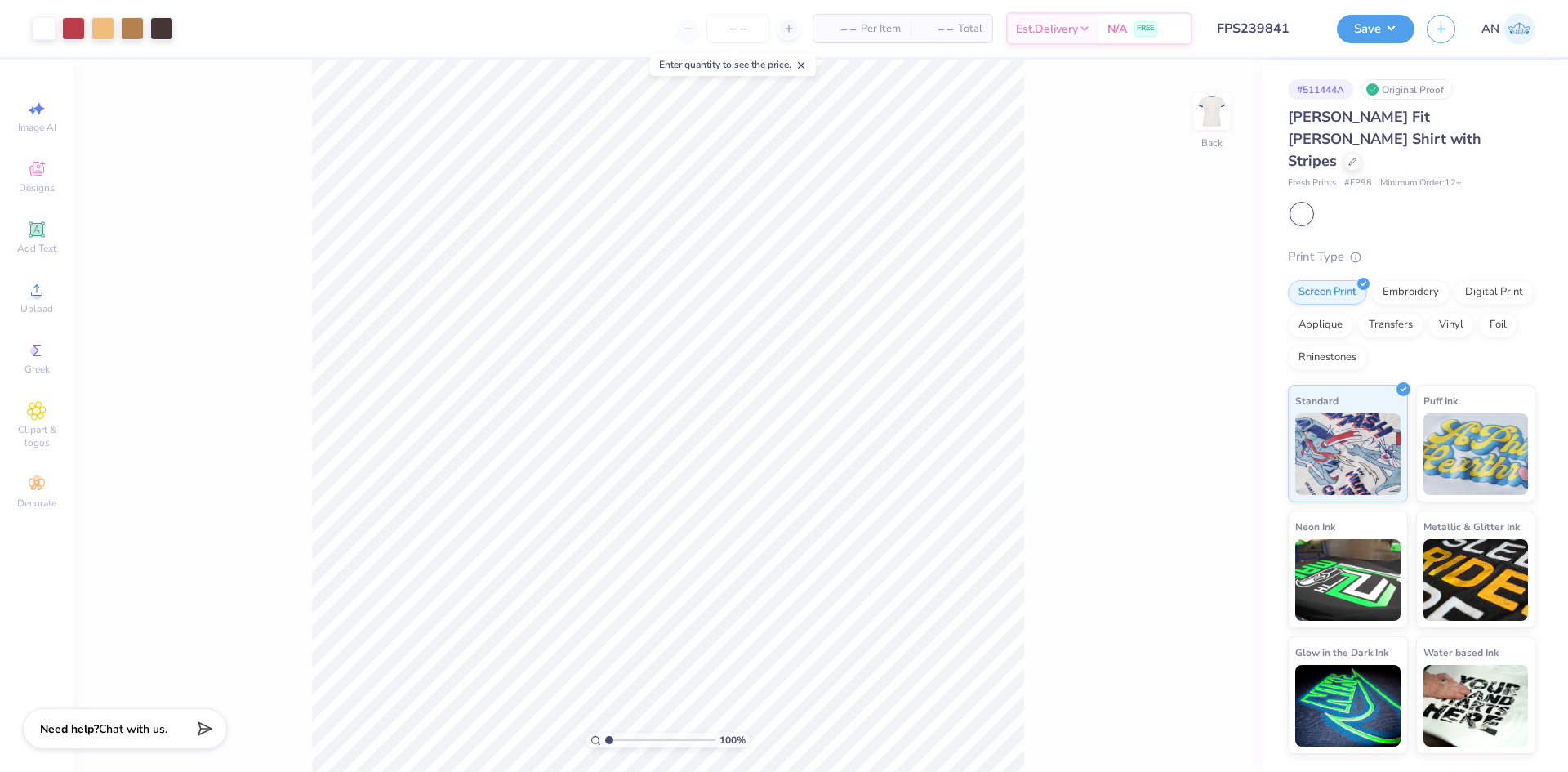
type input "1.49212329151837"
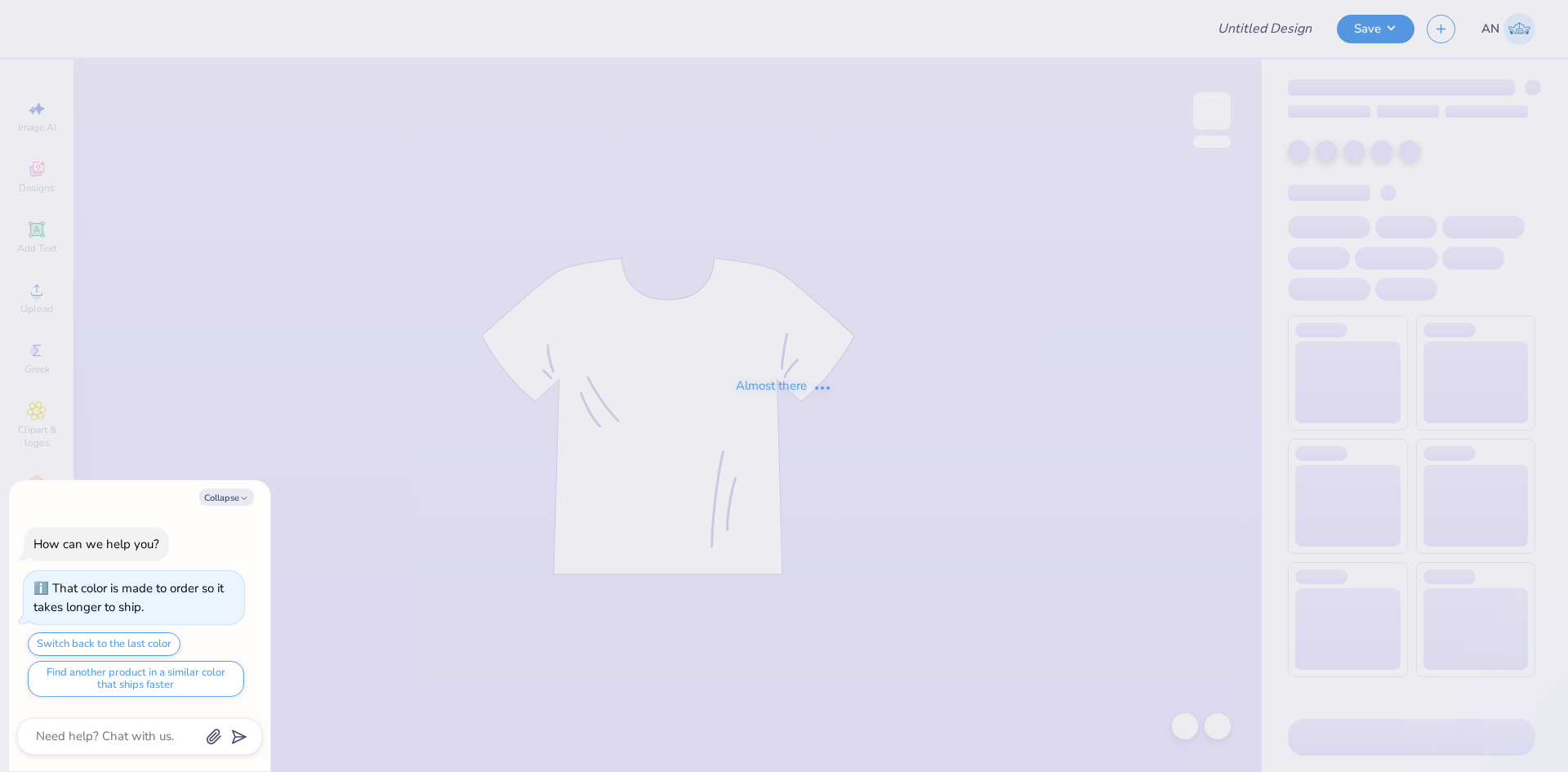
type input "FPS239842"
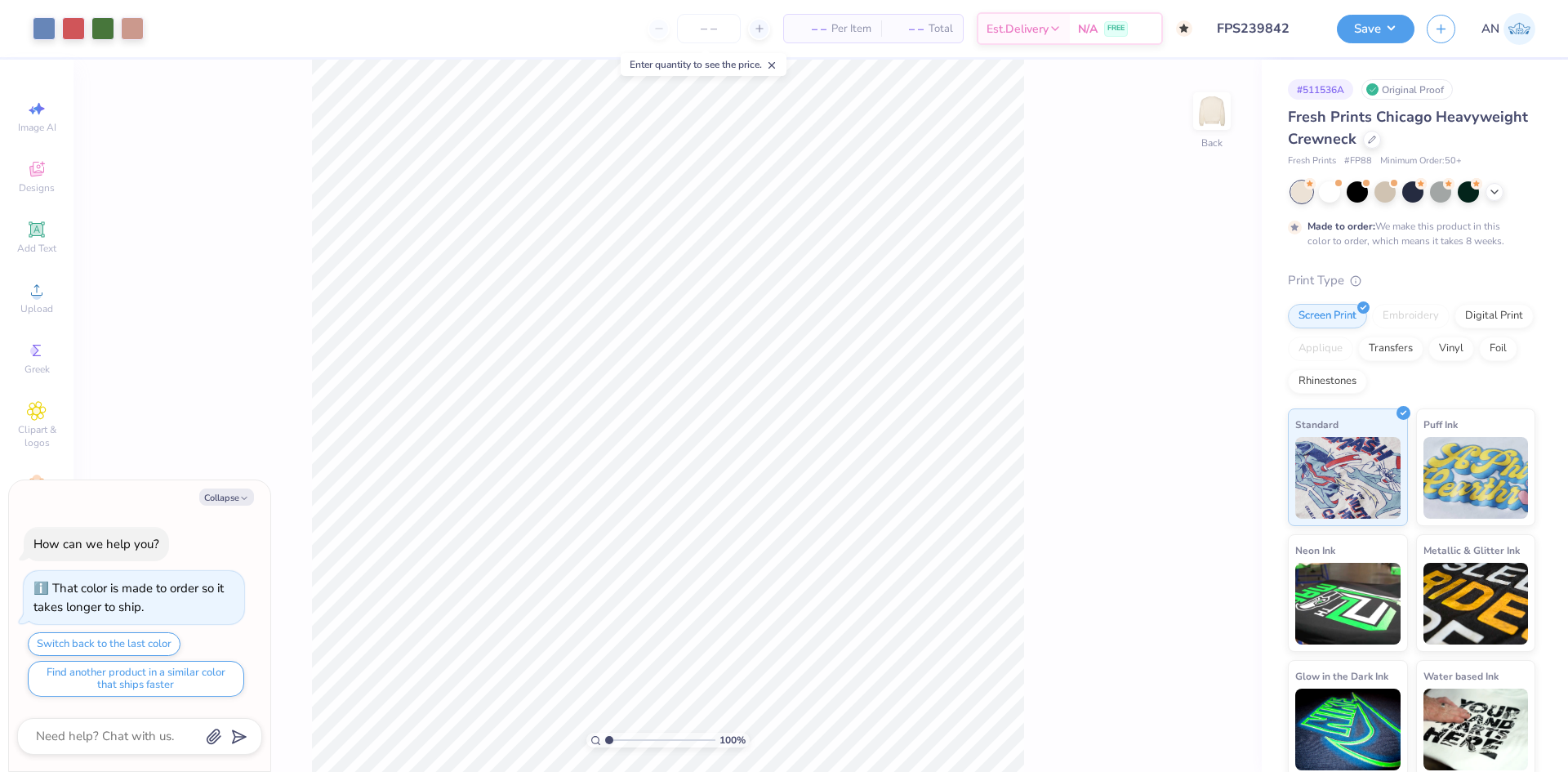
type textarea "x"
type input "2.71964221644285"
type textarea "x"
type input "1"
type textarea "x"
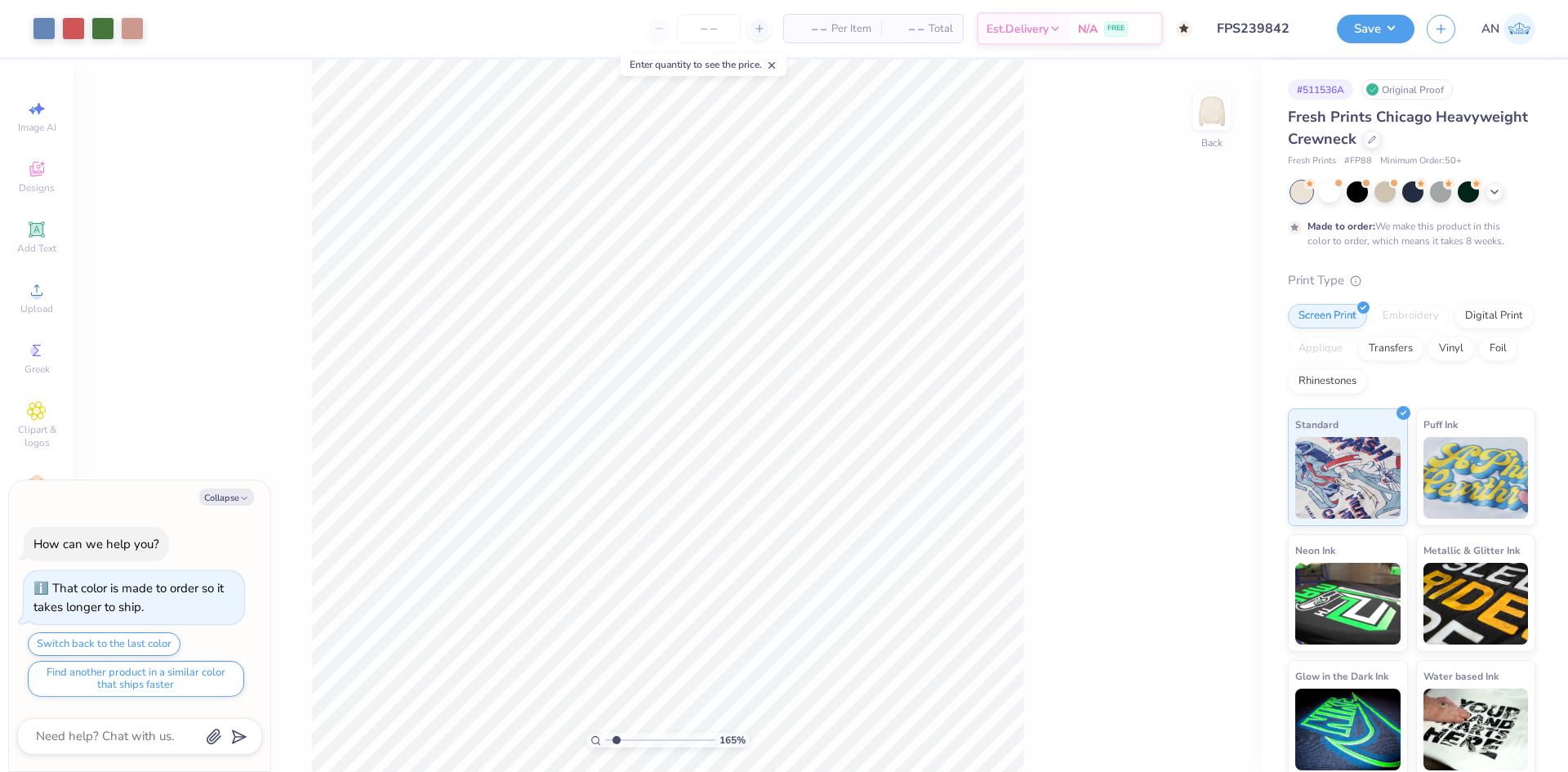
type input "3.00581987268404"
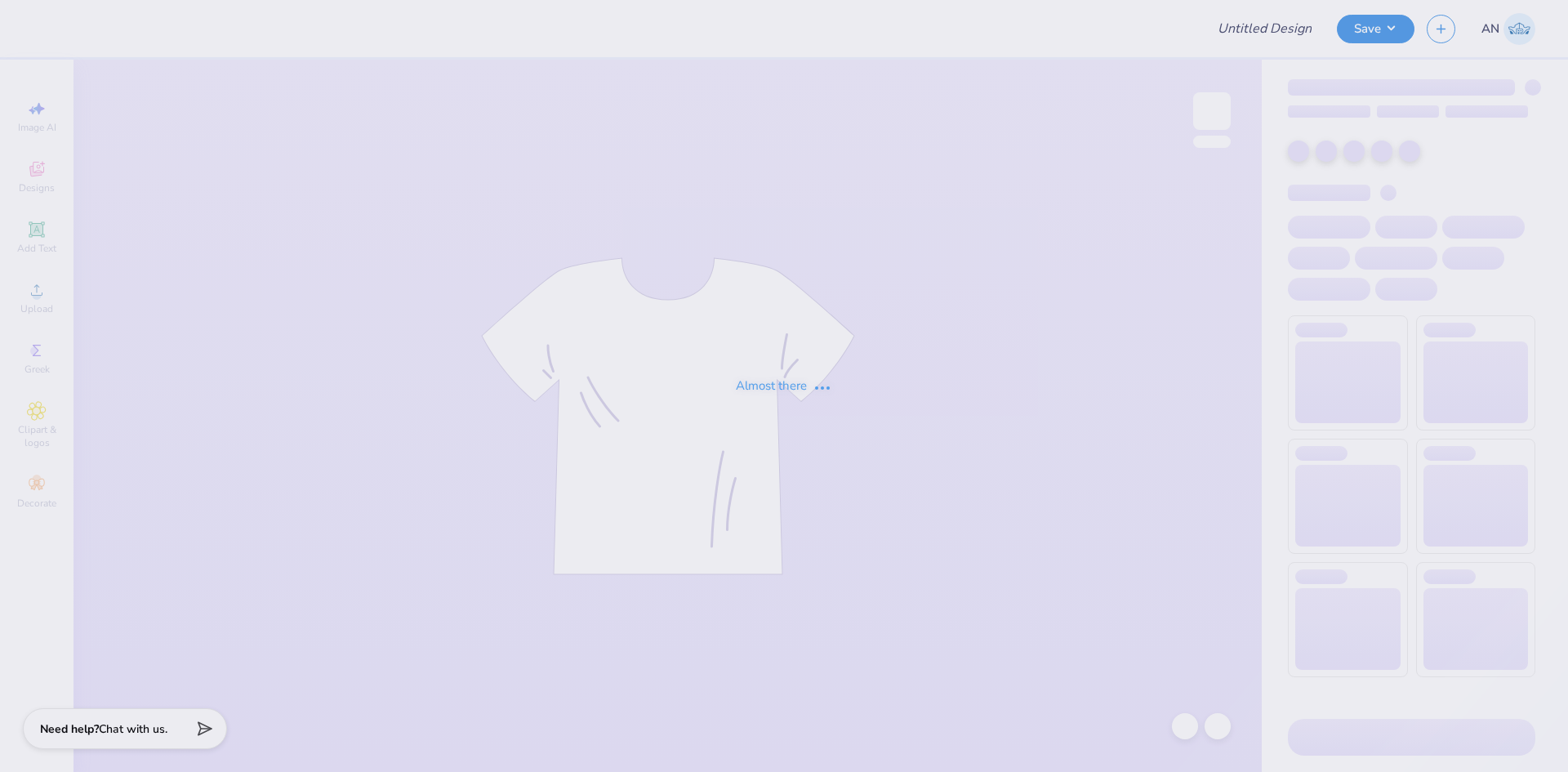
type input "FPS239843"
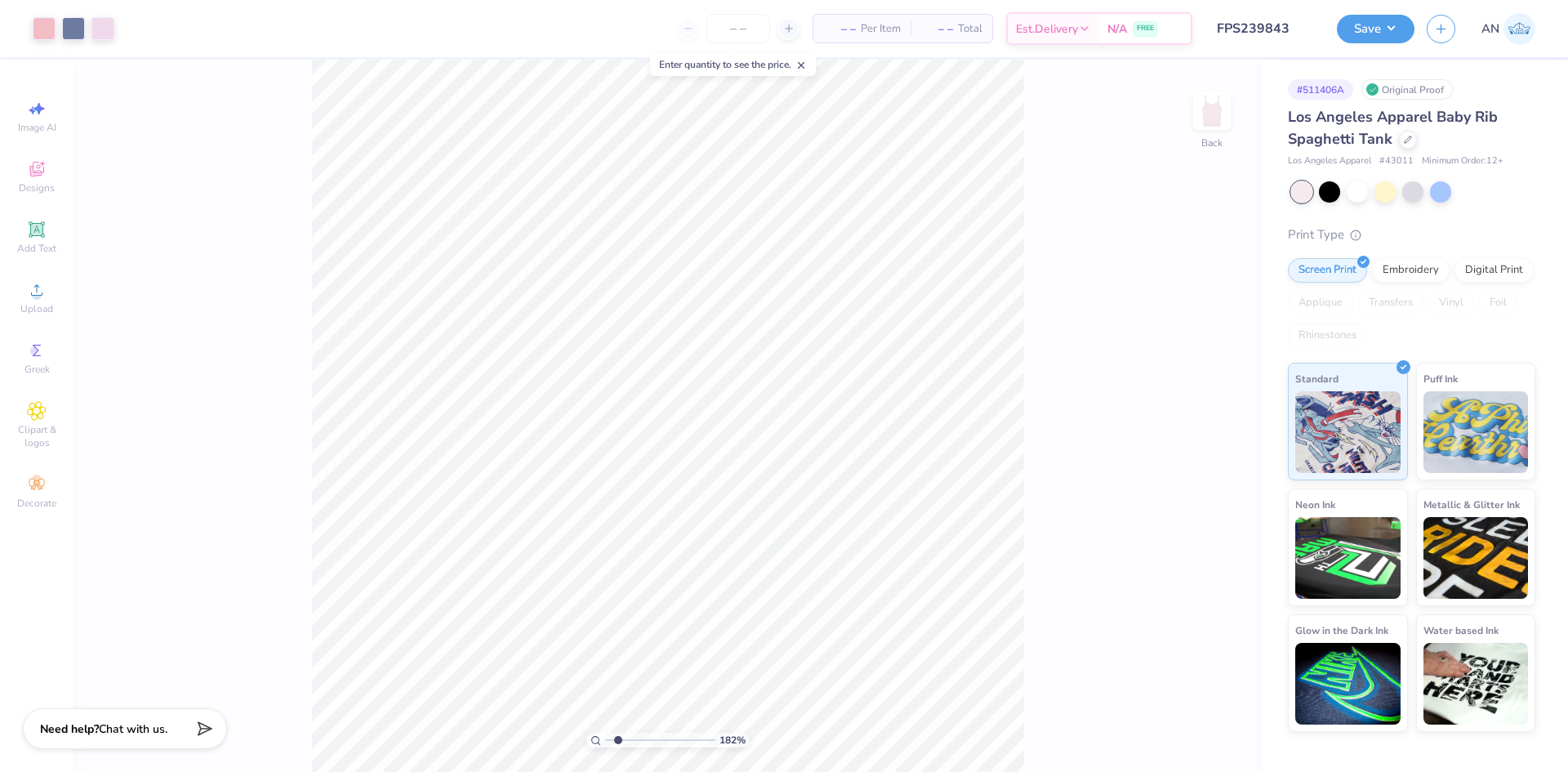
type input "3.00581987268404"
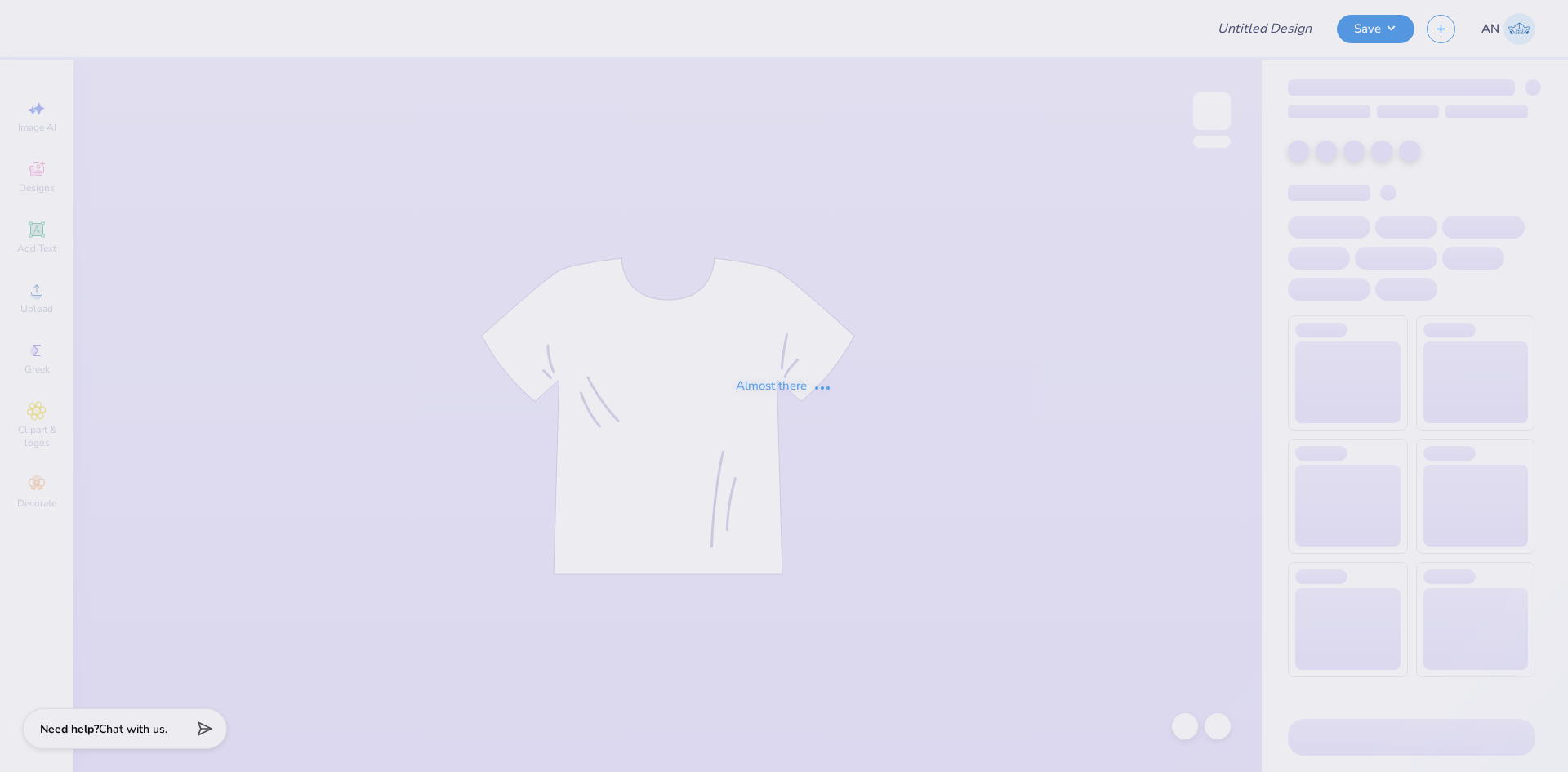
type input "FPS239844"
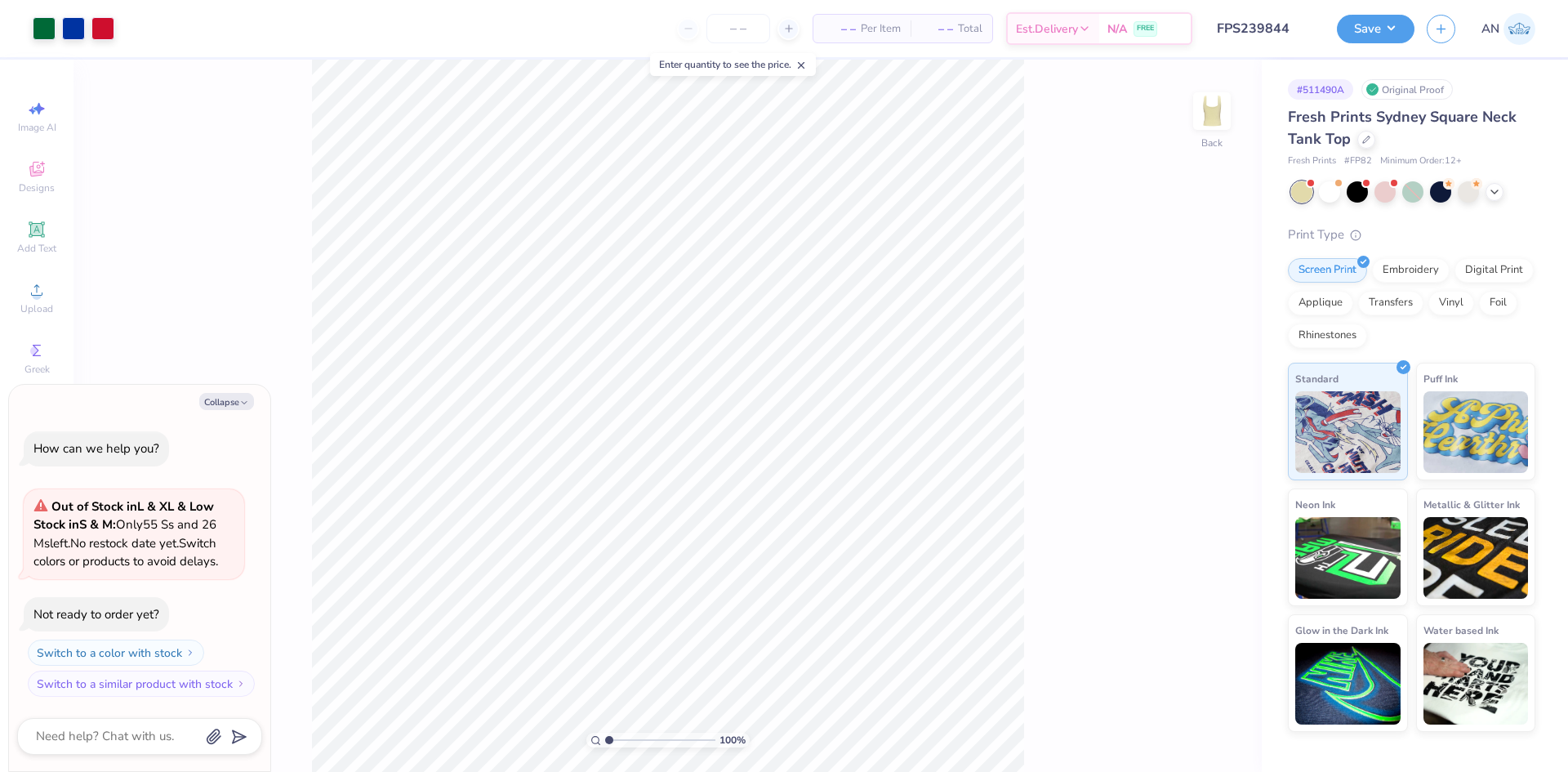
type textarea "x"
type input "2.22643191709162"
type textarea "x"
type input "2.01445811466782"
type textarea "x"
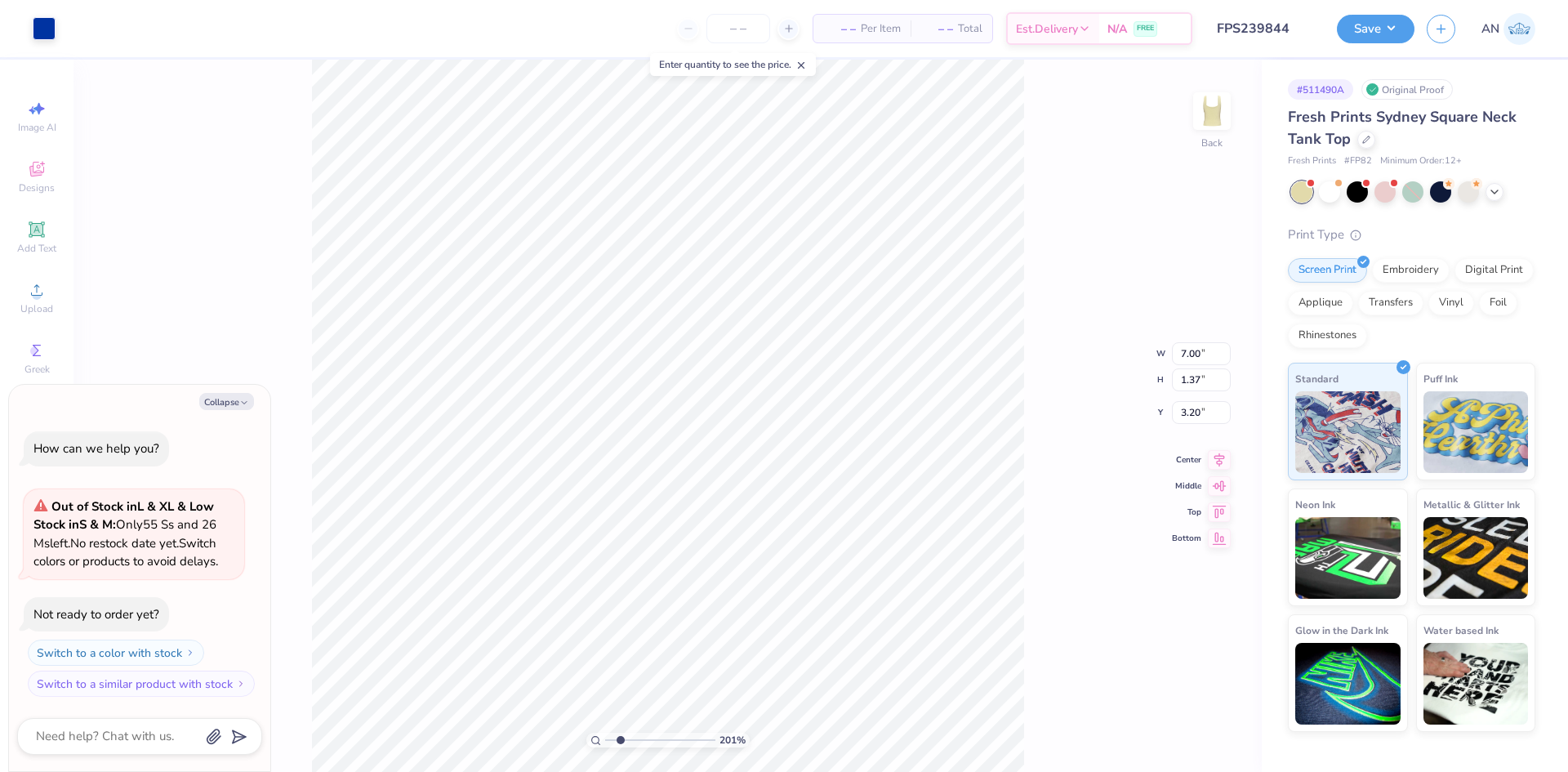
type input "2.01445811466782"
type textarea "x"
type input "2.01445811466782"
type textarea "x"
type input "2.01445811466782"
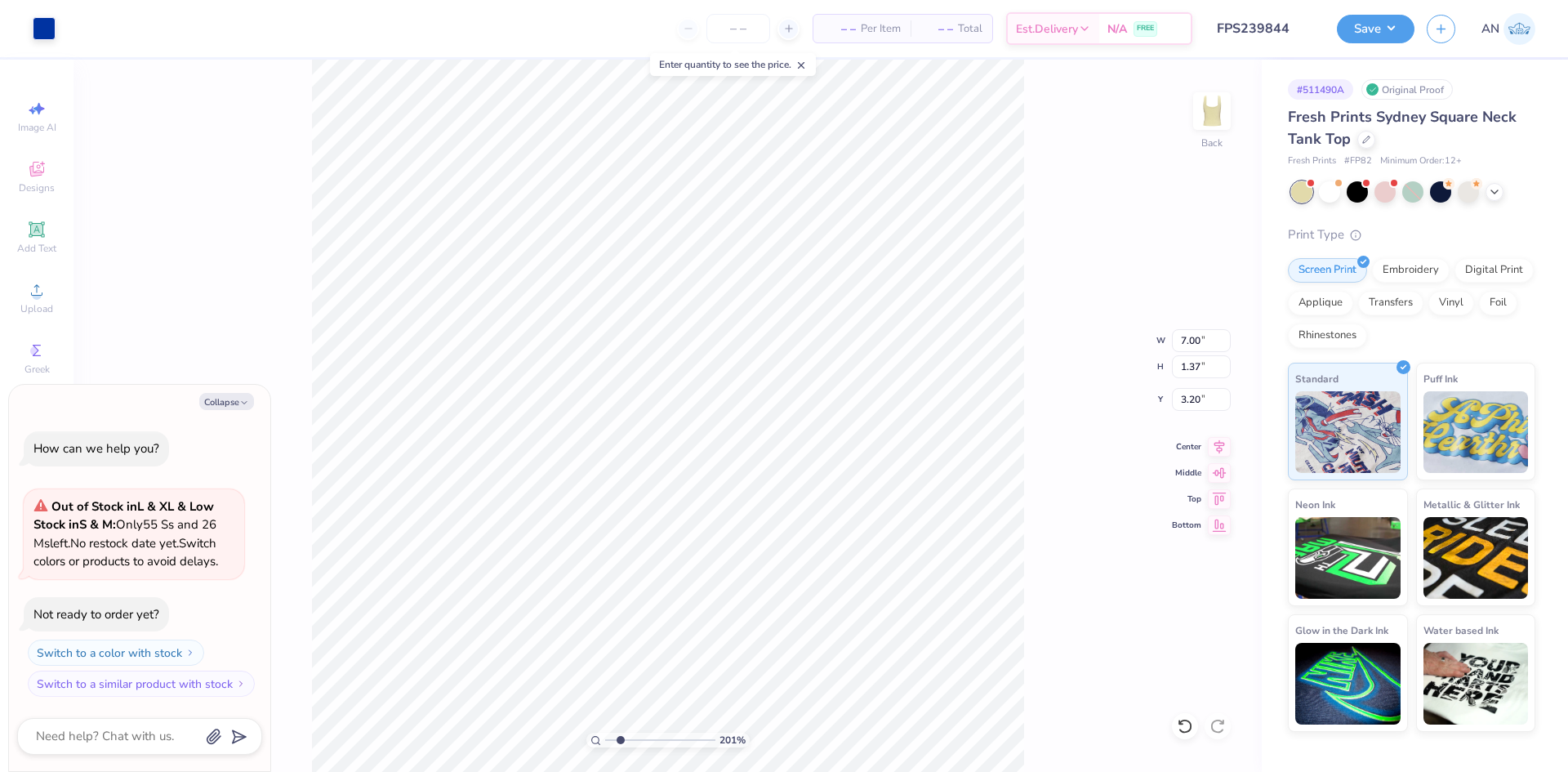
type textarea "x"
type input "2.01445811466782"
type textarea "x"
type input "2.01445811466782"
type textarea "x"
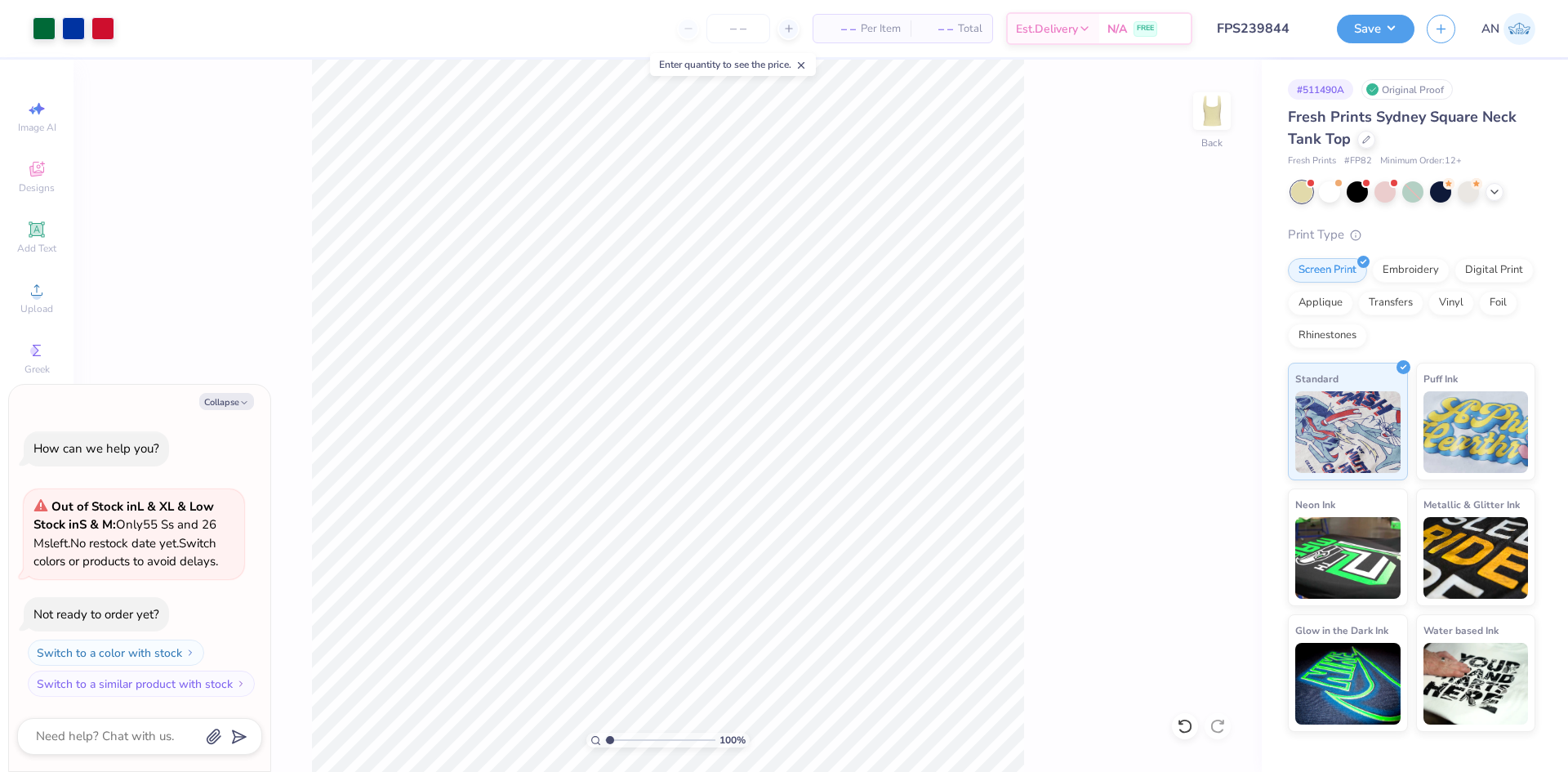
type input "1"
type textarea "x"
type input "5.15"
type input "1.01"
type input "3.57"
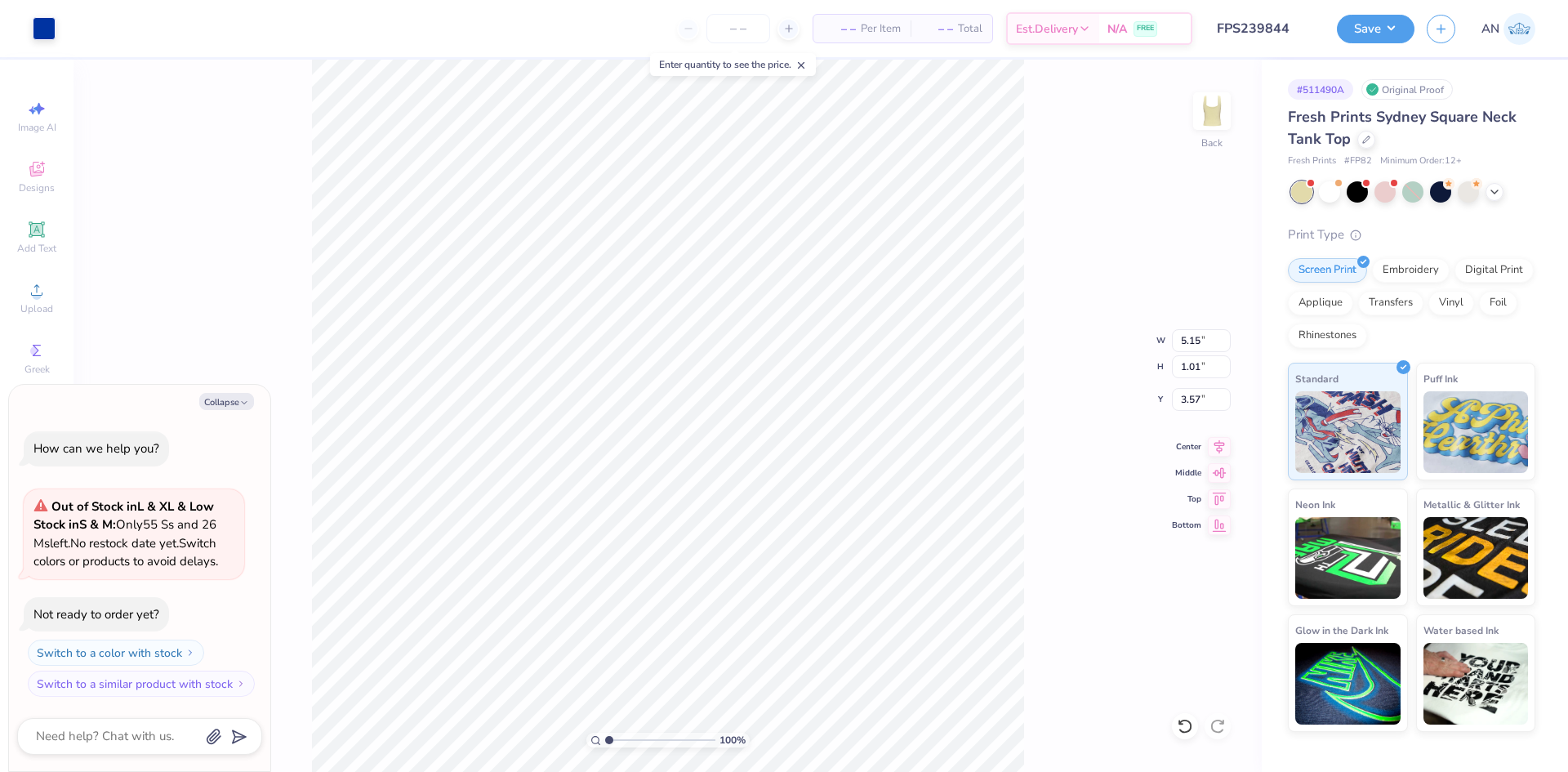
type textarea "x"
type input "3.33"
type textarea "x"
type input "2.46071092039641"
type textarea "x"
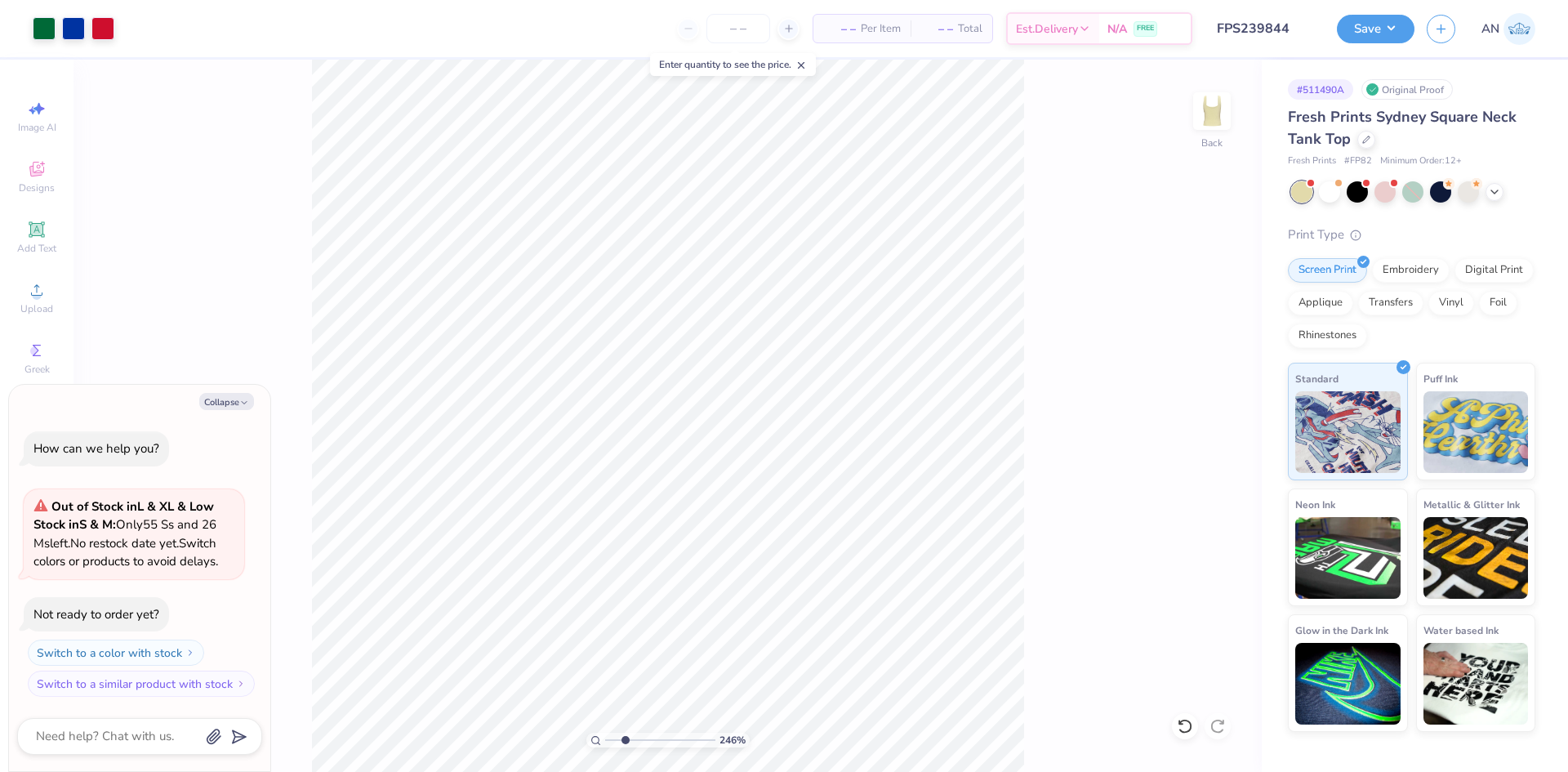
type input "2.46071092039641"
type textarea "x"
type input "2.46071092039641"
type textarea "x"
type input "2.46071092039641"
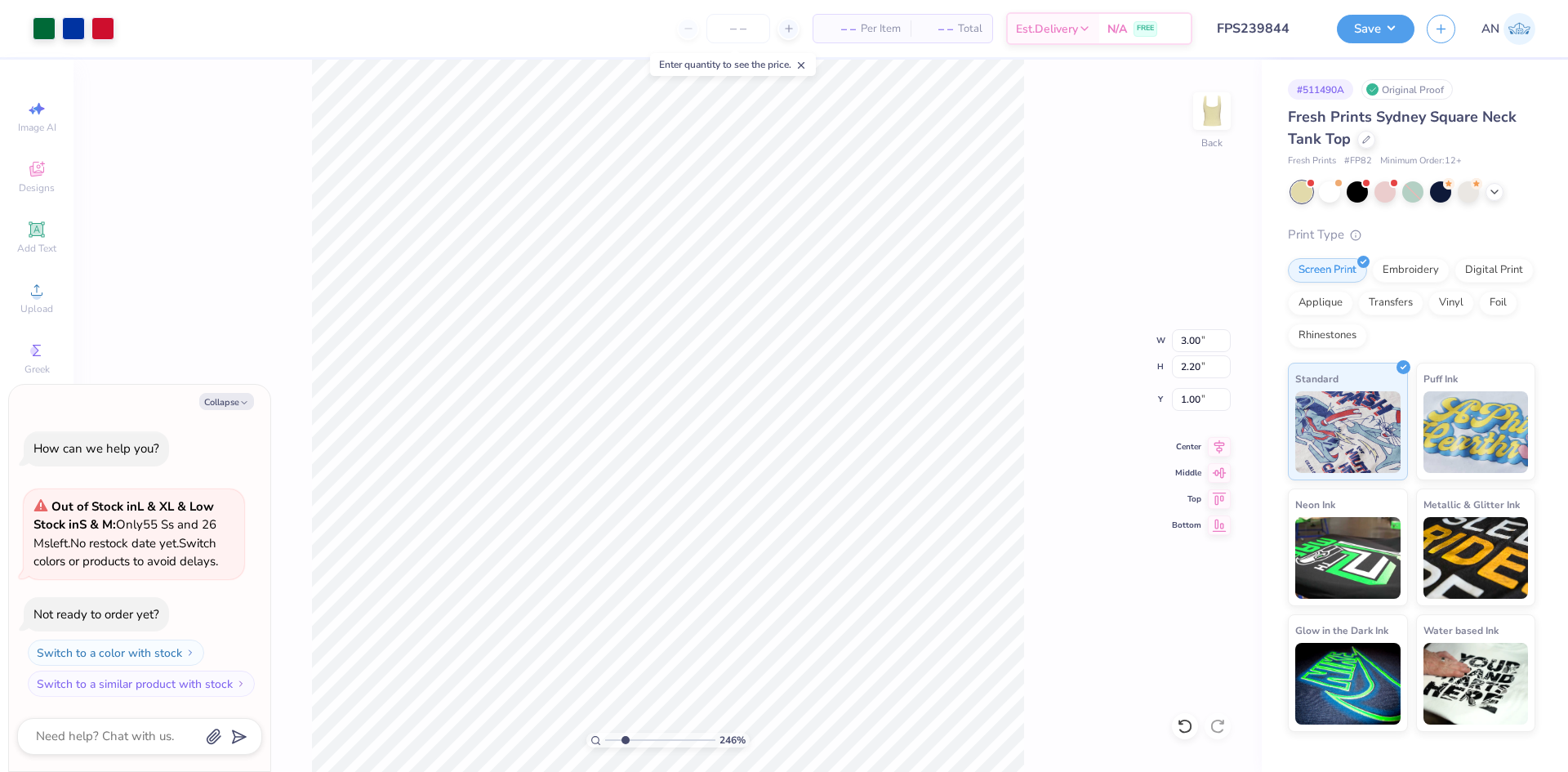
type textarea "x"
type input "2.46071092039641"
type textarea "x"
type input "2.46071092039641"
type textarea "x"
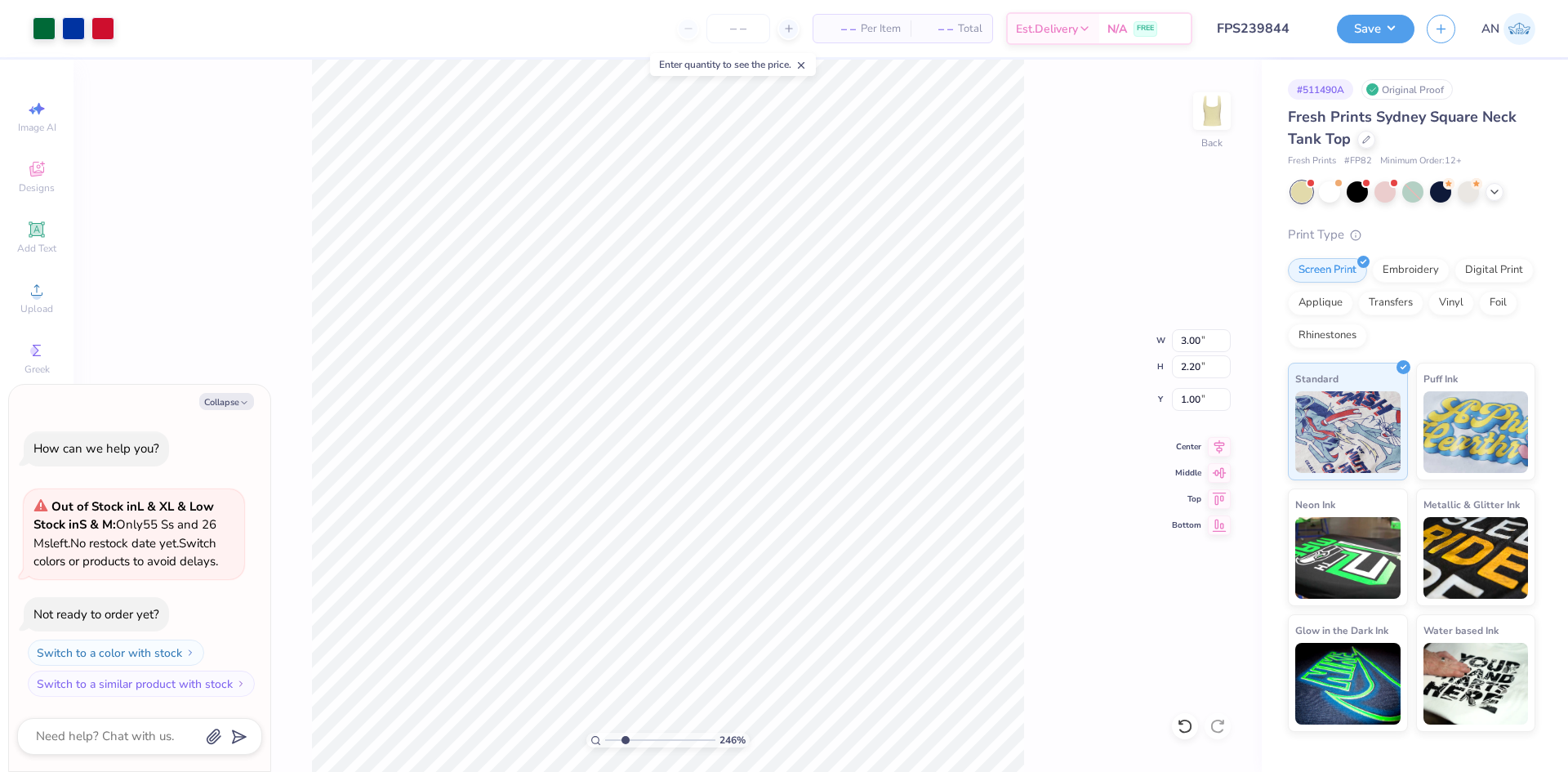
type input "3.53"
type input "2.59"
type input "0.61"
type input "2.46071092039641"
type textarea "x"
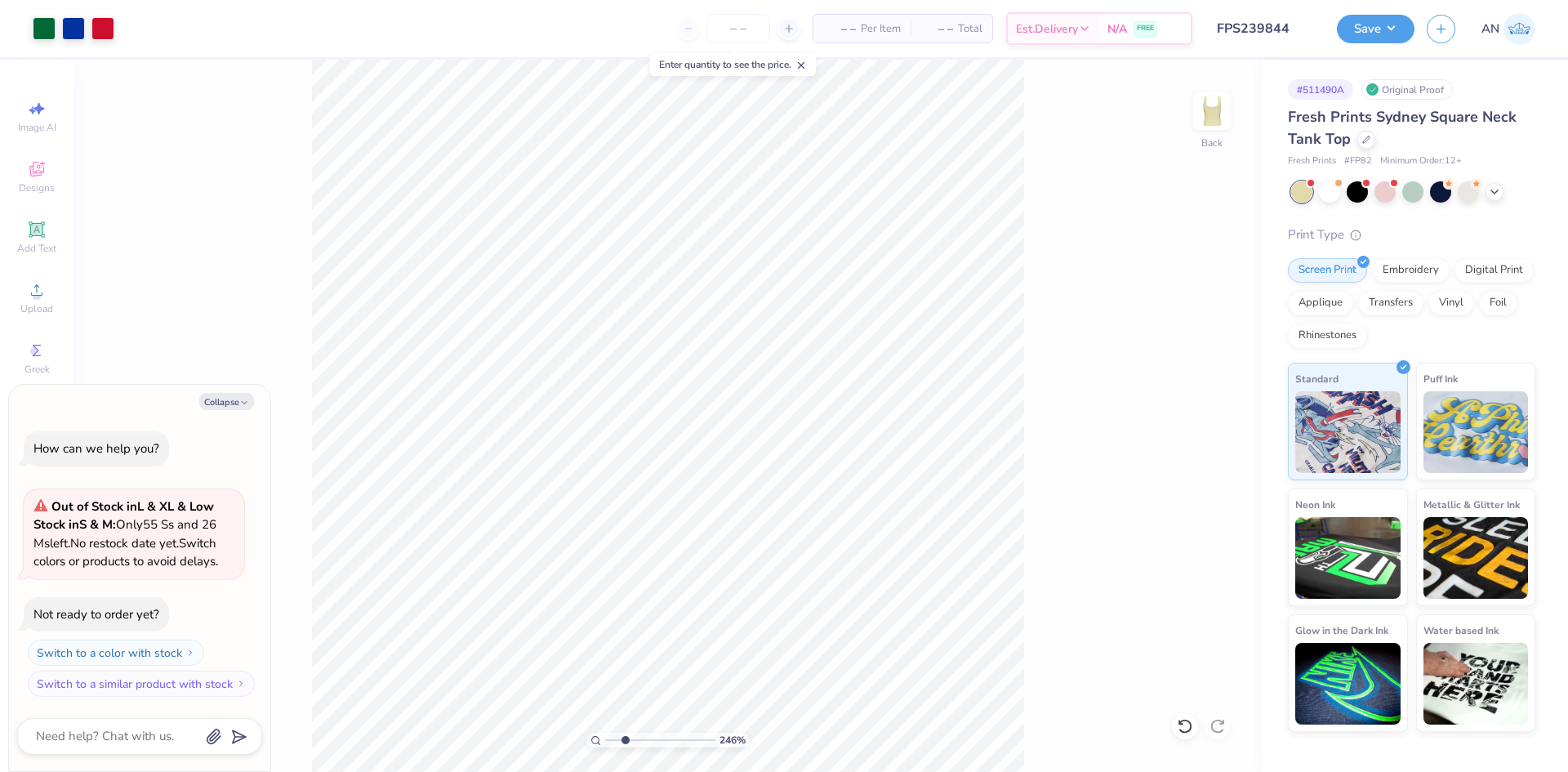
type input "2.46071092039641"
type textarea "x"
type input "2.46071092039641"
type textarea "x"
type input "2.46071092039641"
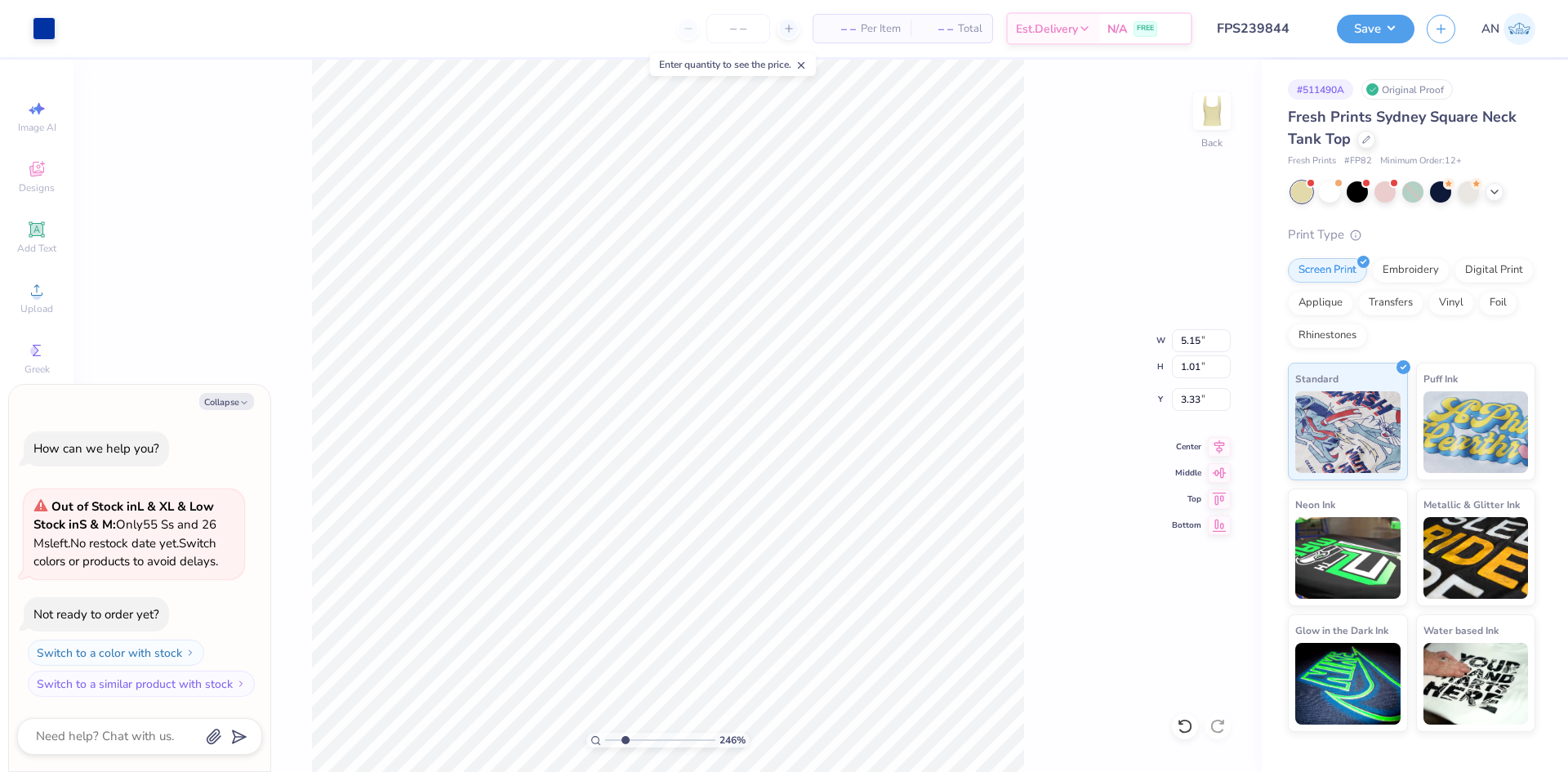
type textarea "x"
type input "2.46071092039641"
type textarea "x"
type input "4.03"
type input "0.79"
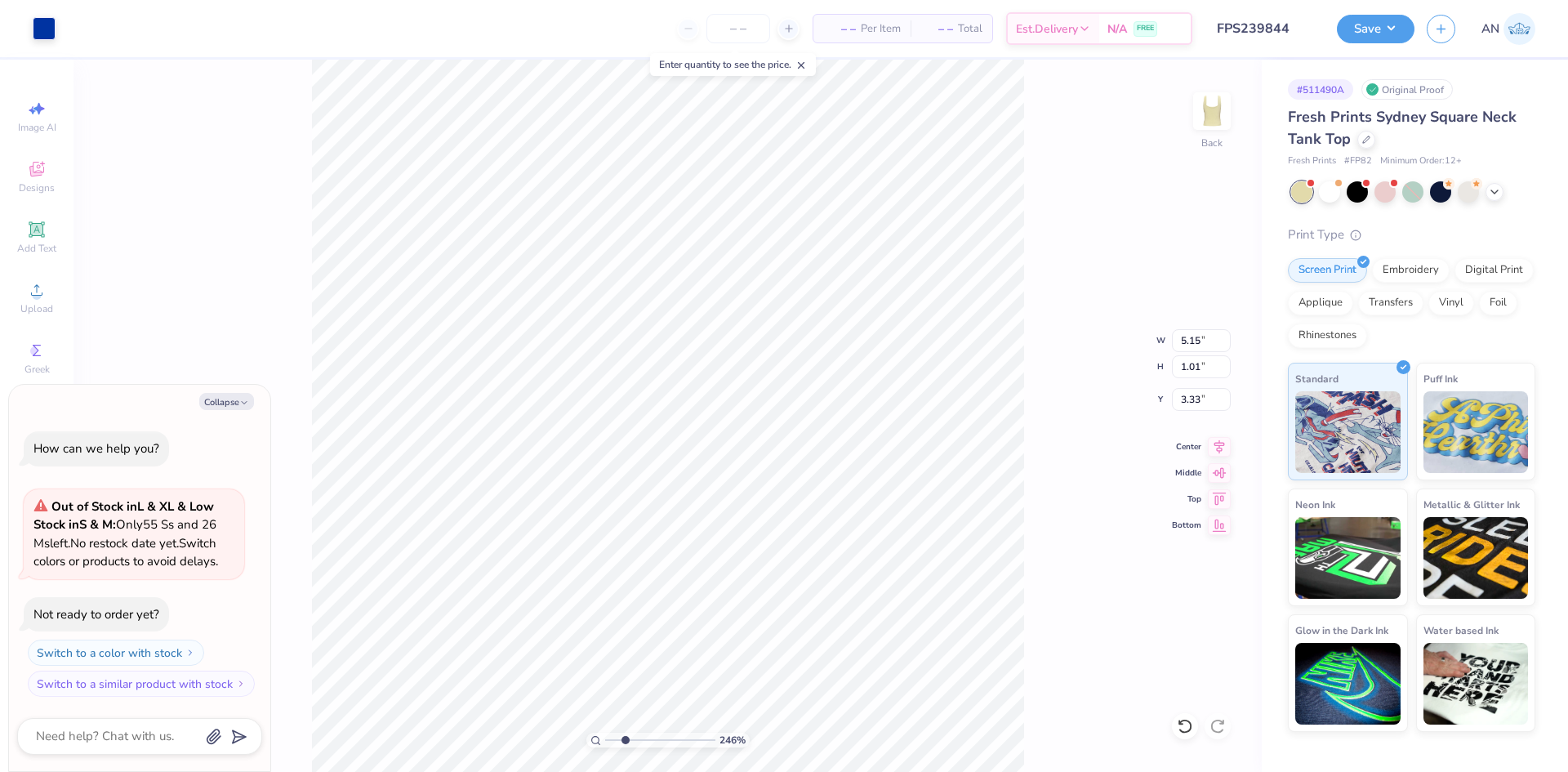
type input "3.55"
type input "2.46071092039641"
type textarea "x"
type input "2.46071092039641"
type textarea "x"
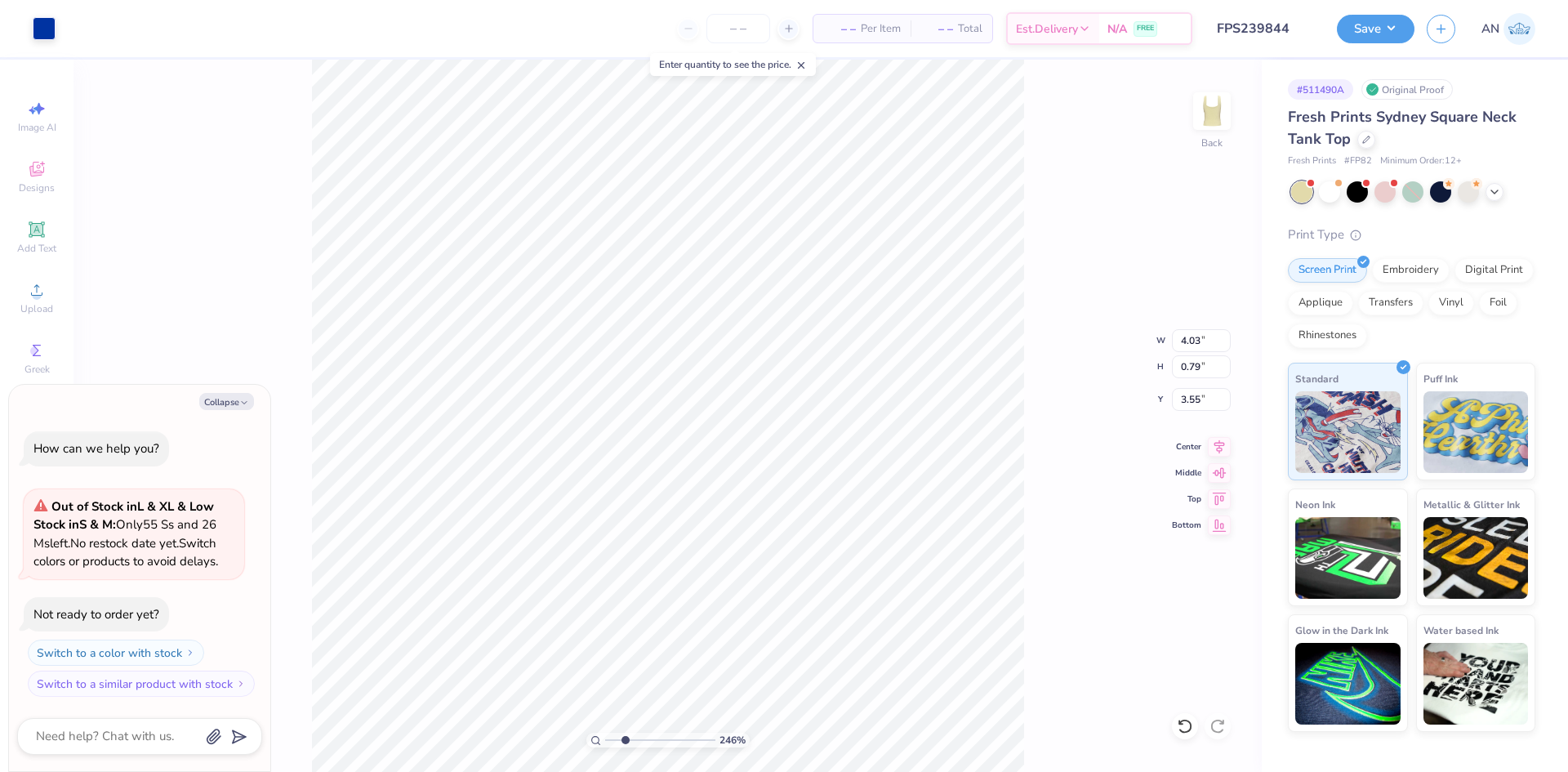
type input "3.32"
type input "2.46071092039641"
type textarea "x"
type input "2.46071092039641"
type textarea "x"
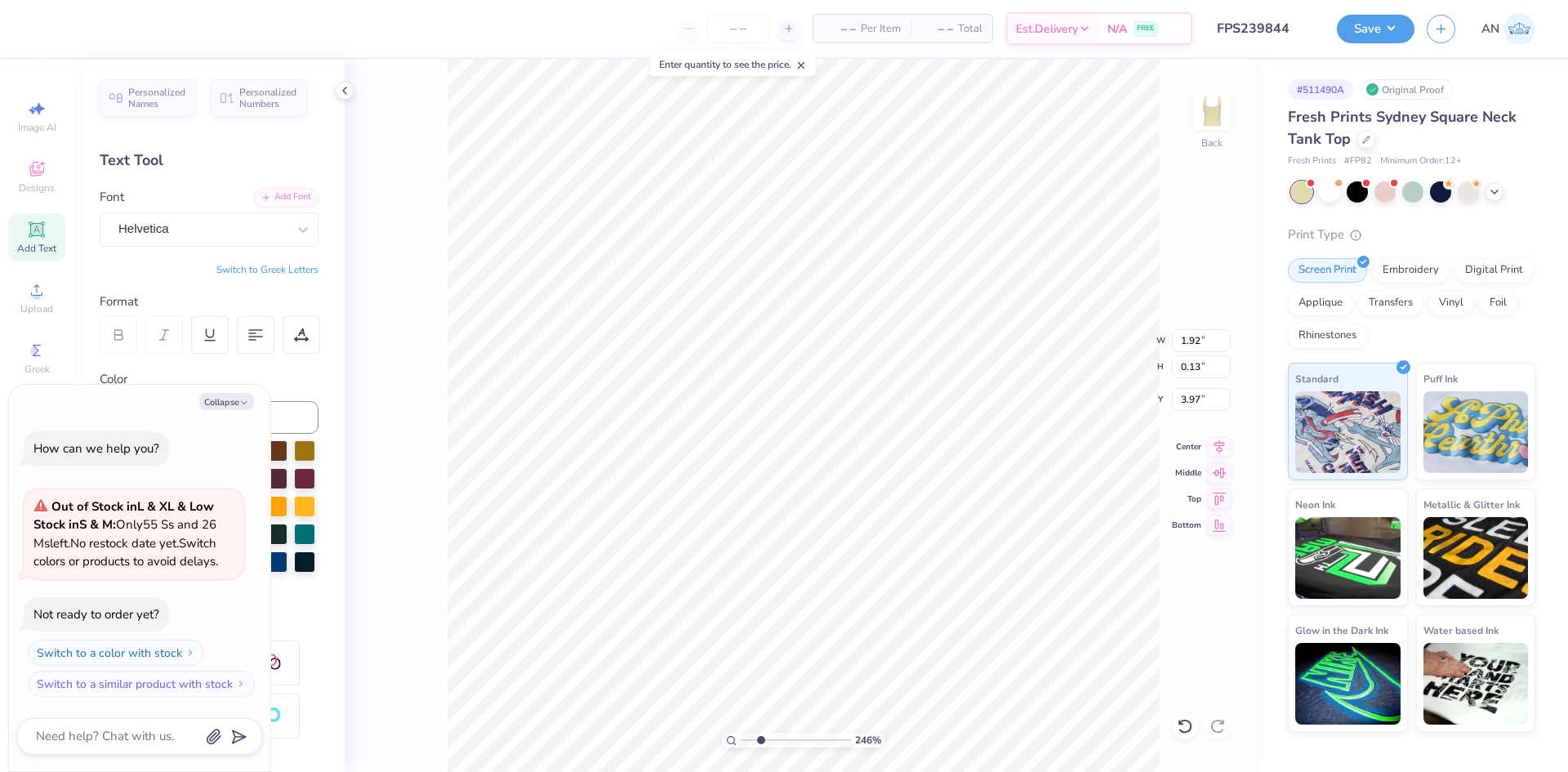
type input "2.46071092039641"
type textarea "x"
type input "2.46071092039641"
type textarea "x"
type input "2.46071092039641"
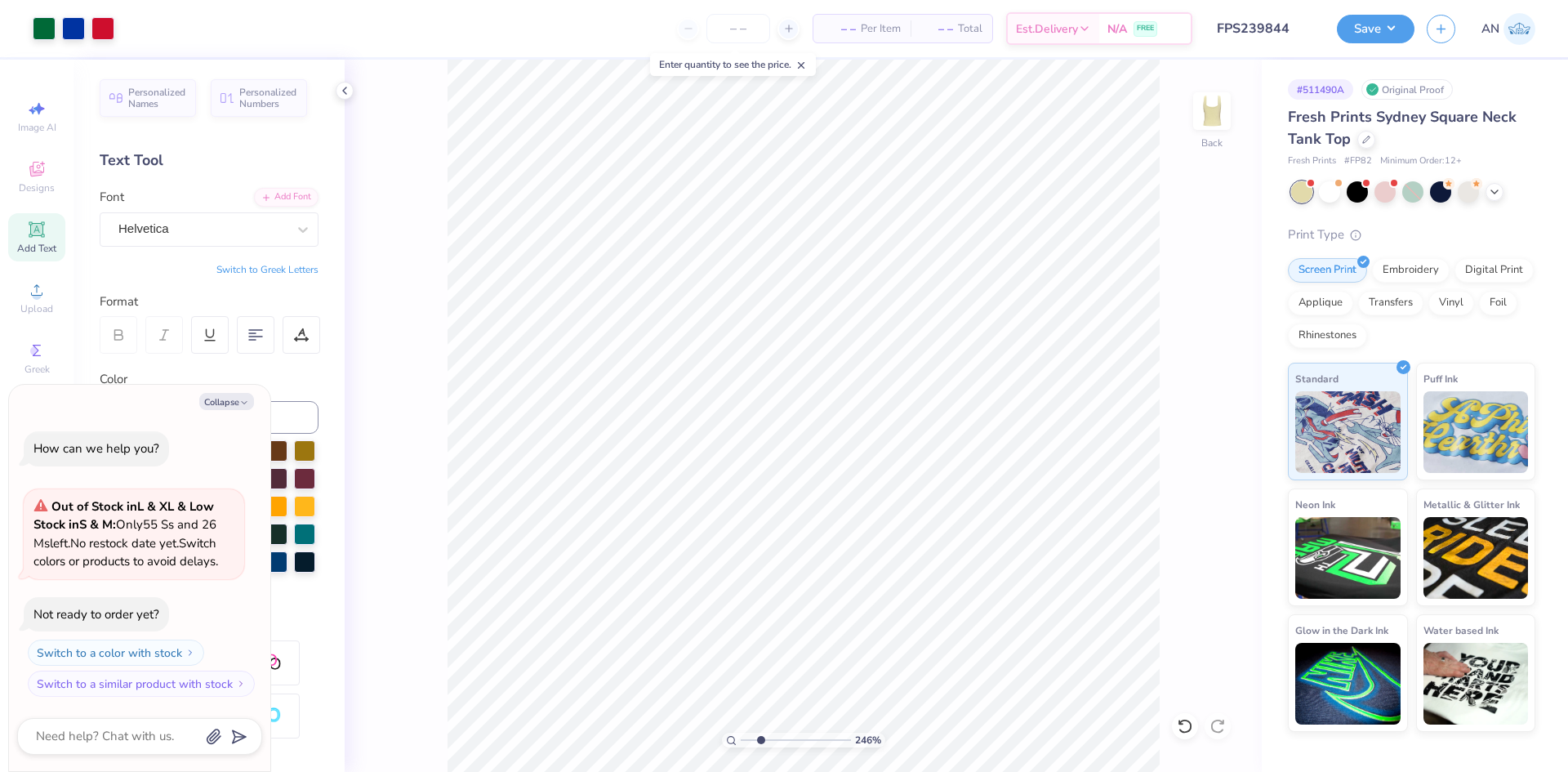
type textarea "x"
type input "1.10522621487156"
type textarea "x"
type input "1.10522621487156"
type textarea "x"
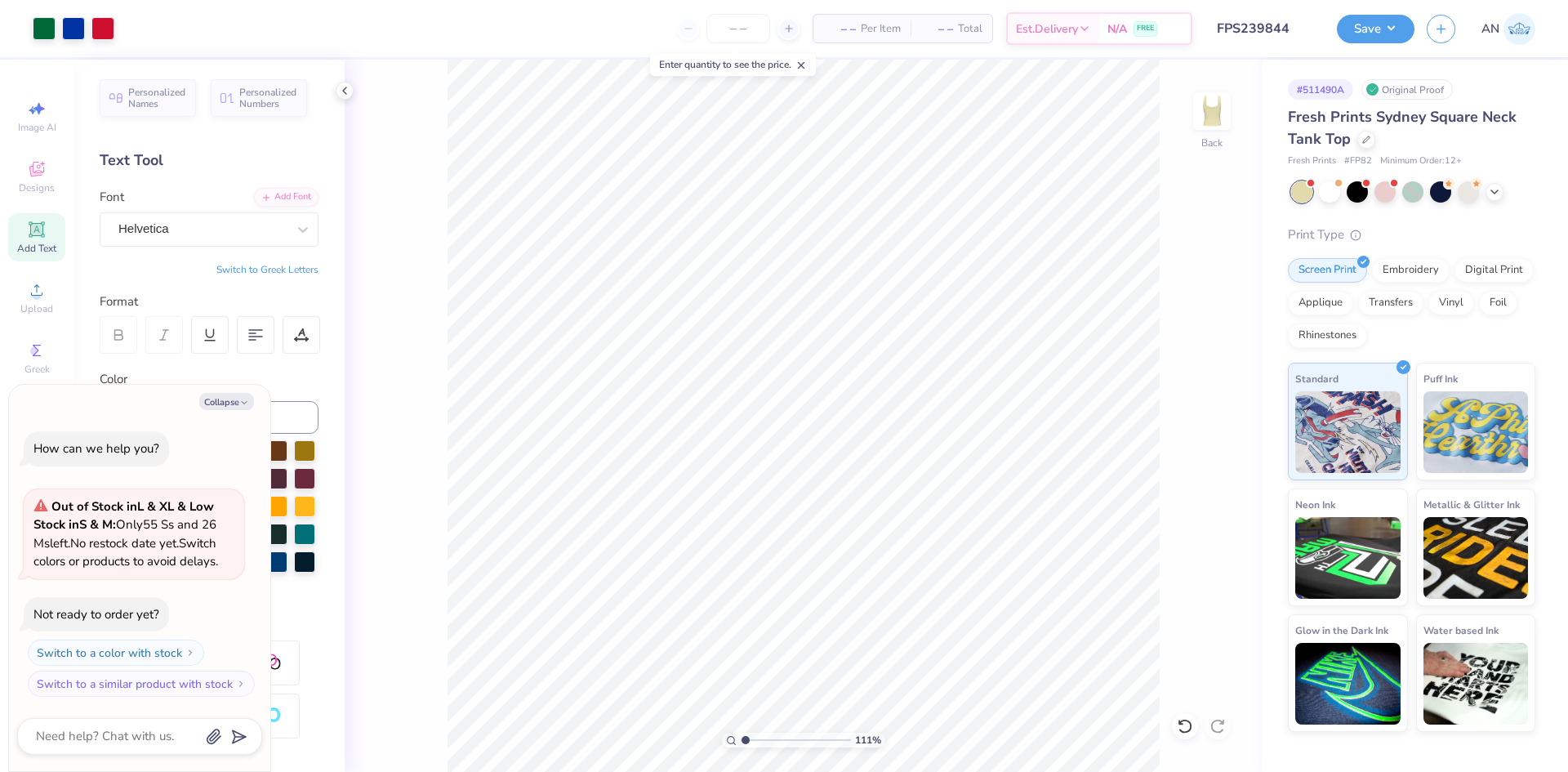
type input "1.10522621487156"
type textarea "x"
click at [1214, 445] on icon at bounding box center [1220, 444] width 23 height 19
type input "1.10522621487156"
type textarea "x"
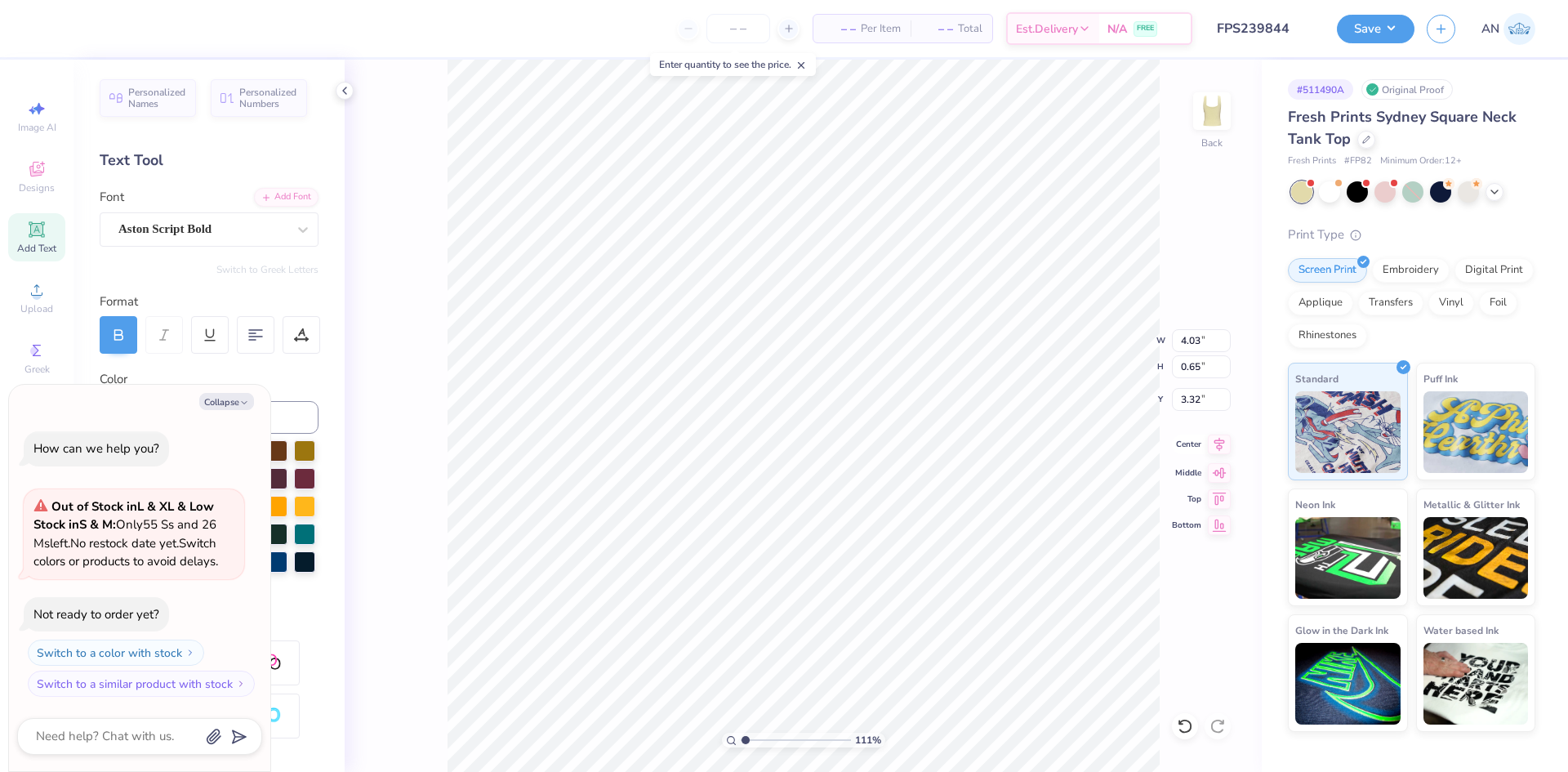
type input "1.10522621487156"
type textarea "x"
type input "1.92"
type input "0.13"
type input "3.97"
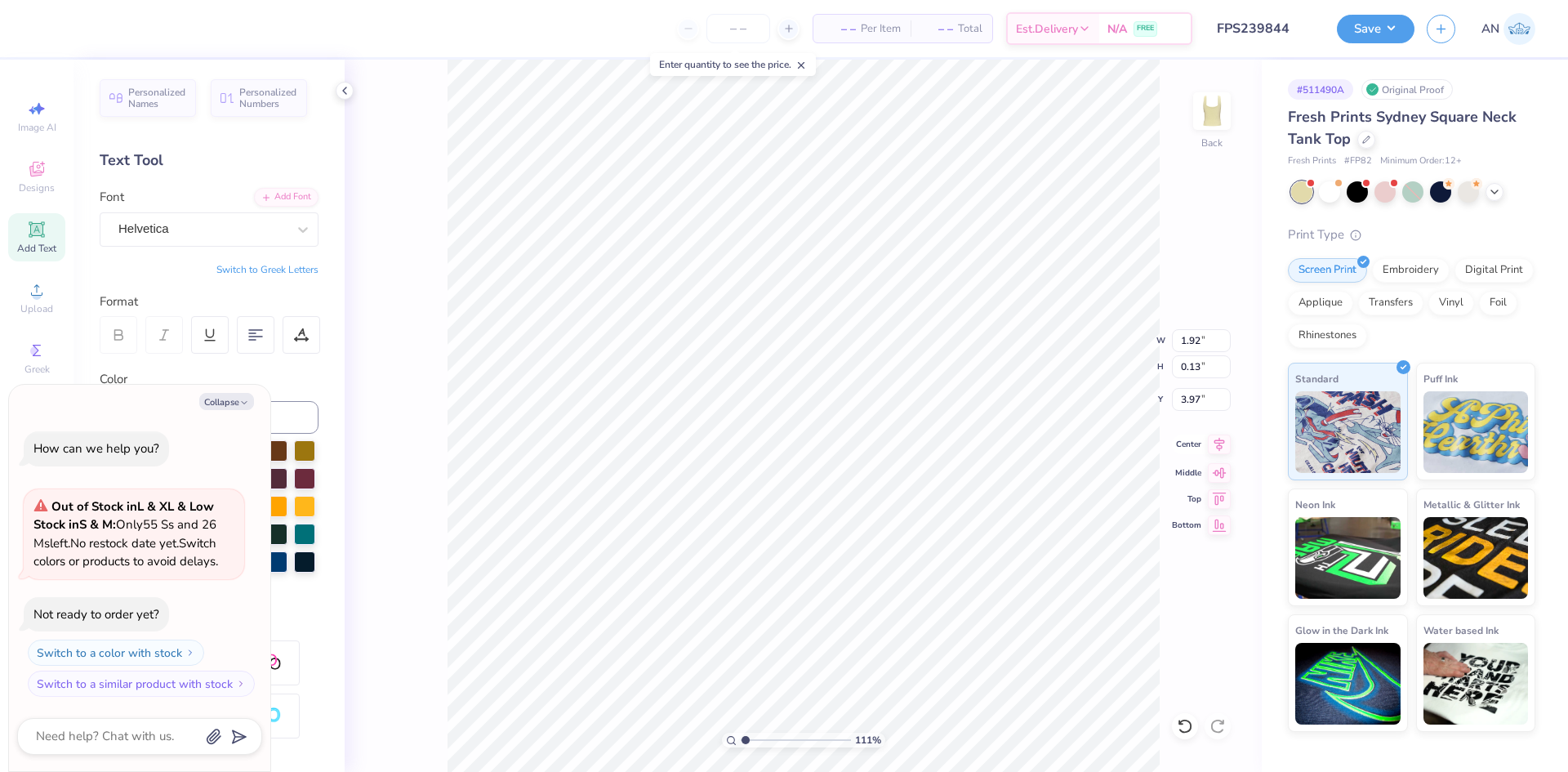
click at [1214, 441] on icon at bounding box center [1220, 444] width 23 height 19
type input "1.10522621487156"
type textarea "x"
type input "1.10522621487156"
type textarea "x"
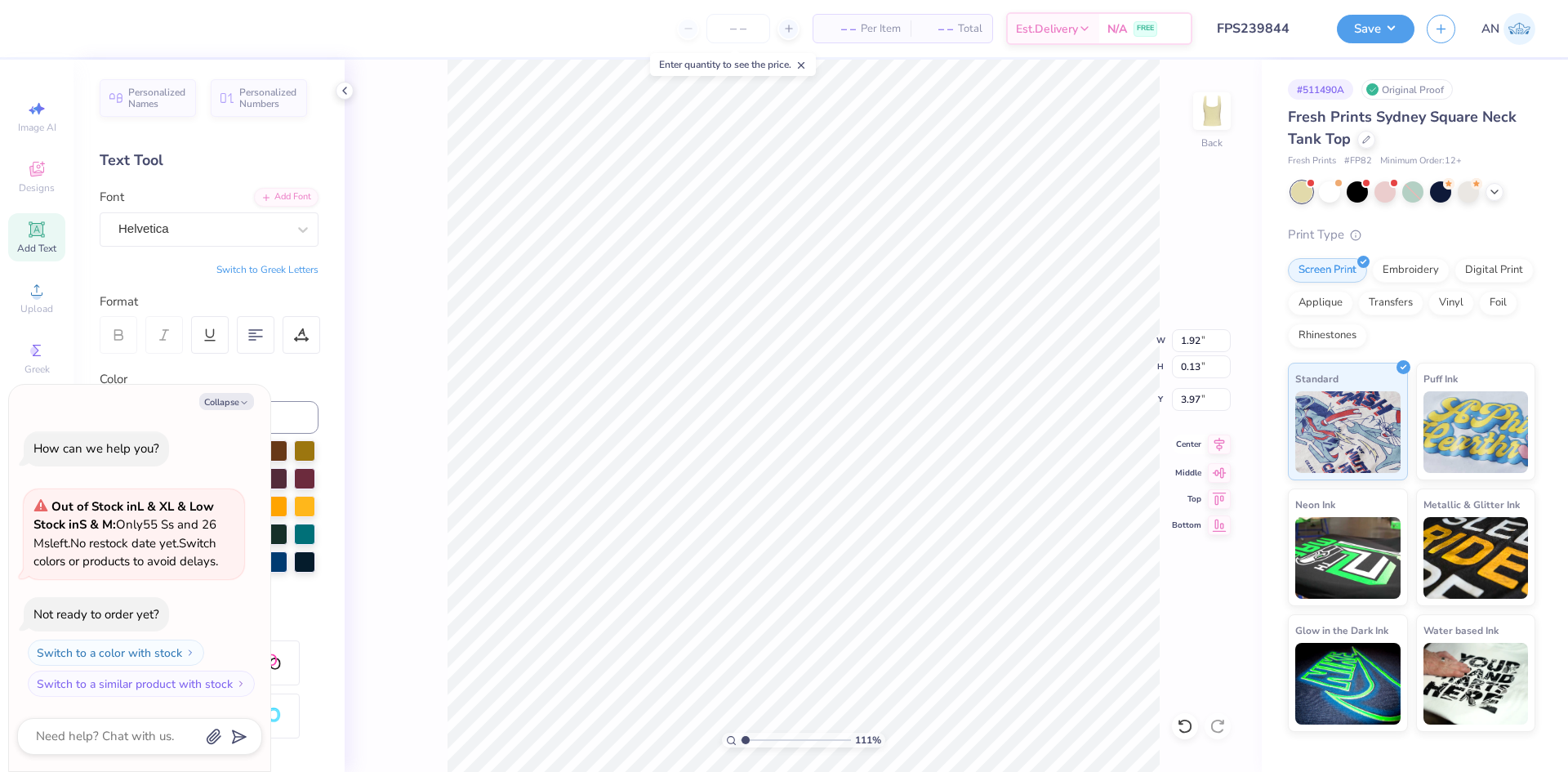
type input "3.53"
type input "2.59"
type input "0.61"
type input "1.10522621487156"
type textarea "x"
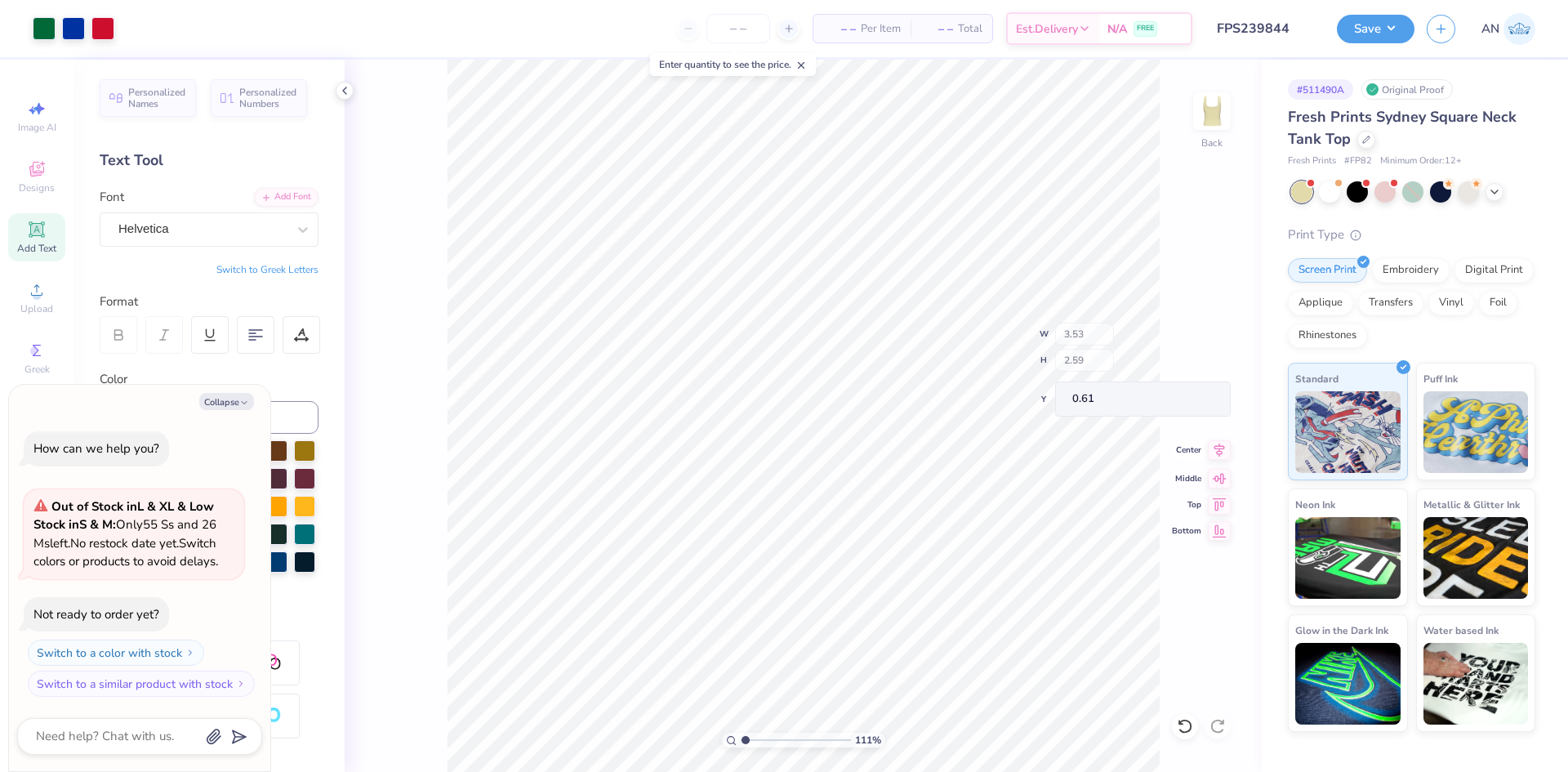
type input "1.10522621487156"
type textarea "x"
click at [1217, 443] on icon at bounding box center [1220, 444] width 23 height 19
type input "1.10522621487156"
type textarea "x"
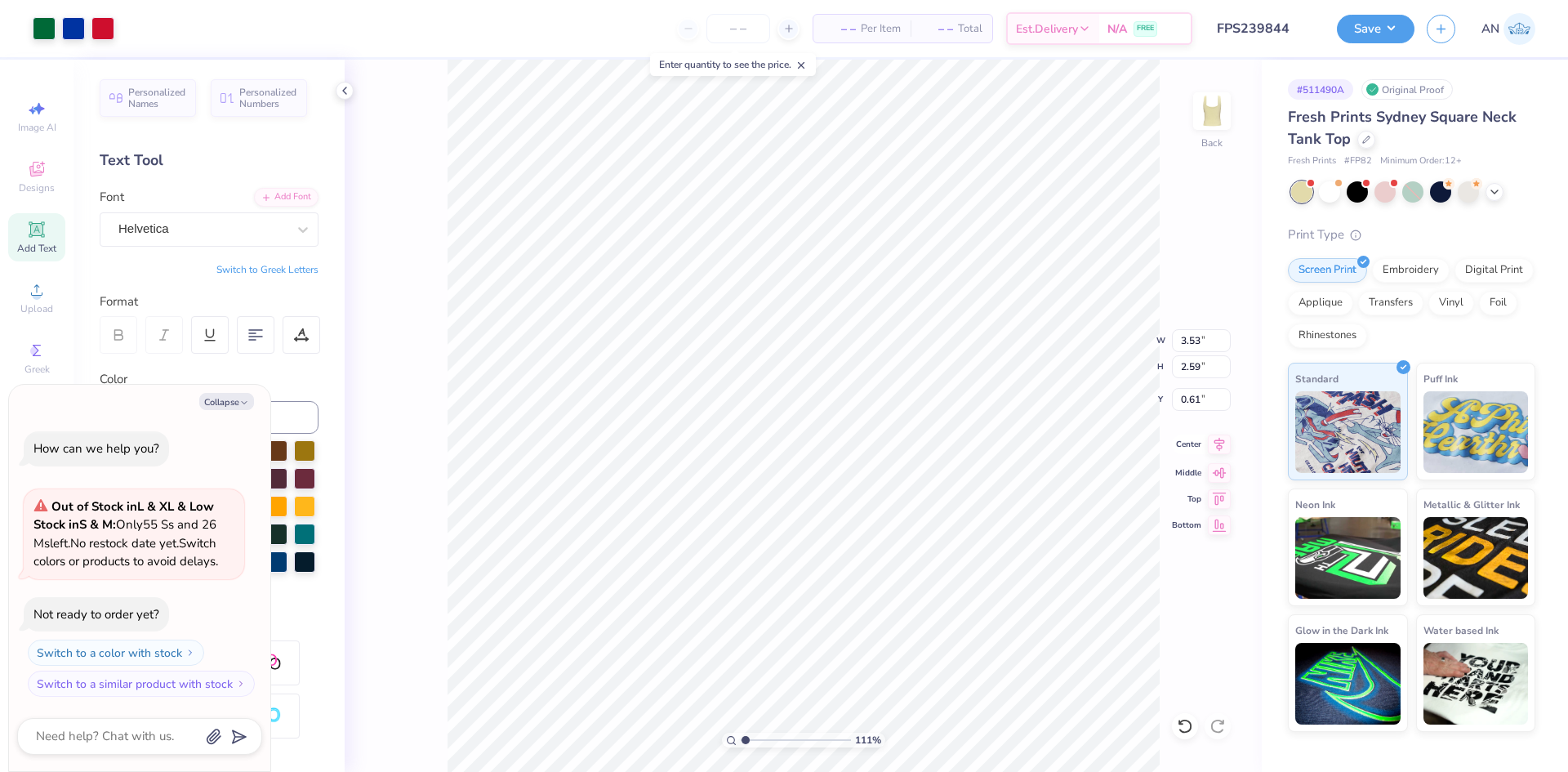
type input "1.10522621487156"
type textarea "x"
type input "1.10522621487156"
type textarea "x"
type input "1"
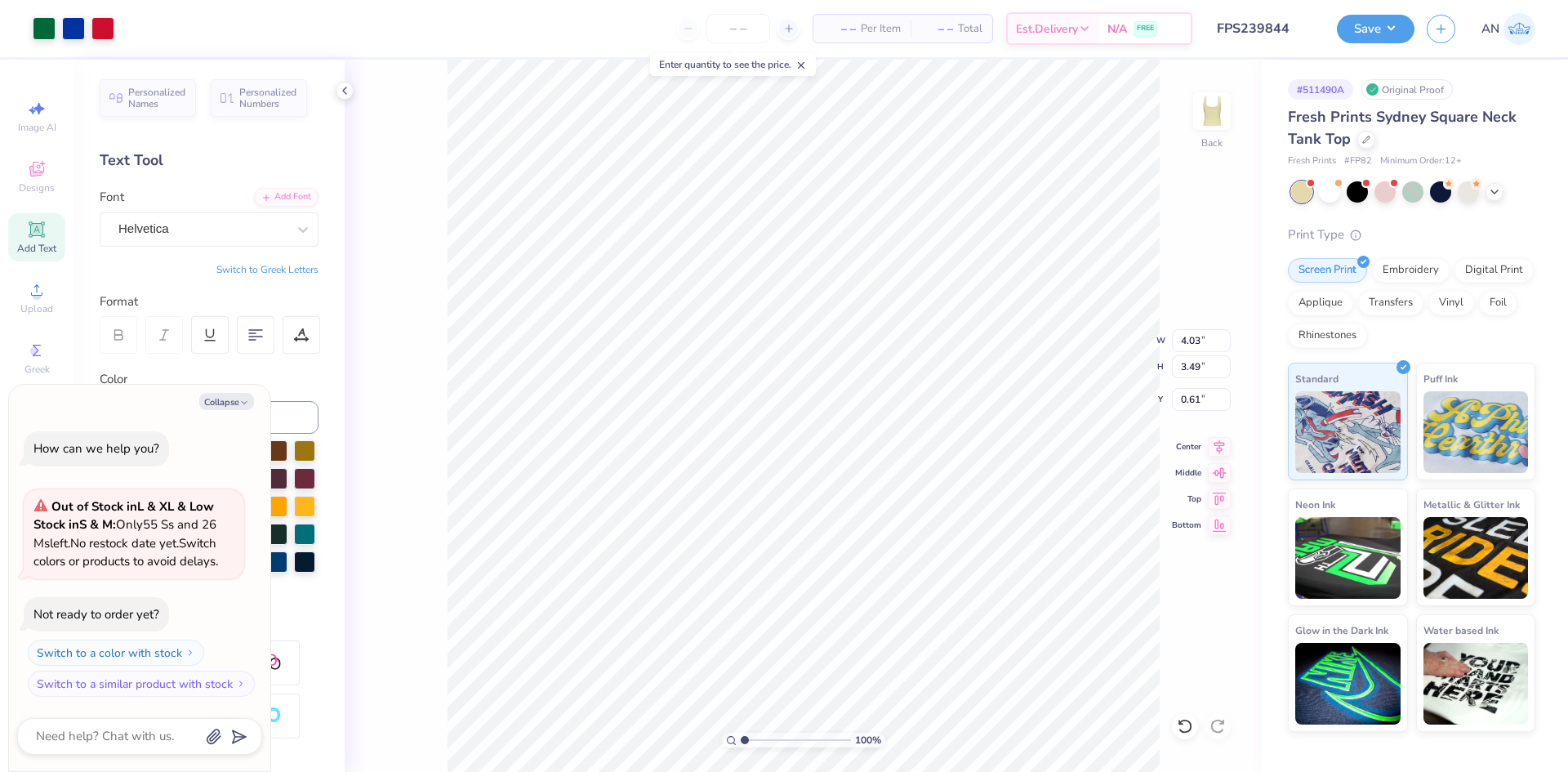
type textarea "x"
type input "1.51"
type textarea "x"
type input "1.46"
click at [1396, 29] on button "Save" at bounding box center [1375, 26] width 77 height 29
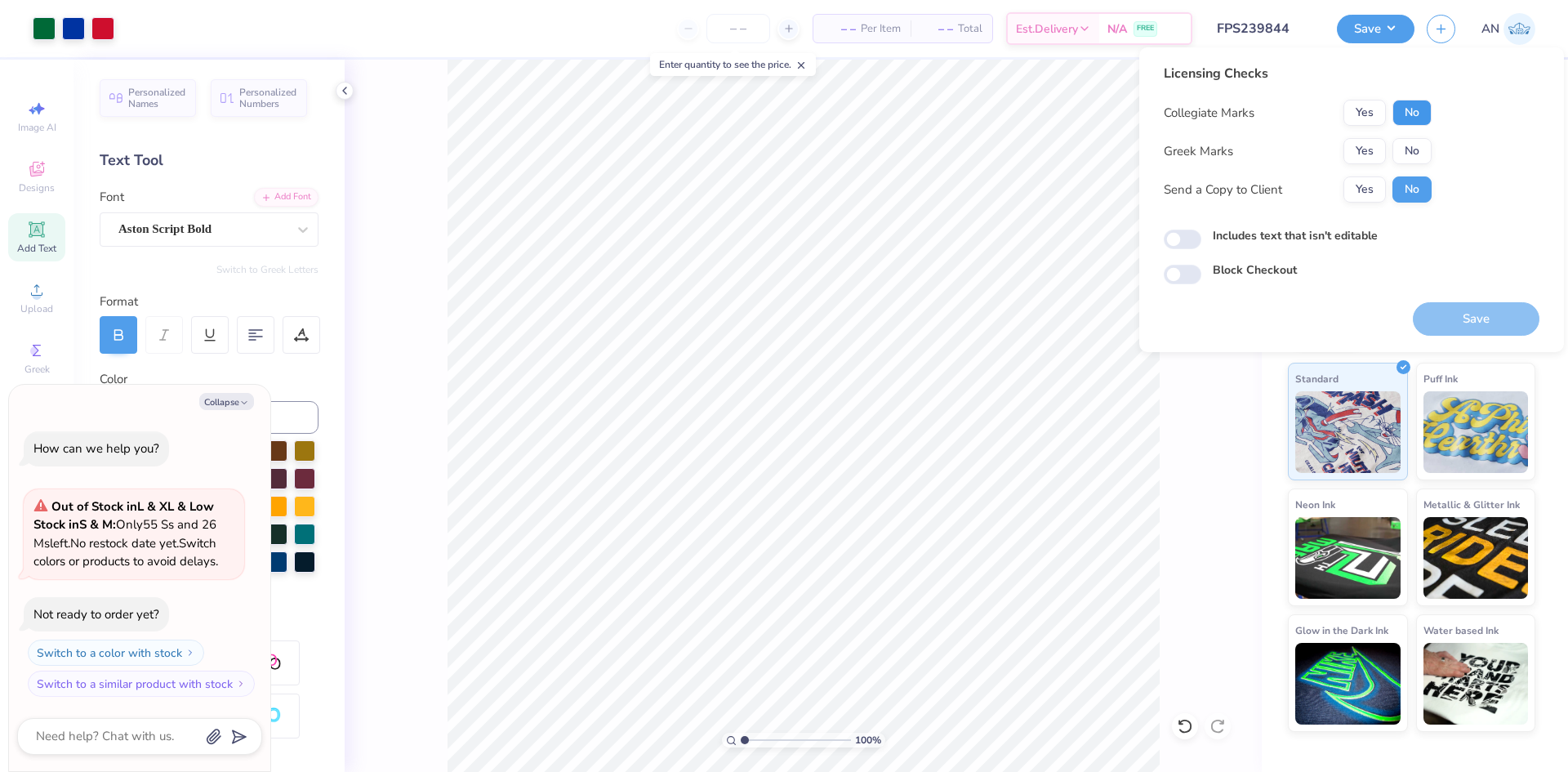
click at [1412, 108] on button "No" at bounding box center [1412, 113] width 40 height 26
click at [1409, 141] on button "No" at bounding box center [1412, 151] width 40 height 26
drag, startPoint x: 1451, startPoint y: 319, endPoint x: 772, endPoint y: 1, distance: 749.8
click at [1447, 319] on button "Save" at bounding box center [1477, 319] width 127 height 33
type textarea "x"
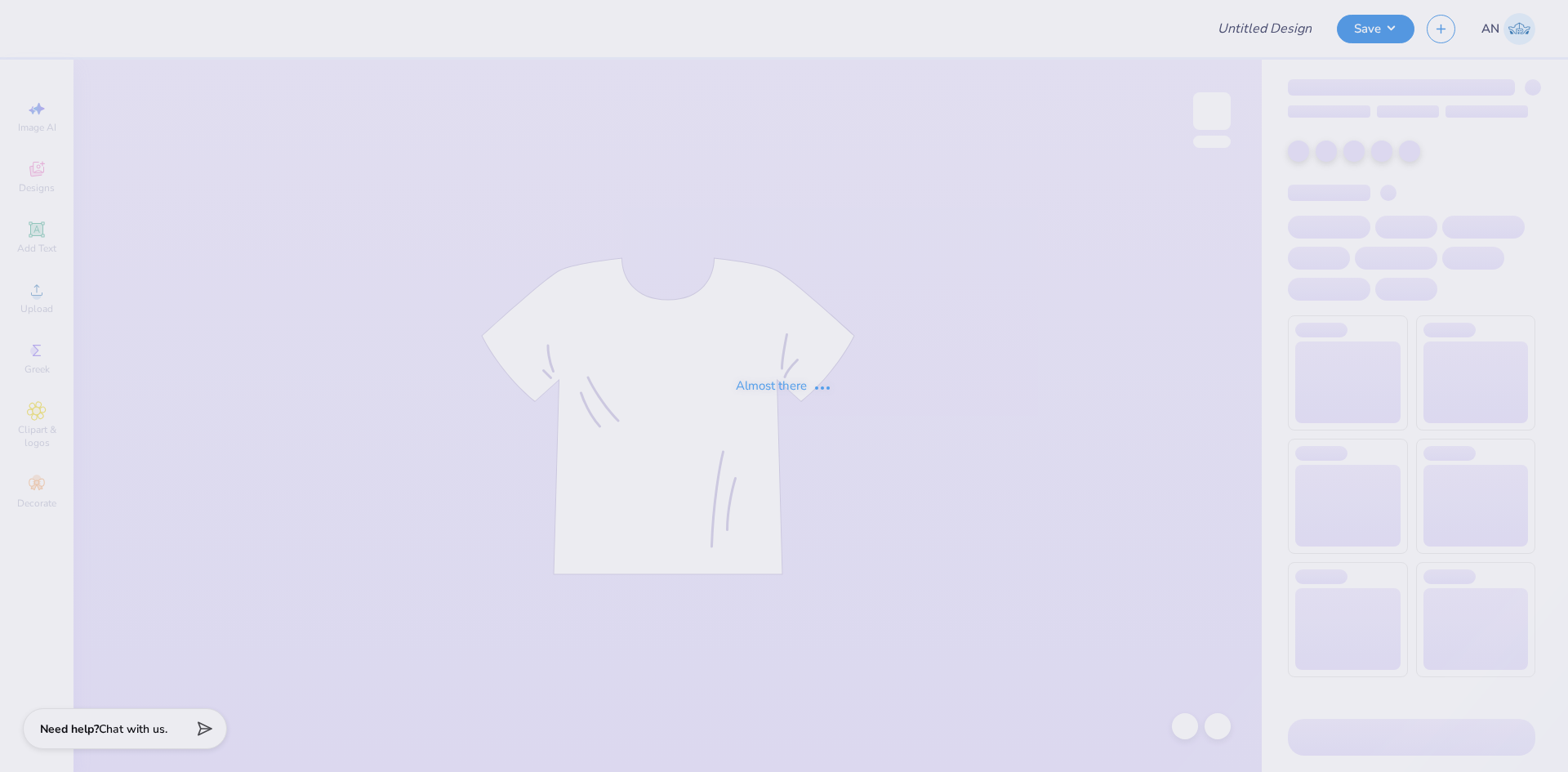
type input "FPS239845"
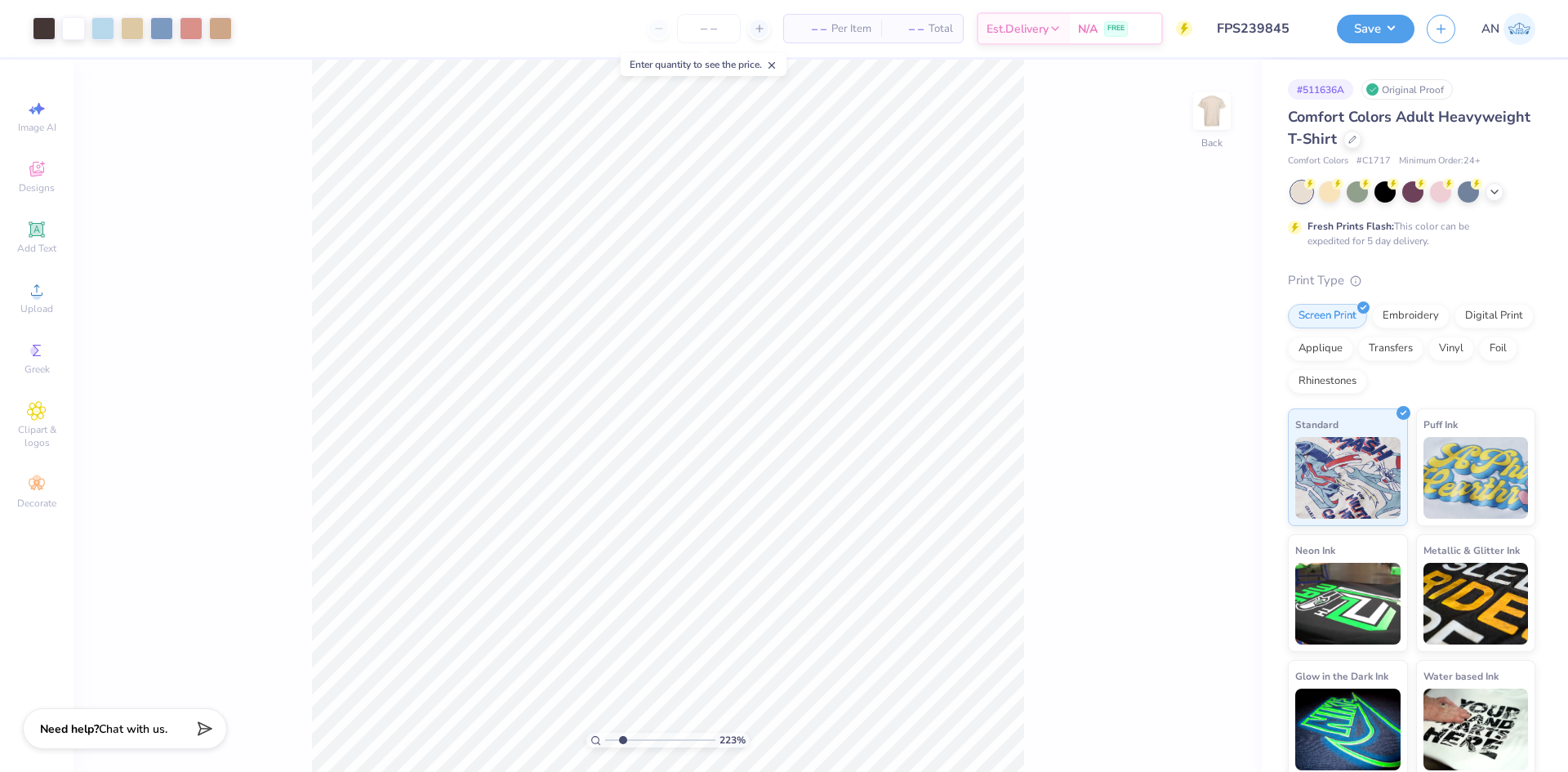
type input "2.22643191709162"
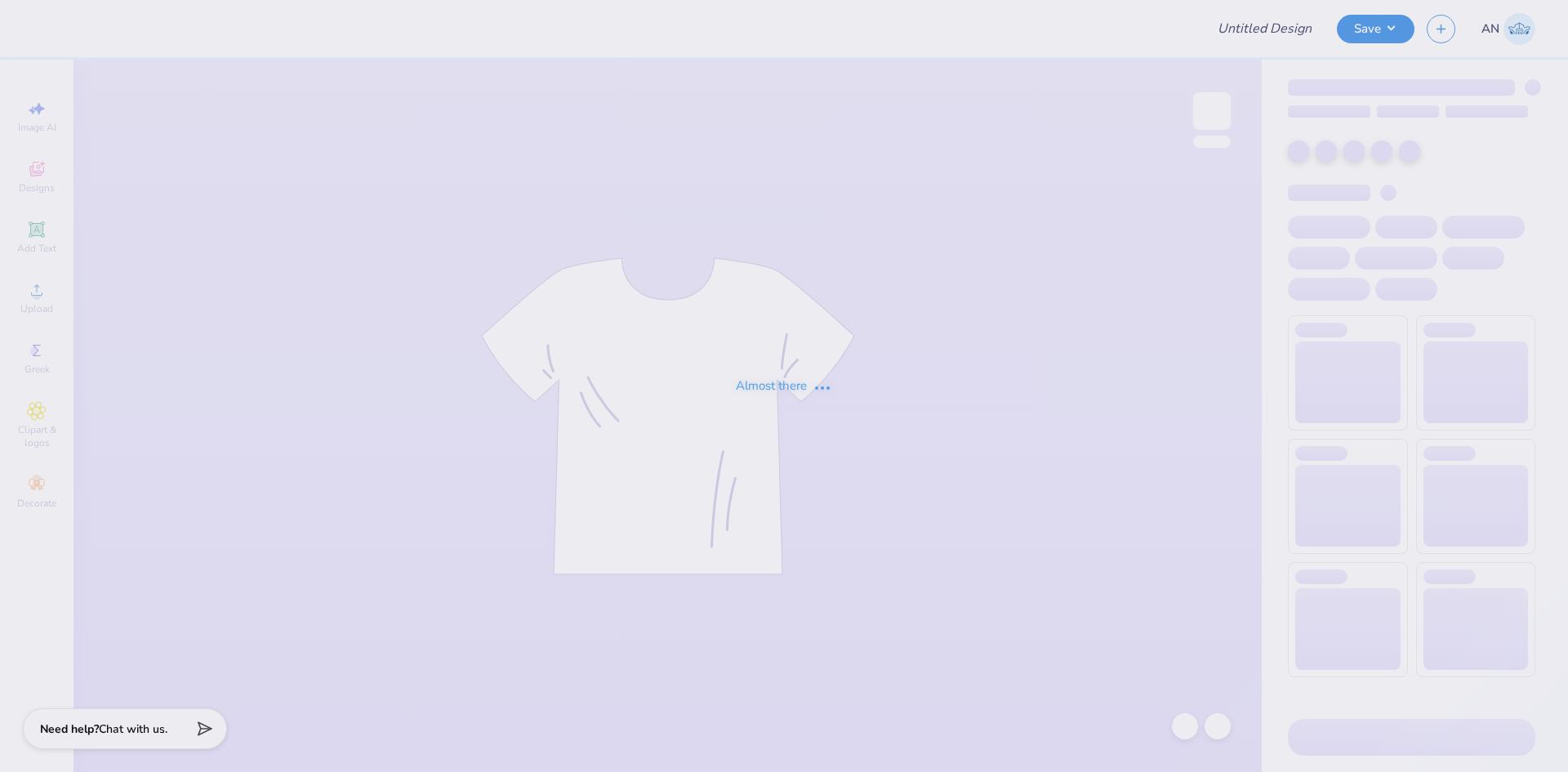
type input "FPS239877"
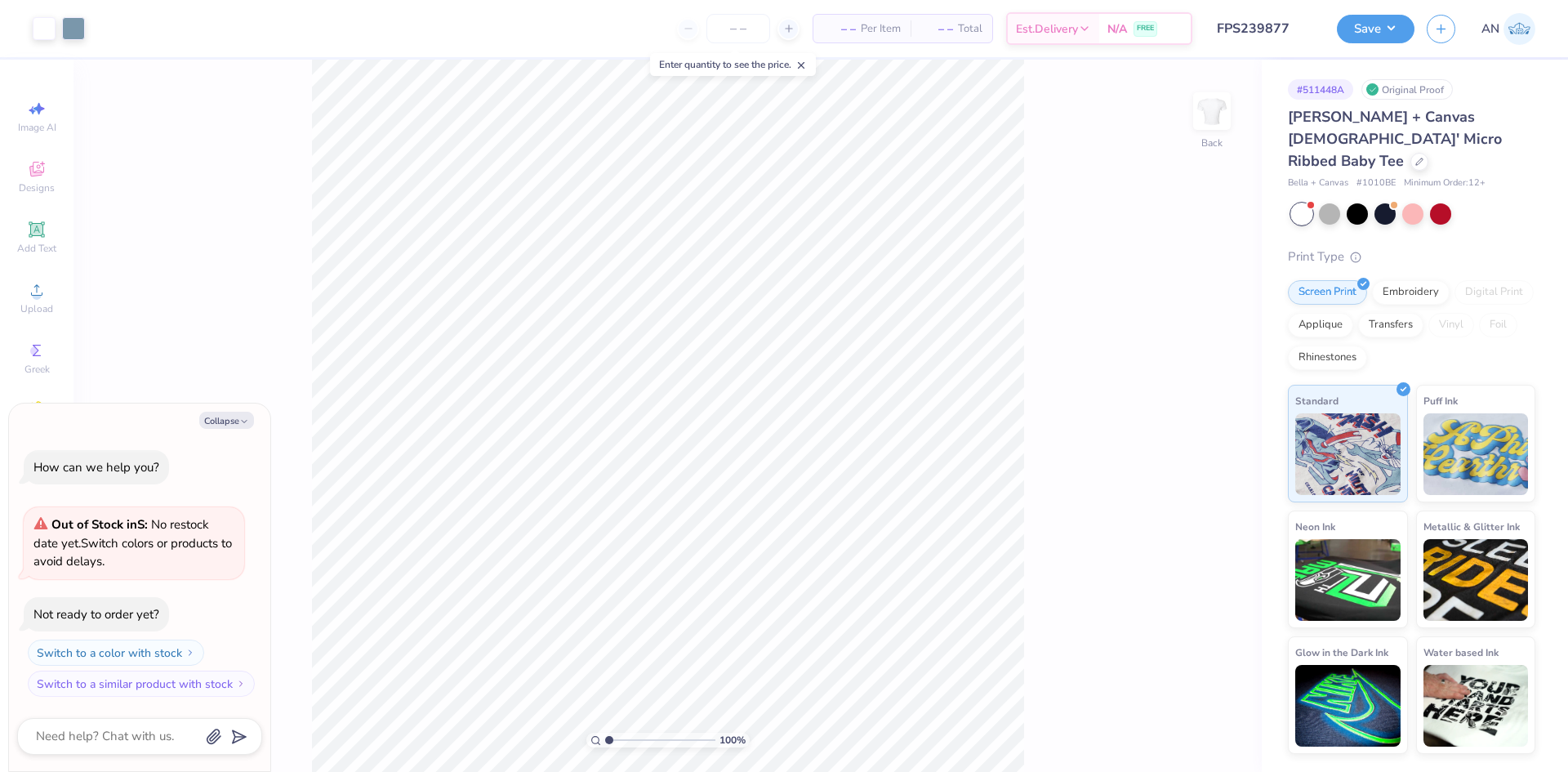
type textarea "x"
type input "4.48505384214065"
type textarea "x"
type input "4.48505384214065"
type textarea "x"
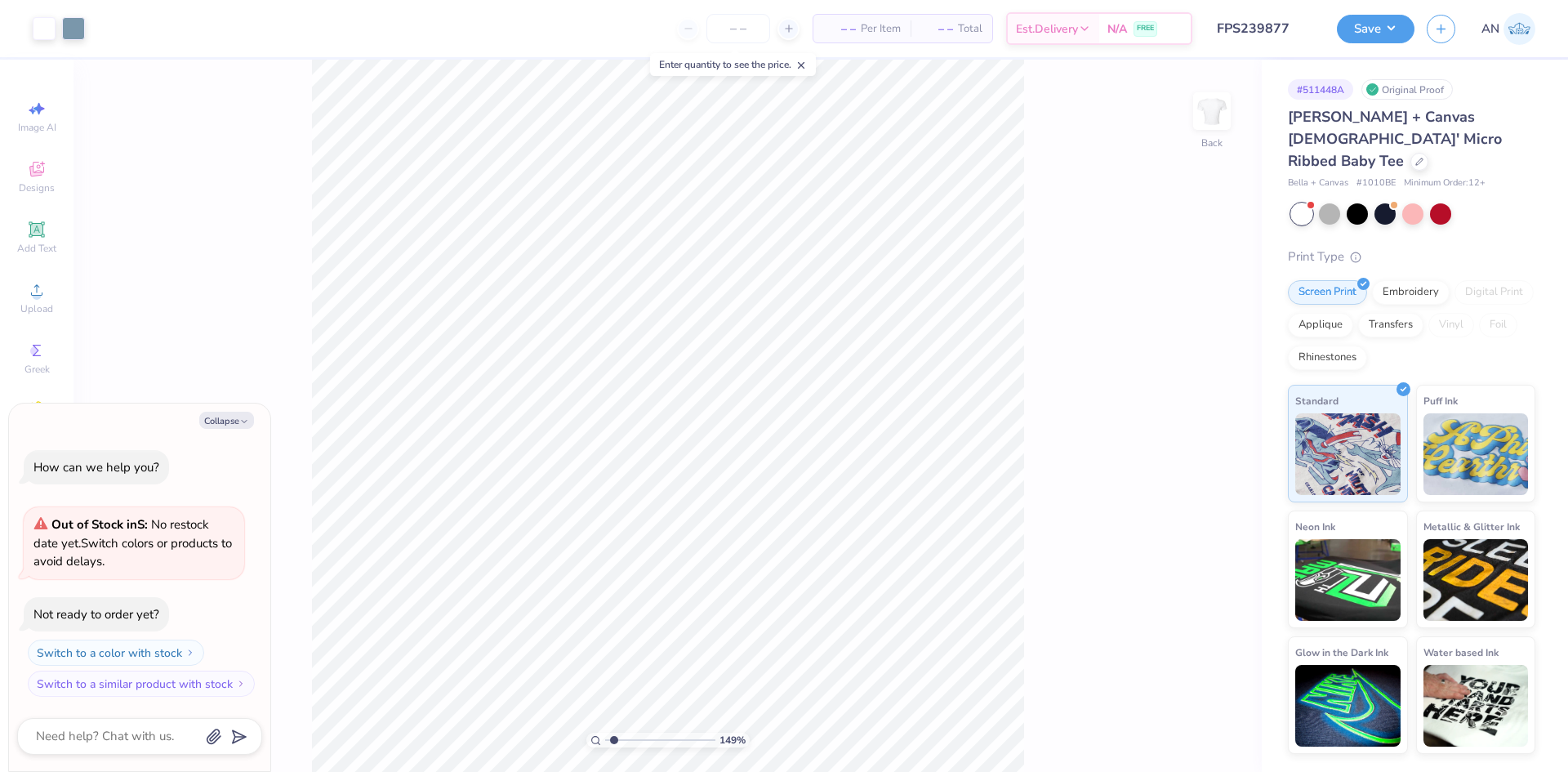
type input "1.49212329151837"
type textarea "x"
type input "1.49212329151837"
type textarea "x"
